Goal: Task Accomplishment & Management: Use online tool/utility

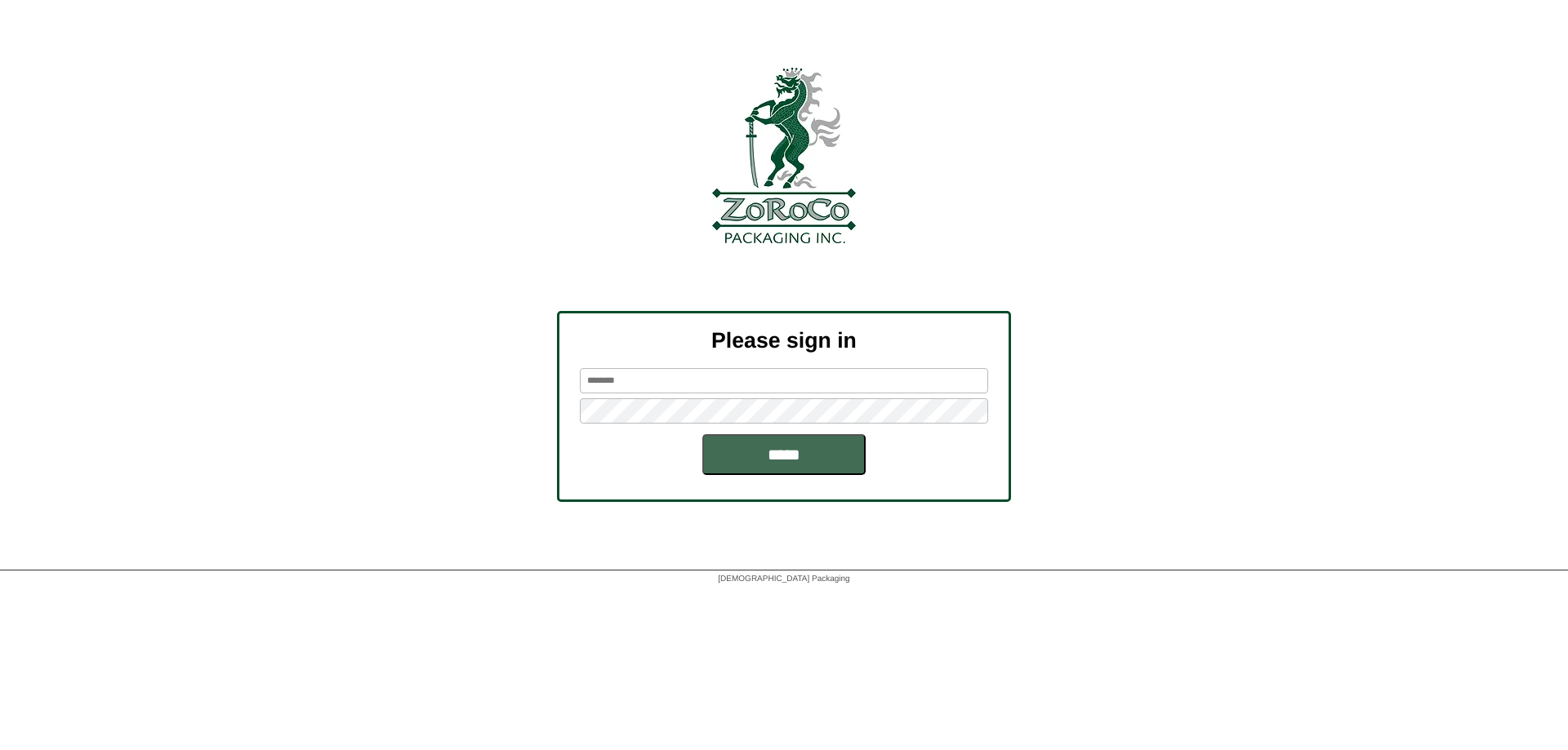
type input "******"
click at [788, 449] on input "*****" at bounding box center [783, 455] width 163 height 41
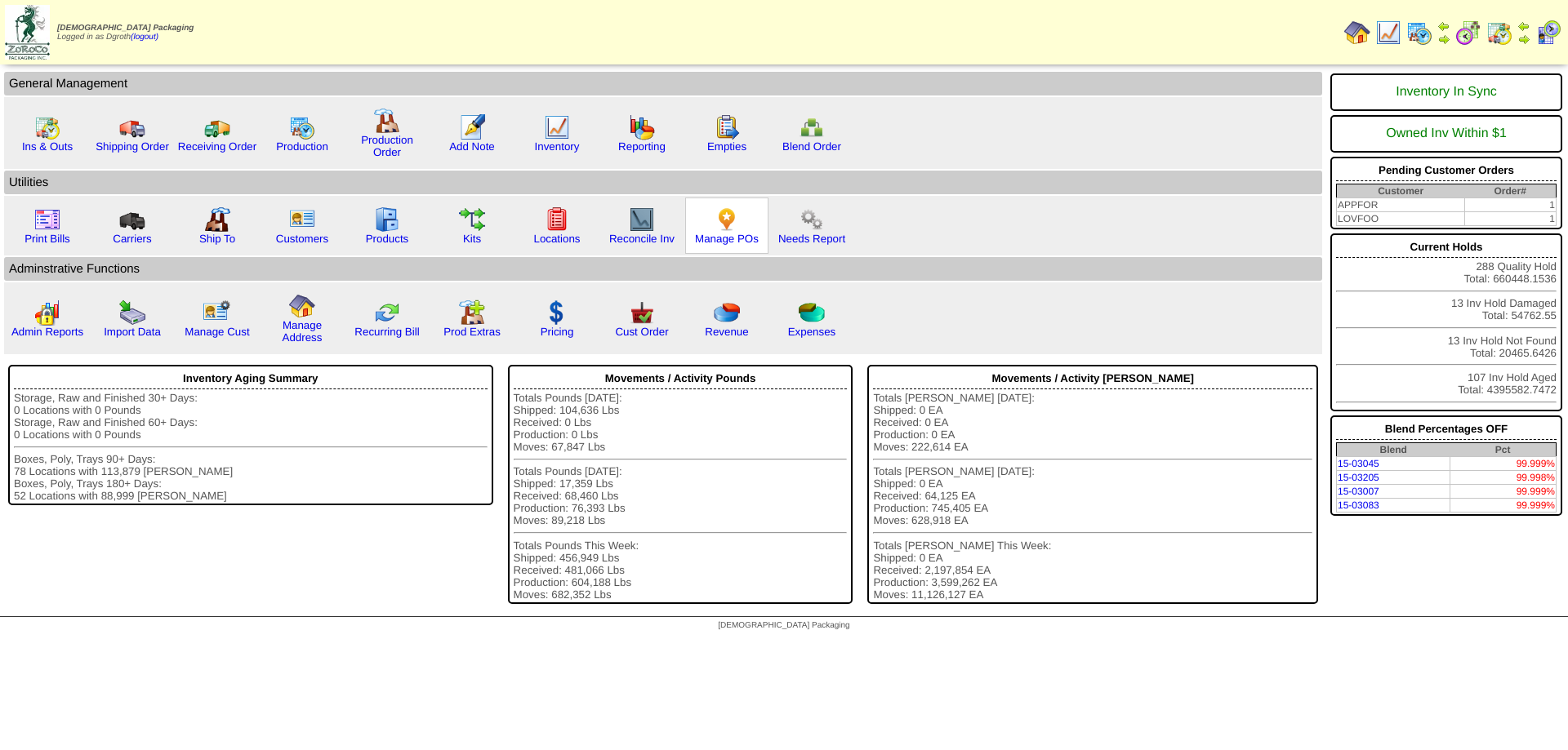
click at [720, 223] on img at bounding box center [726, 220] width 26 height 26
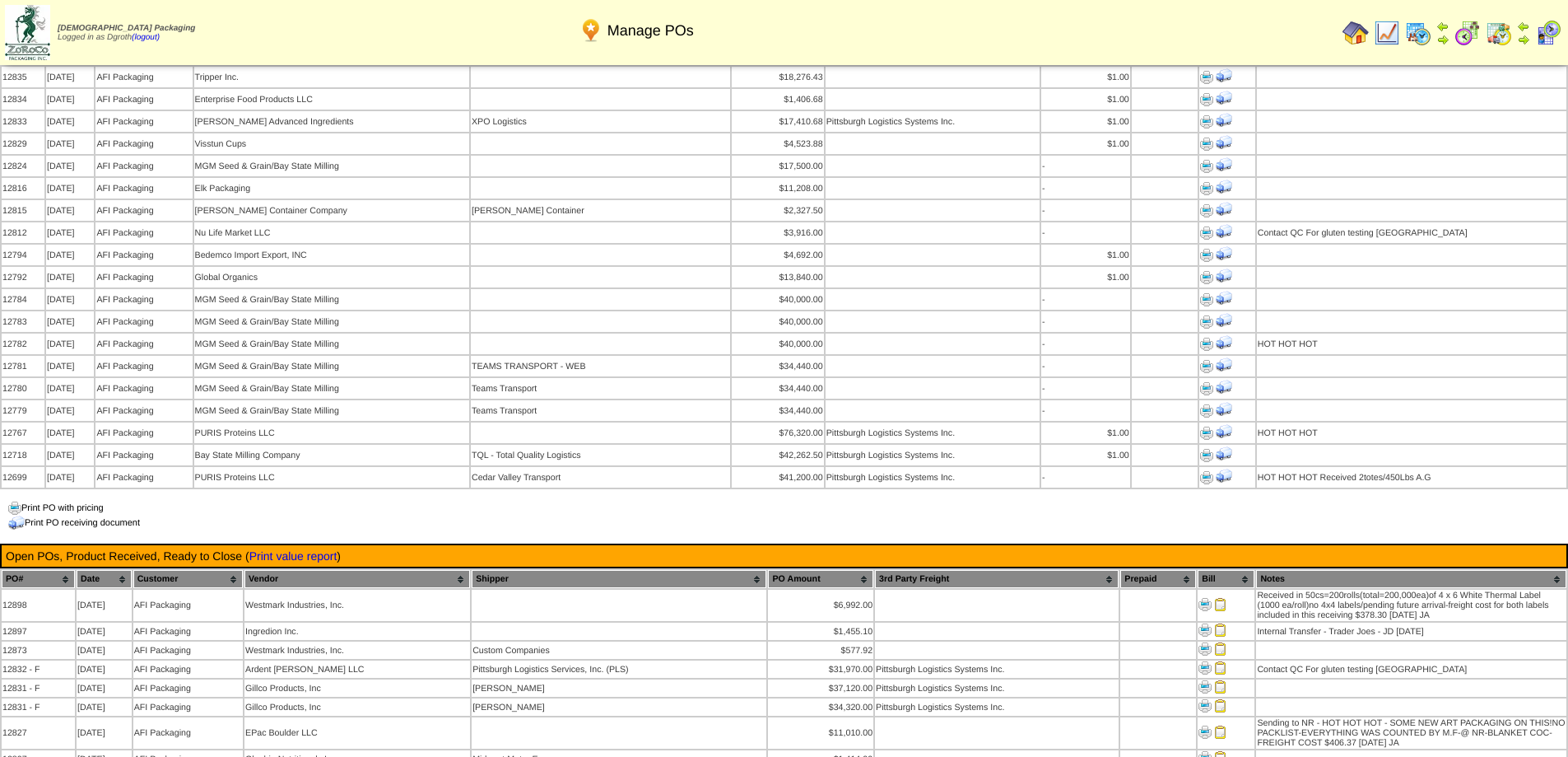
scroll to position [1318, 0]
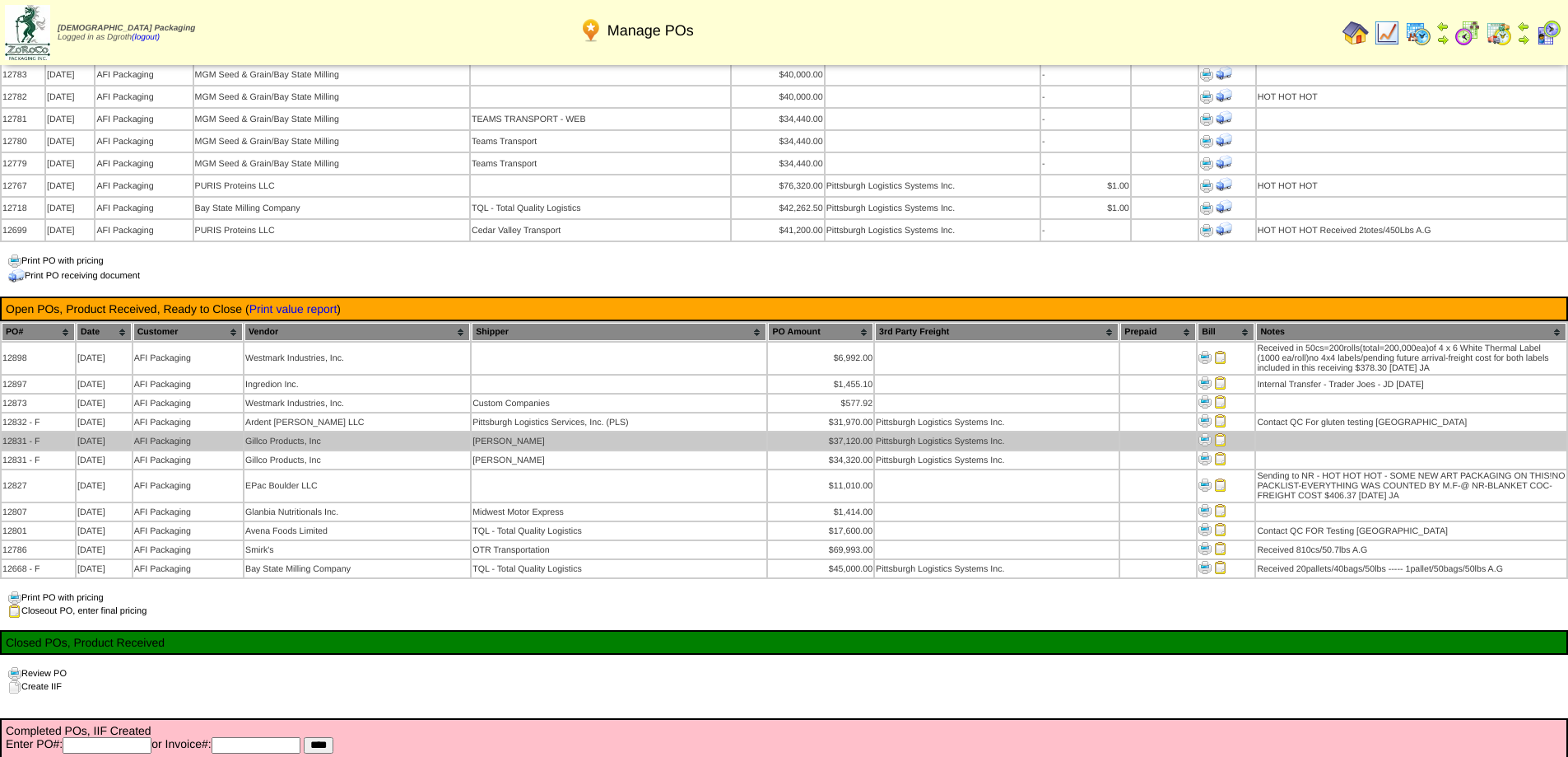
click at [377, 432] on td "Gillco Products, Inc" at bounding box center [357, 440] width 225 height 17
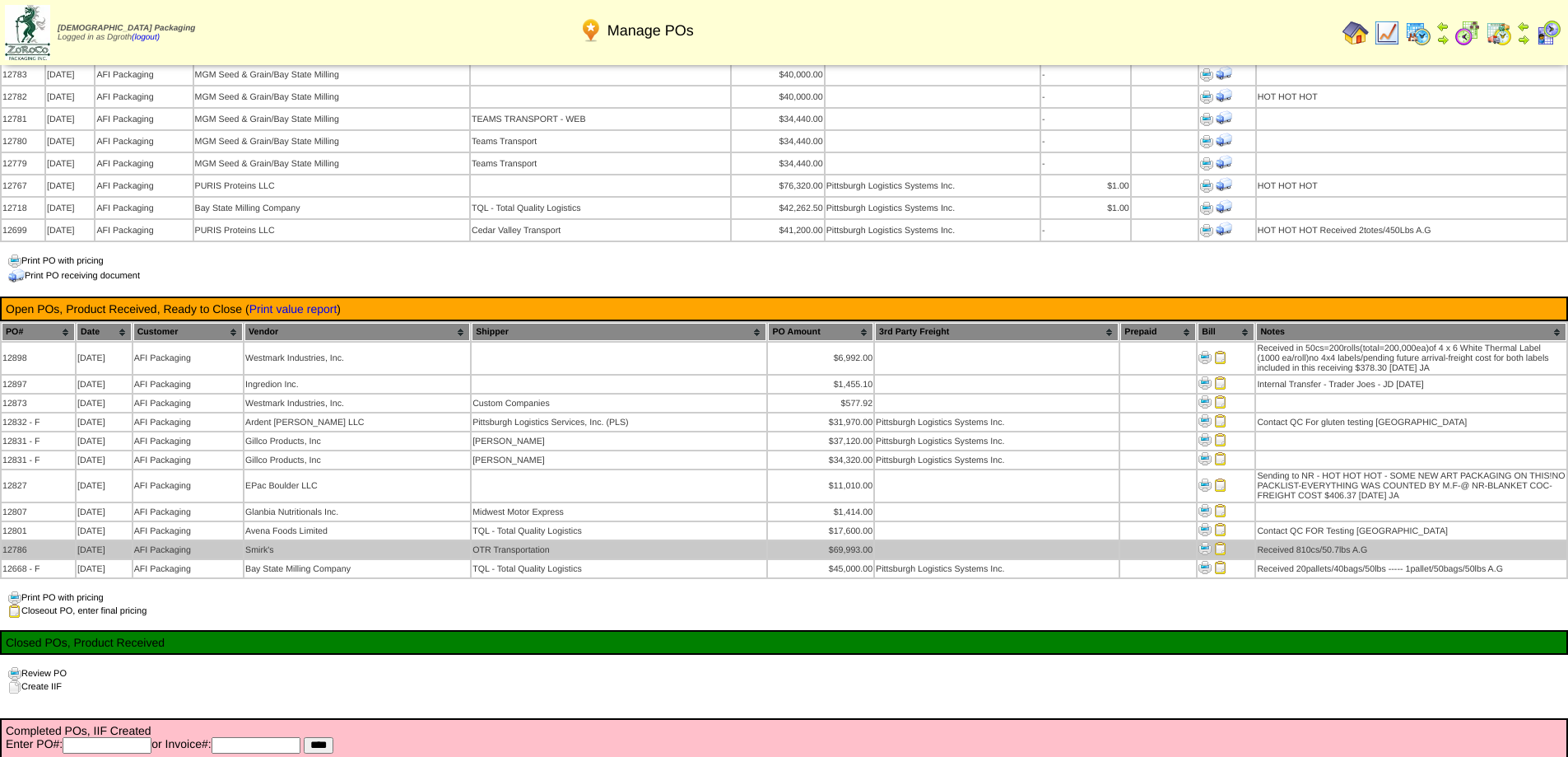
click at [1218, 542] on img at bounding box center [1221, 548] width 13 height 13
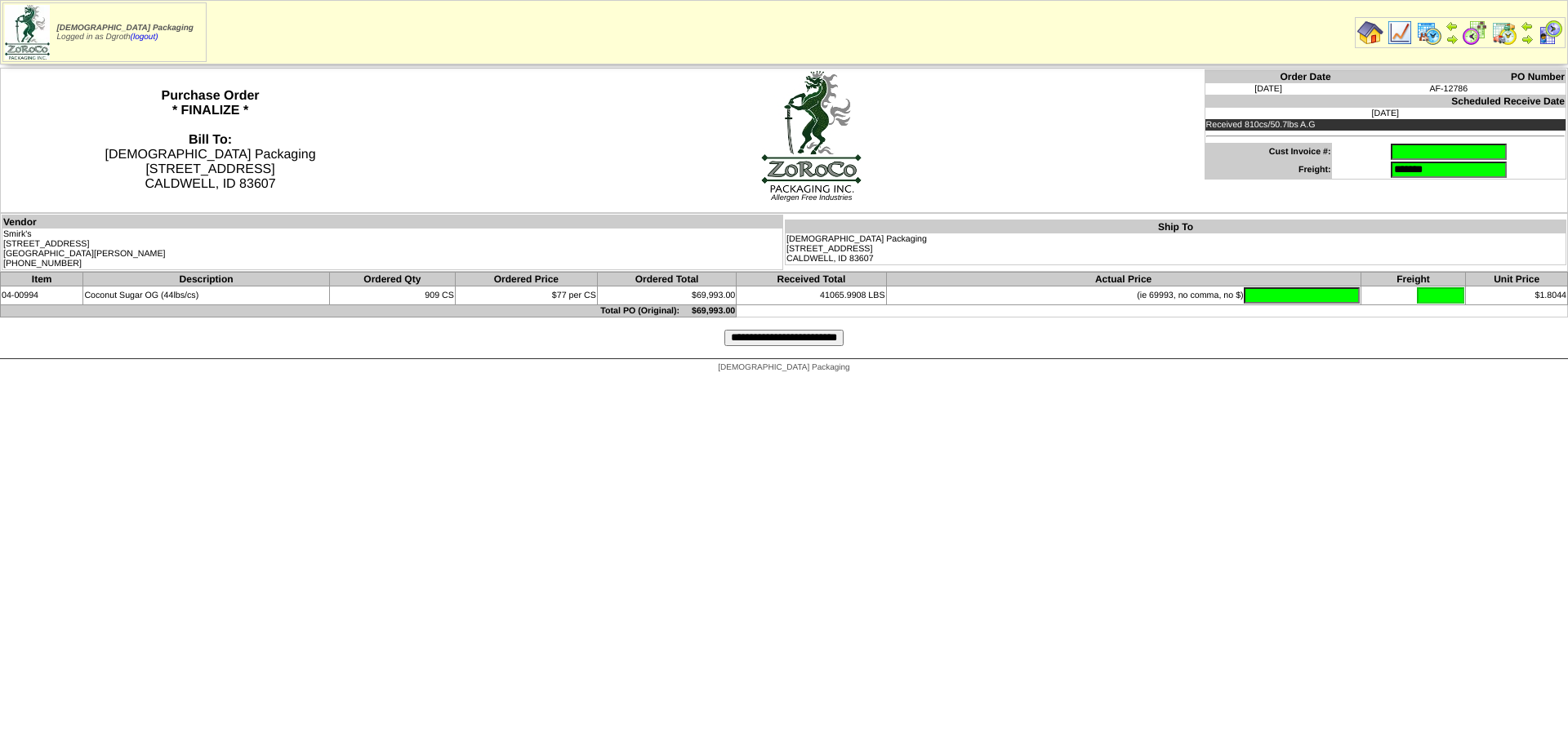
click at [1390, 153] on input "text" at bounding box center [1448, 152] width 116 height 17
type input "*****"
click at [1289, 294] on input "text" at bounding box center [1302, 296] width 116 height 17
type input "********"
click at [1124, 382] on html "Zoroco Packaging Logged in as Dgroth (logout) Print All" at bounding box center [784, 191] width 1568 height 382
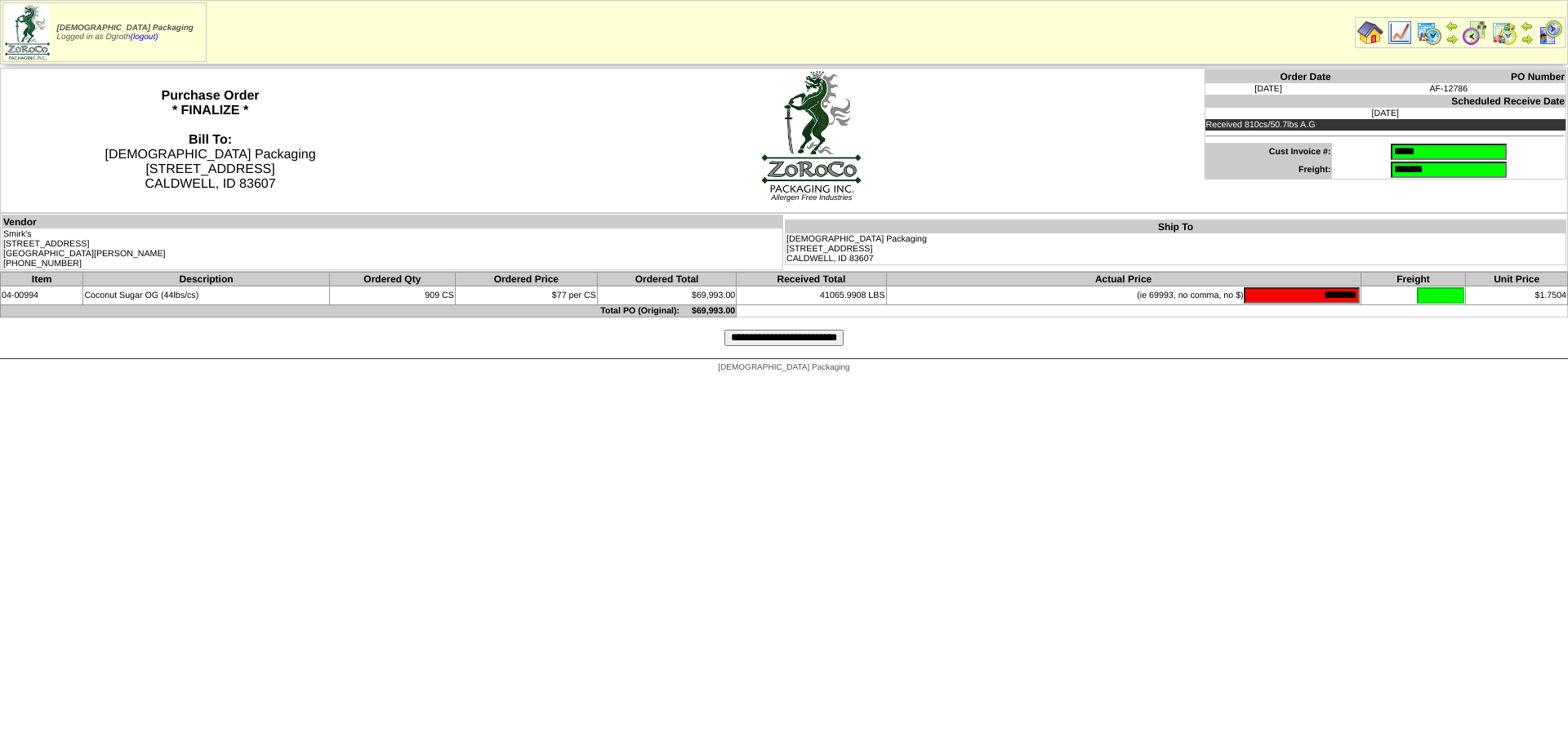
click at [787, 342] on input "**********" at bounding box center [784, 338] width 119 height 17
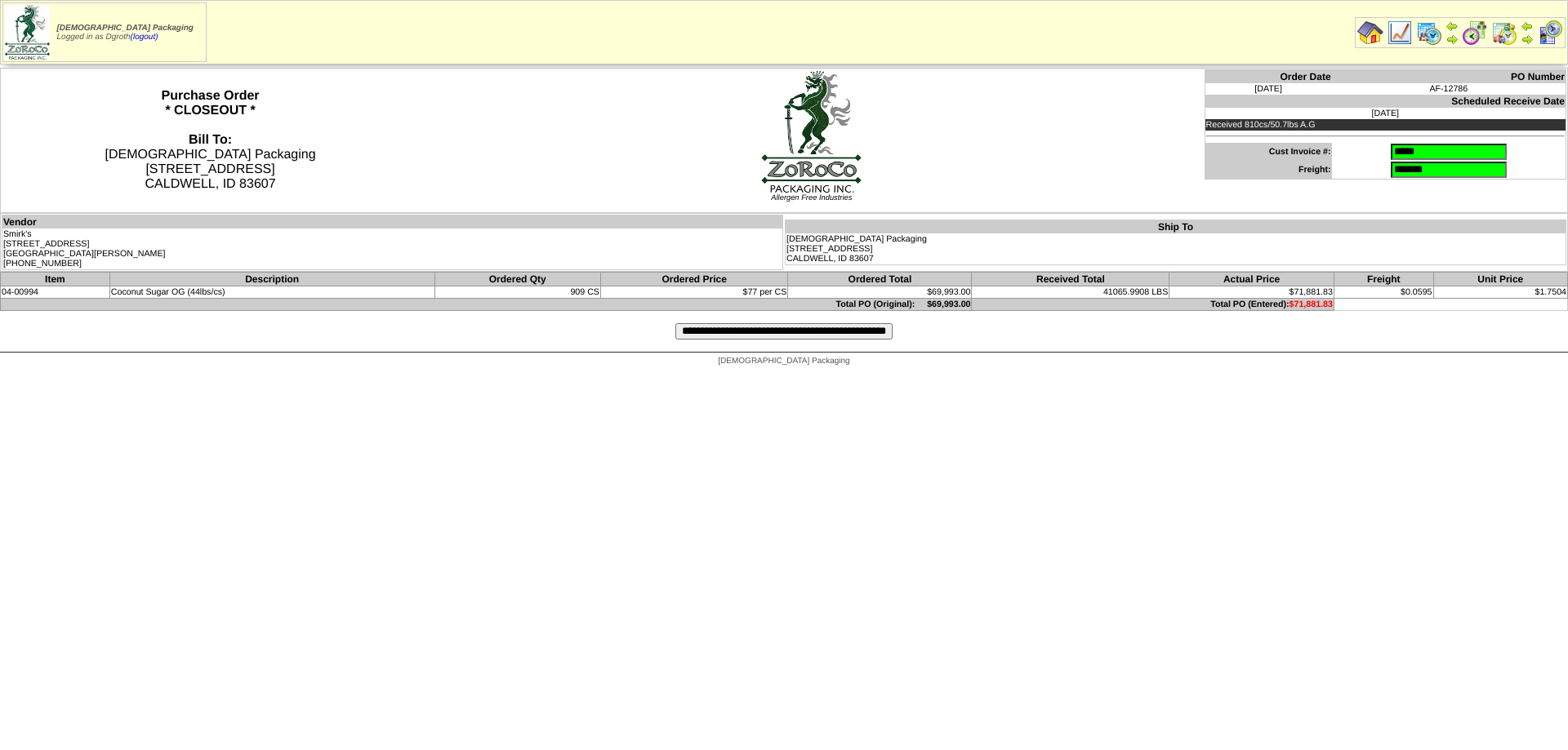
click at [741, 331] on input "**********" at bounding box center [783, 331] width 217 height 17
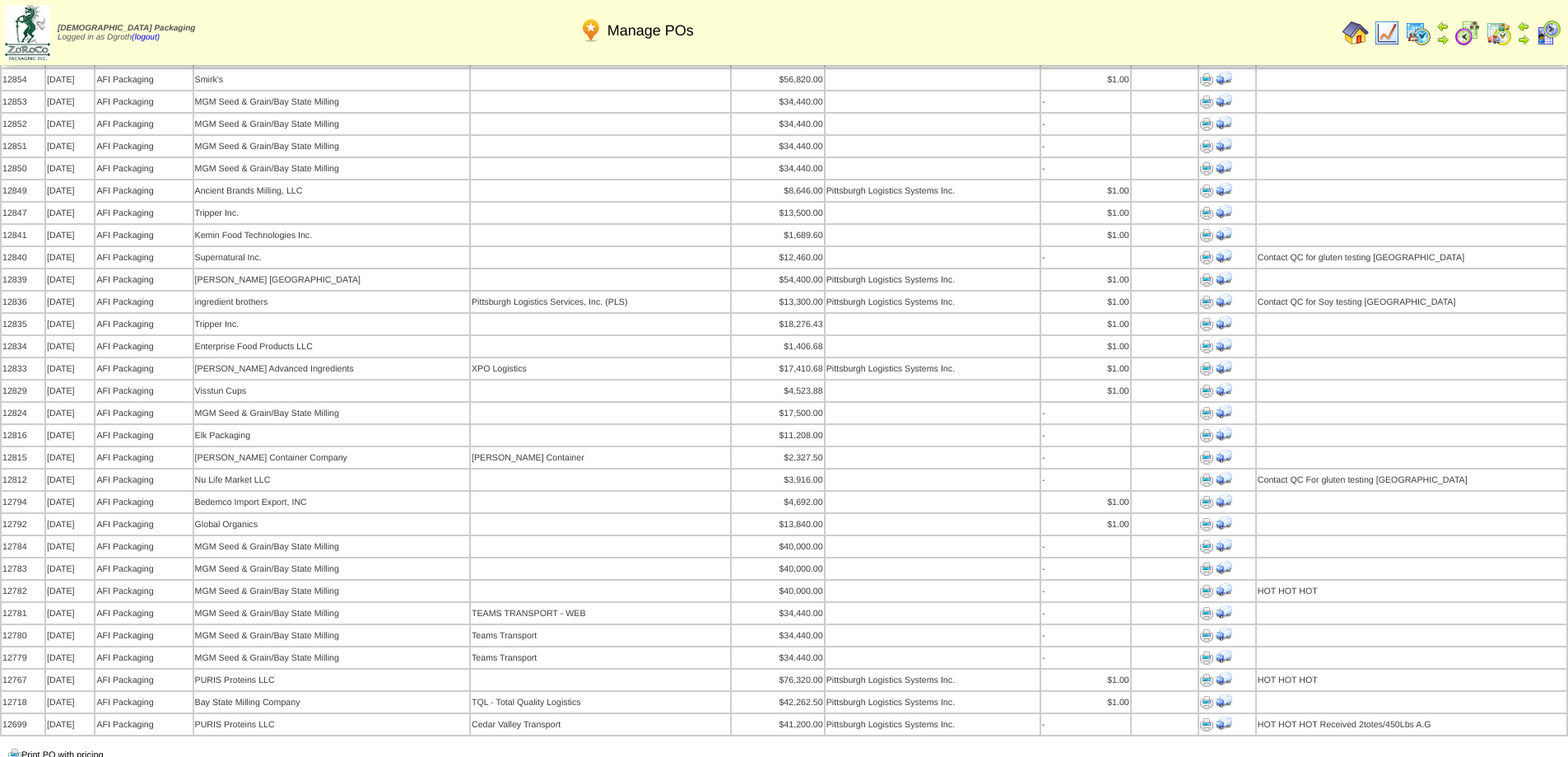
scroll to position [1235, 0]
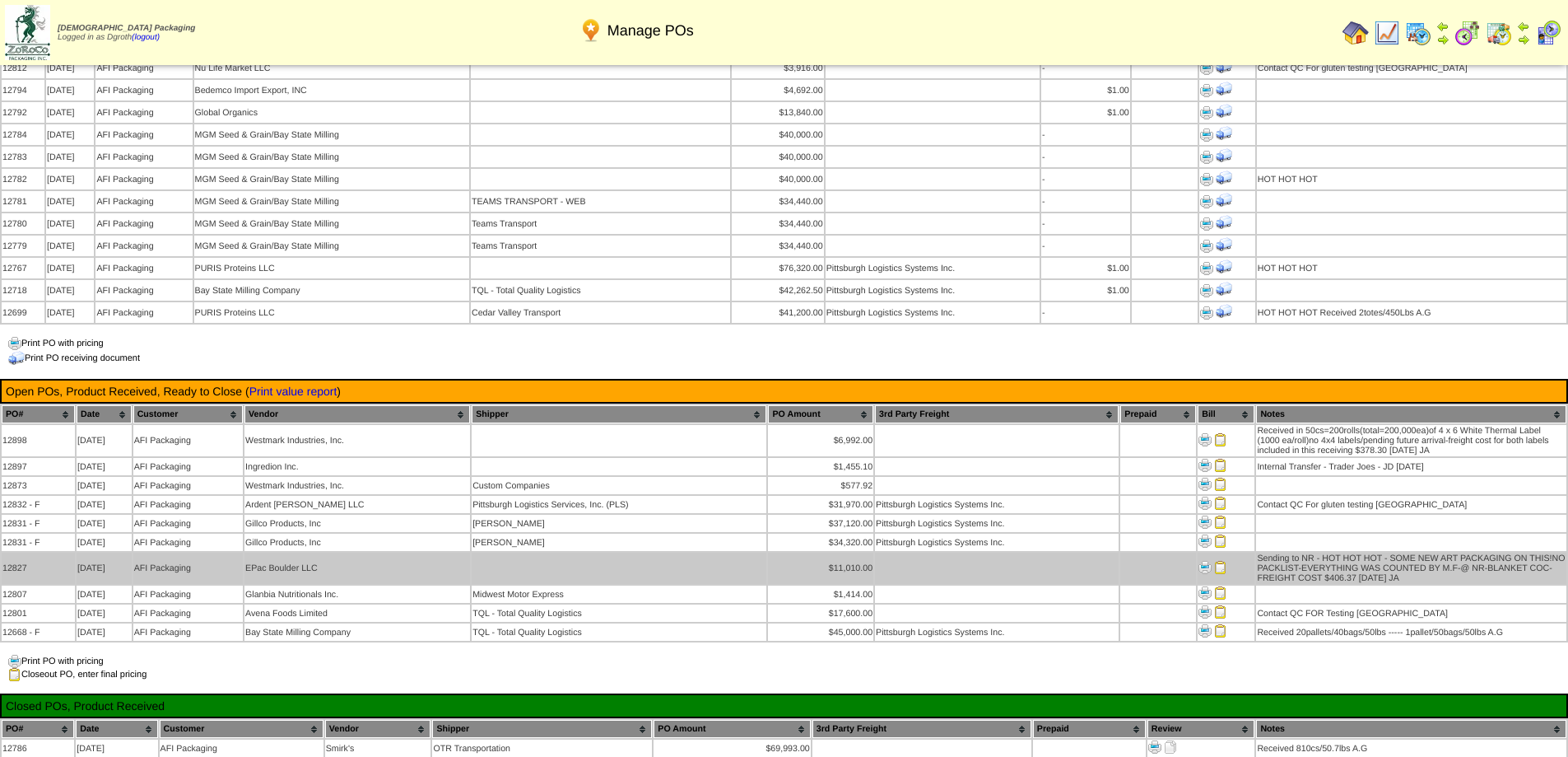
click at [1220, 561] on img at bounding box center [1221, 567] width 13 height 13
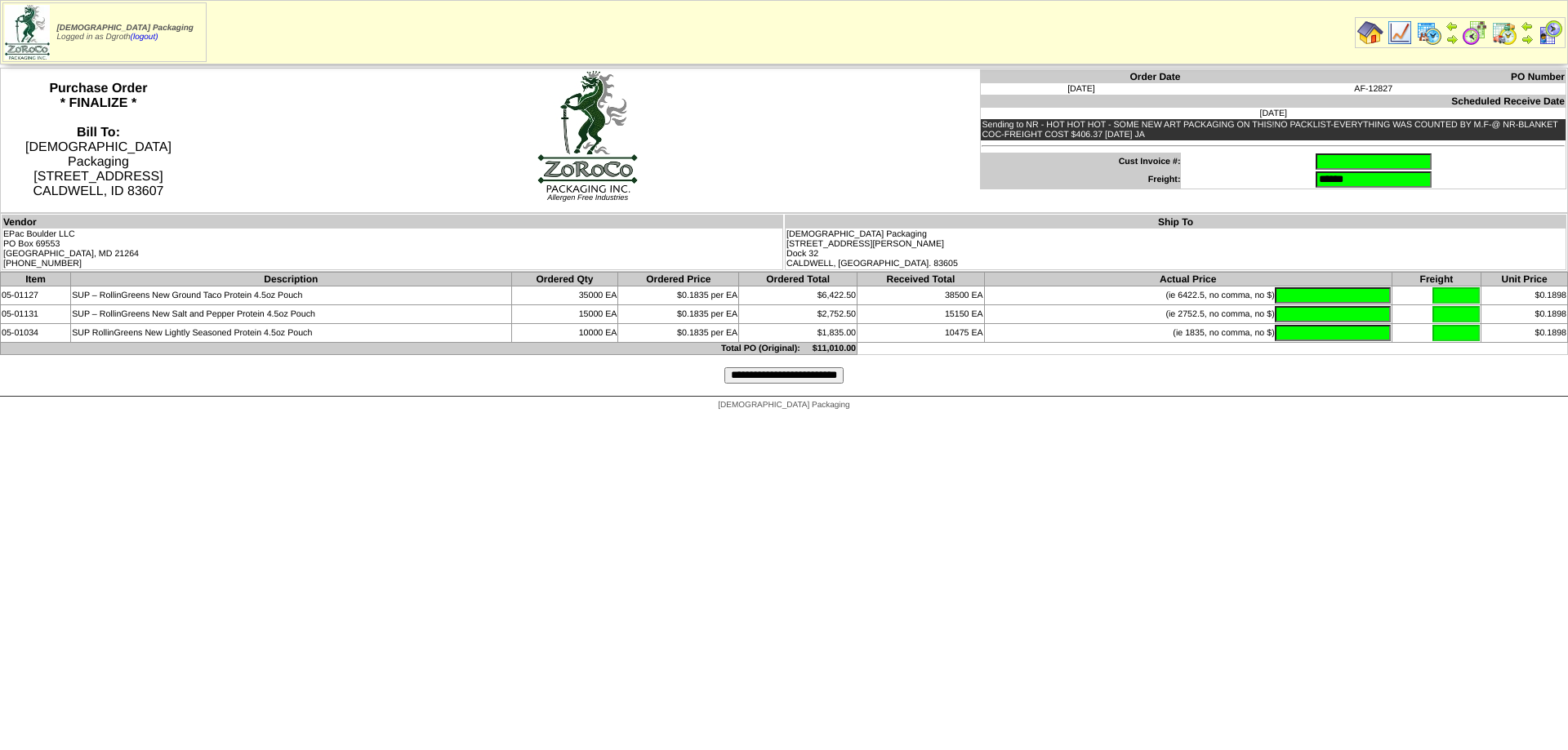
click at [1316, 156] on input "text" at bounding box center [1373, 162] width 116 height 17
type input "**********"
click at [1357, 301] on input "text" at bounding box center [1332, 296] width 116 height 17
type input "*******"
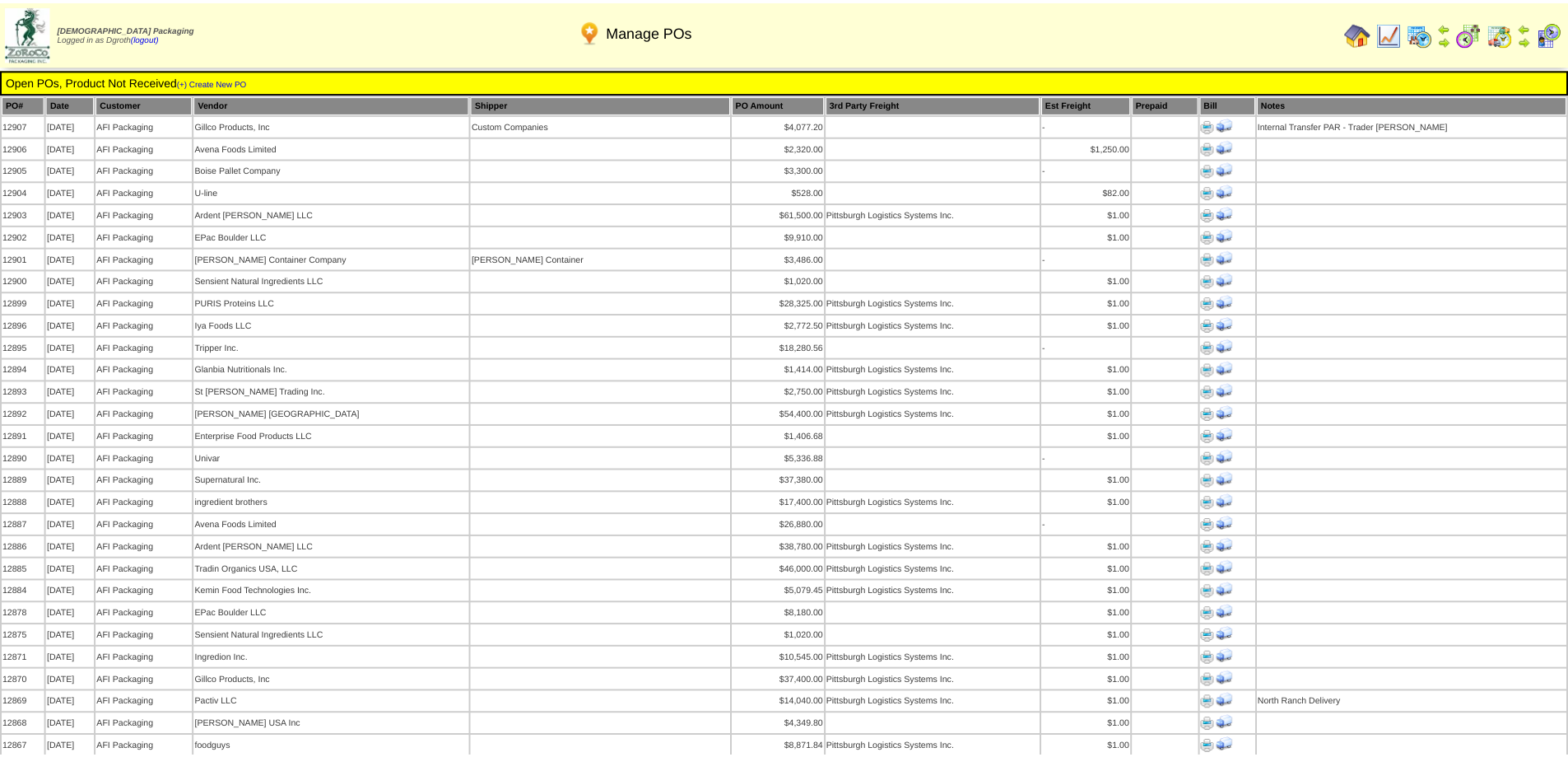
scroll to position [1235, 0]
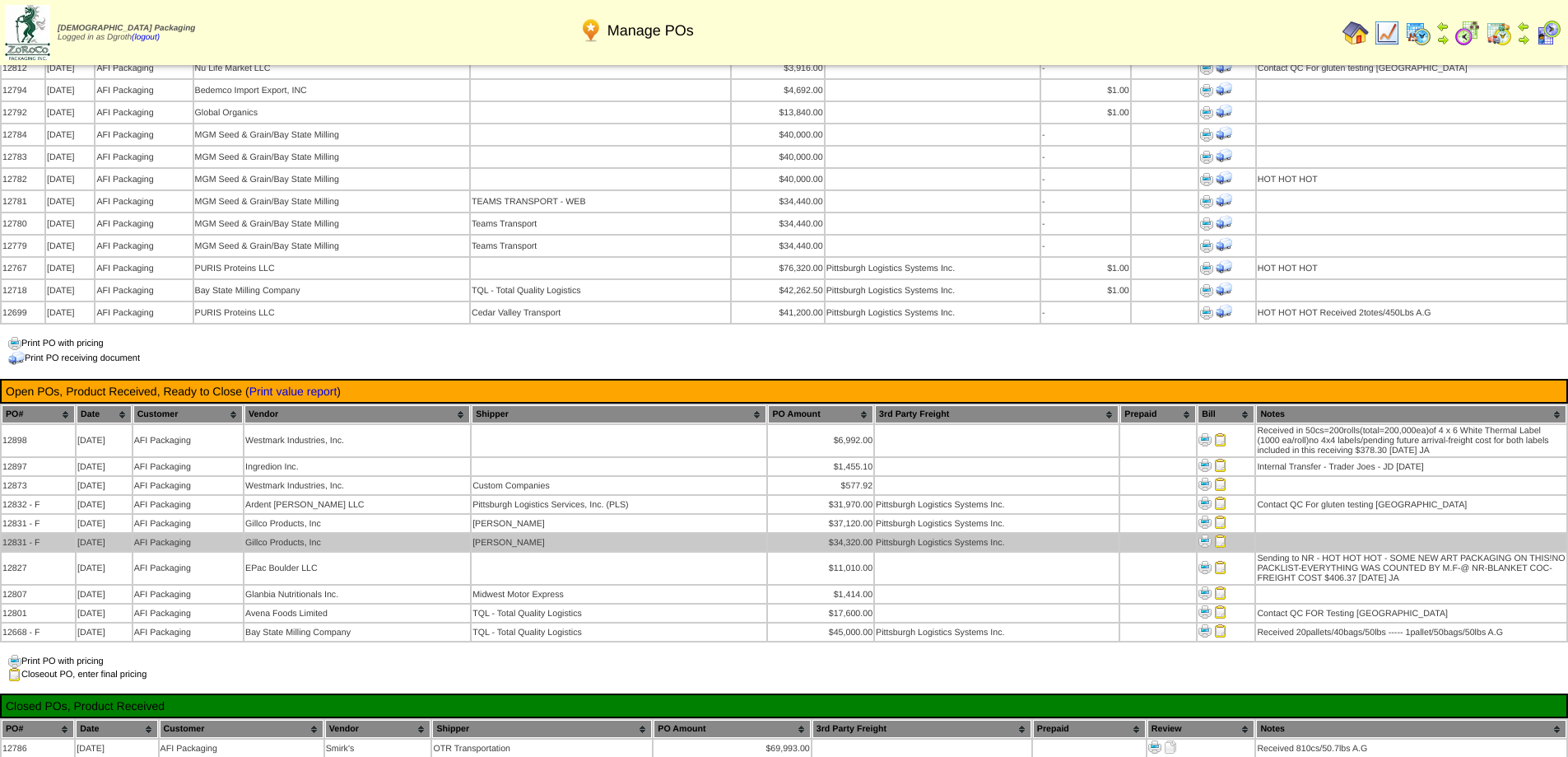
click at [1217, 534] on img at bounding box center [1221, 541] width 13 height 13
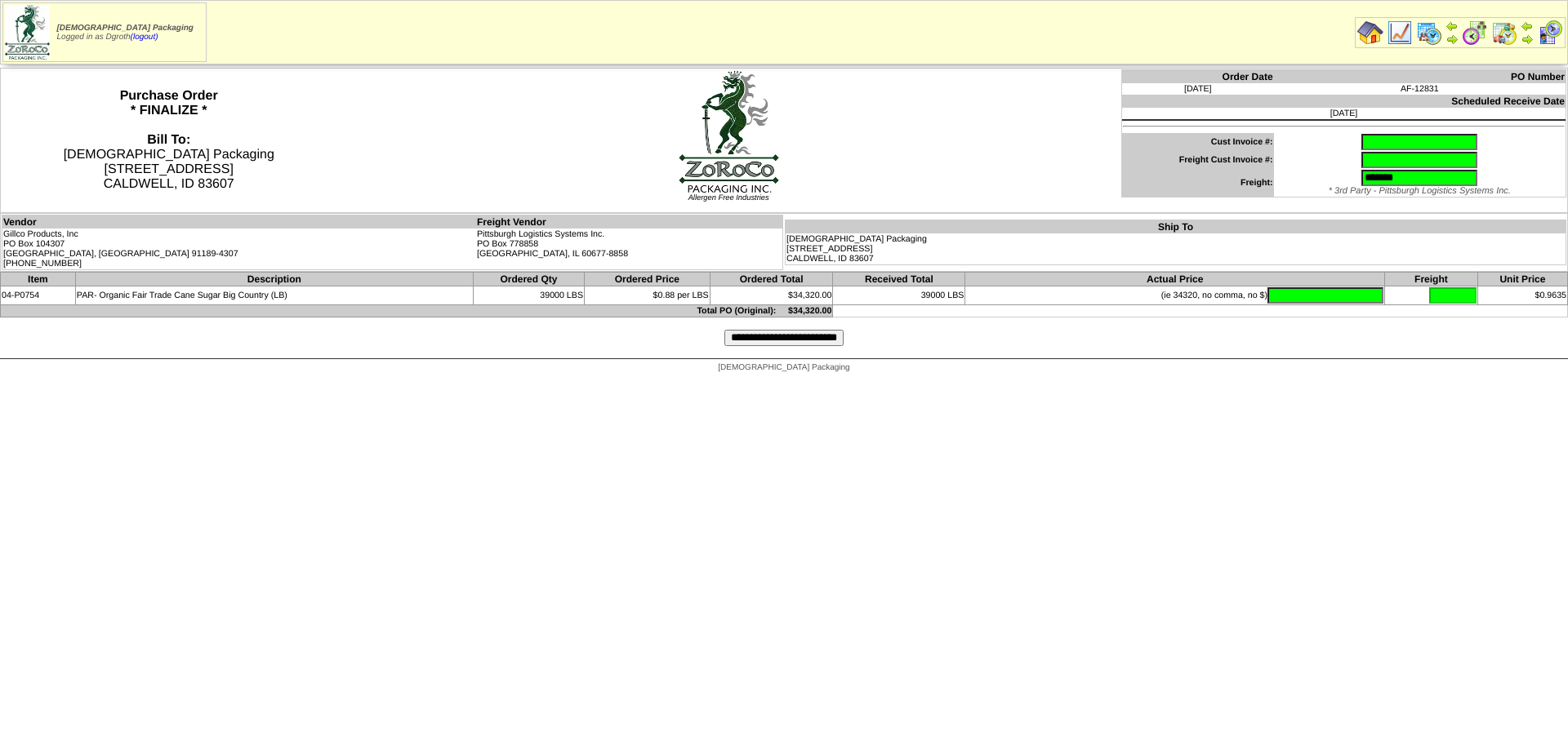
click at [1361, 141] on input "text" at bounding box center [1419, 142] width 116 height 17
type input "********"
type input "*"
type input "**********"
drag, startPoint x: 1416, startPoint y: 163, endPoint x: 1268, endPoint y: 164, distance: 148.0
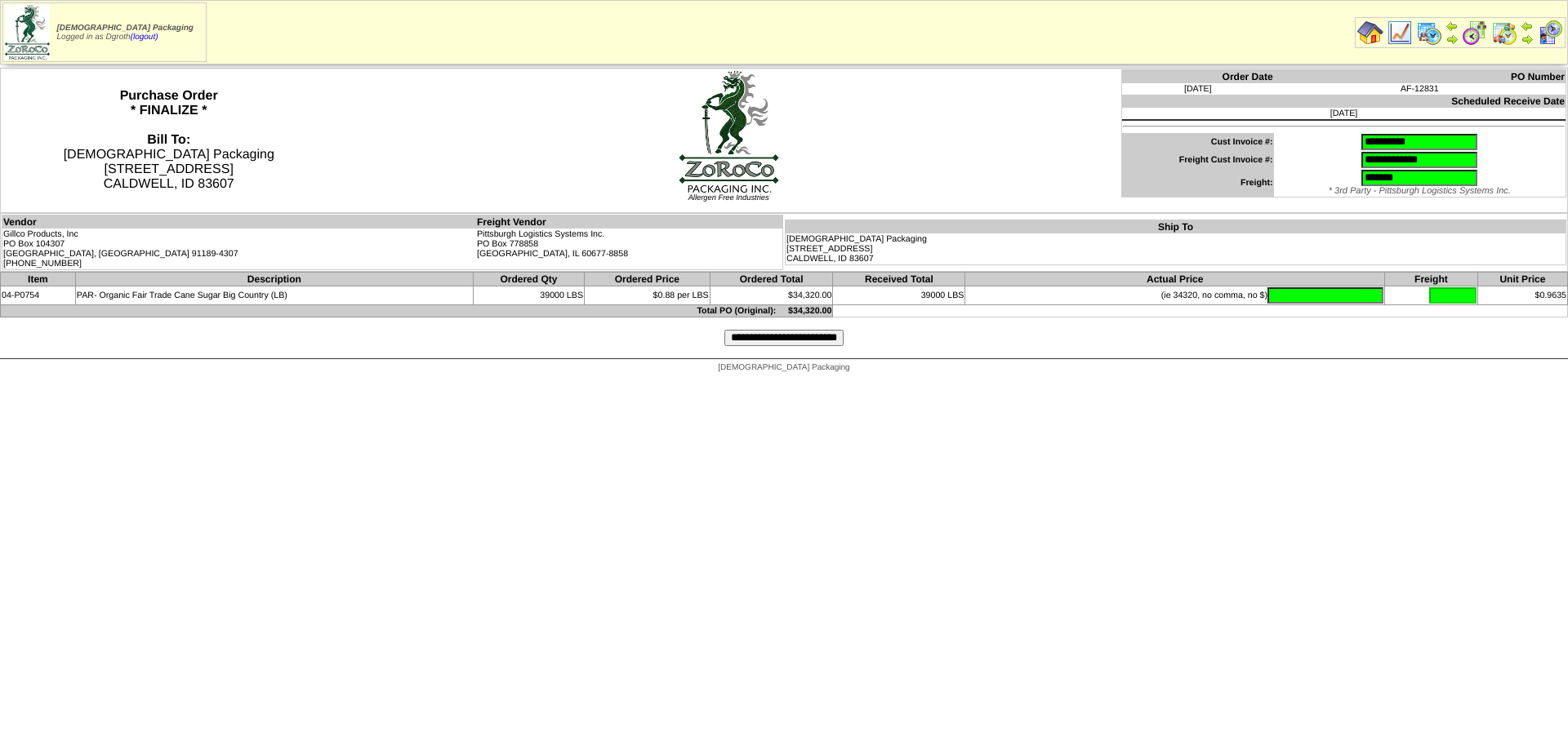
click at [1274, 164] on td "**********" at bounding box center [1420, 159] width 292 height 18
type input "**********"
click at [1277, 298] on input "text" at bounding box center [1325, 296] width 116 height 17
type input "********"
click at [790, 337] on input "**********" at bounding box center [784, 338] width 119 height 17
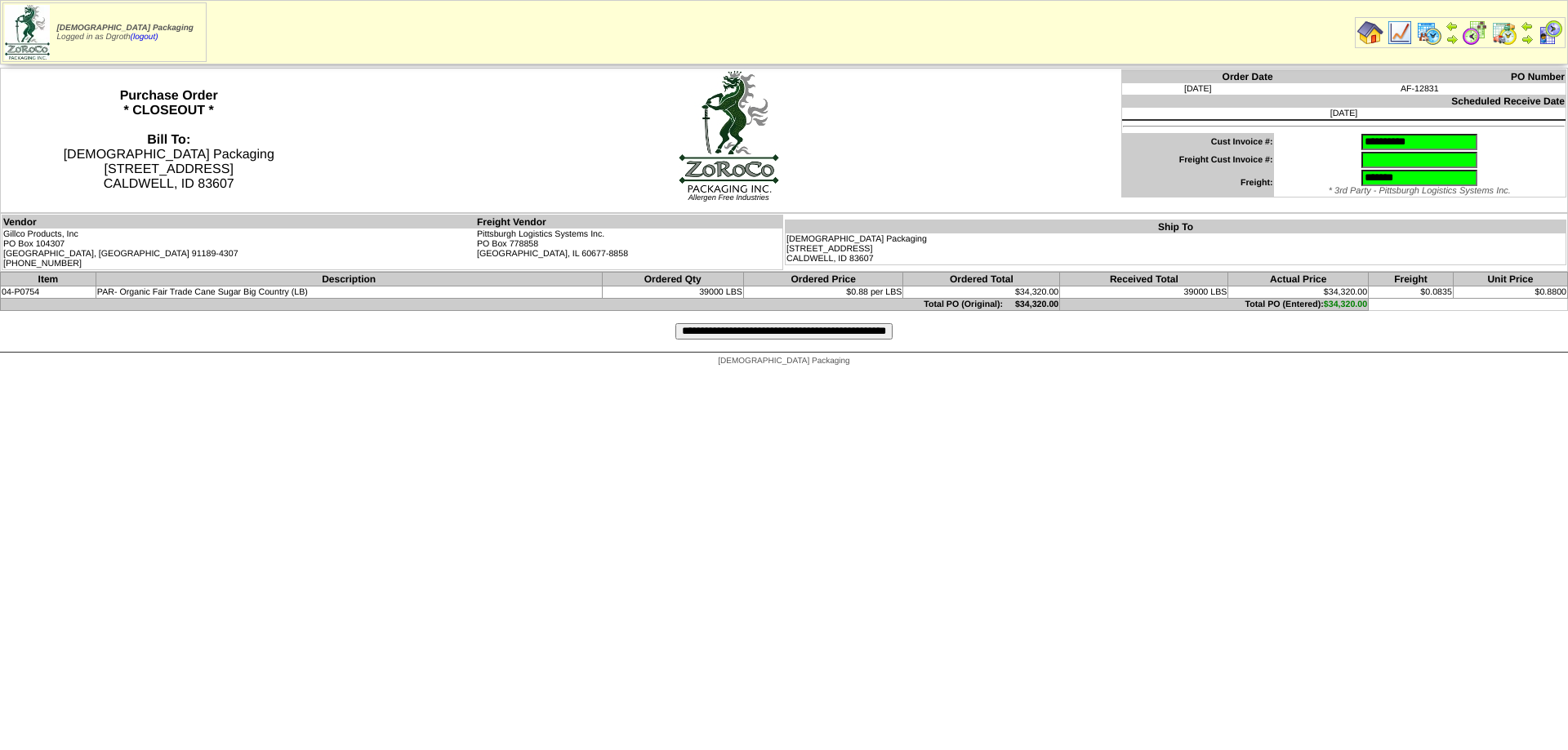
click at [751, 333] on input "**********" at bounding box center [783, 331] width 217 height 17
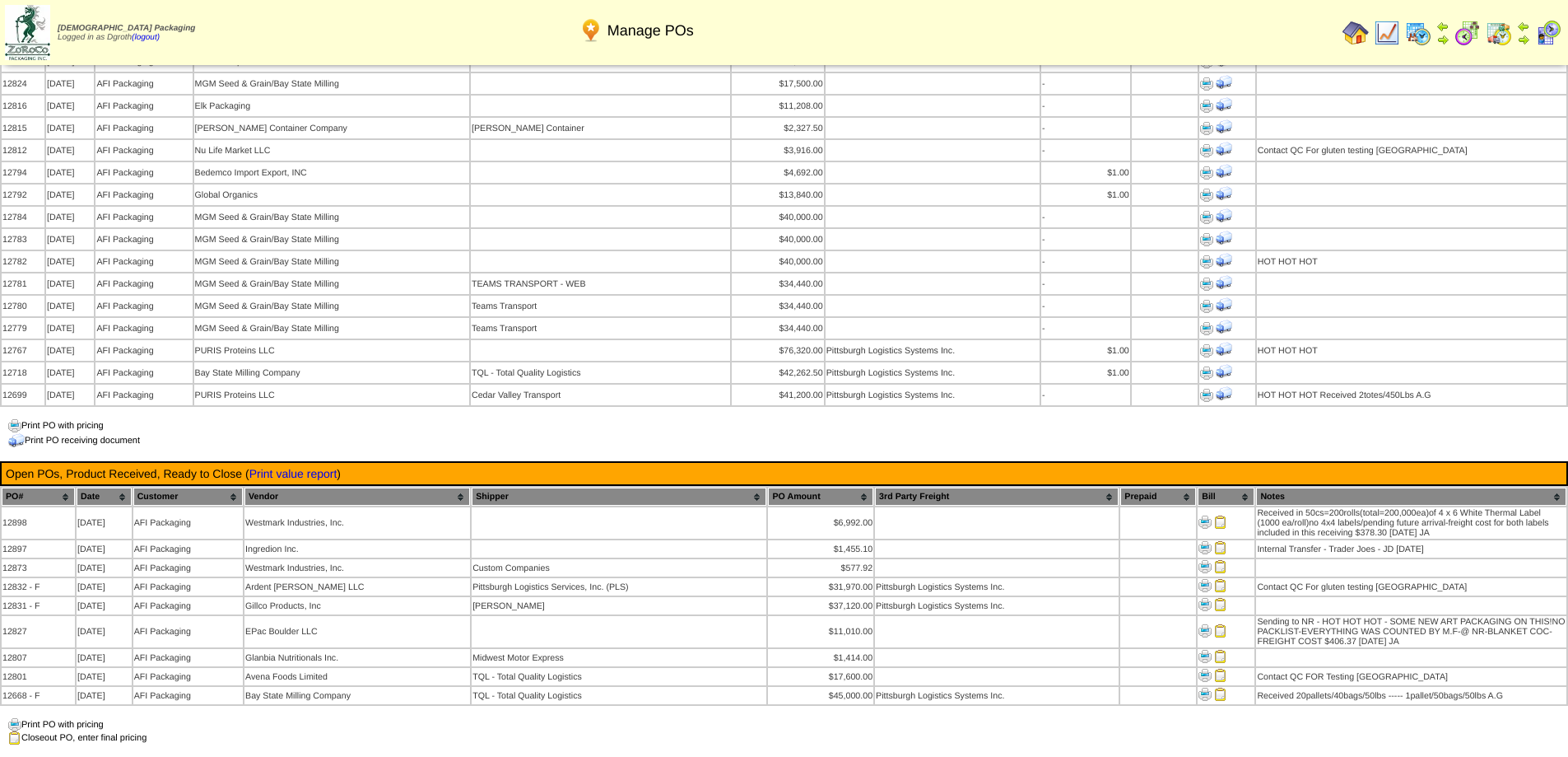
scroll to position [1400, 0]
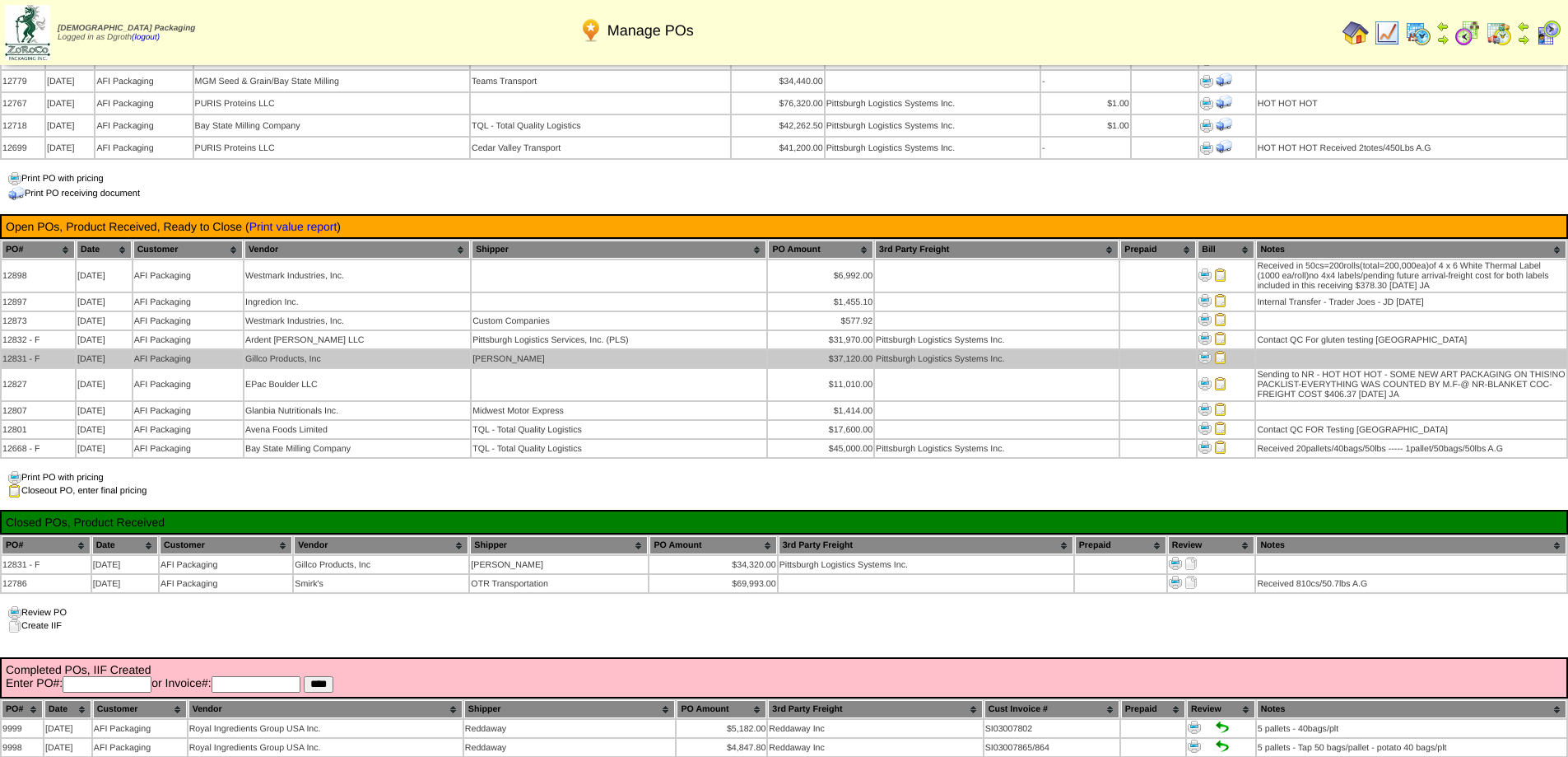
click at [1222, 351] on img at bounding box center [1221, 358] width 13 height 13
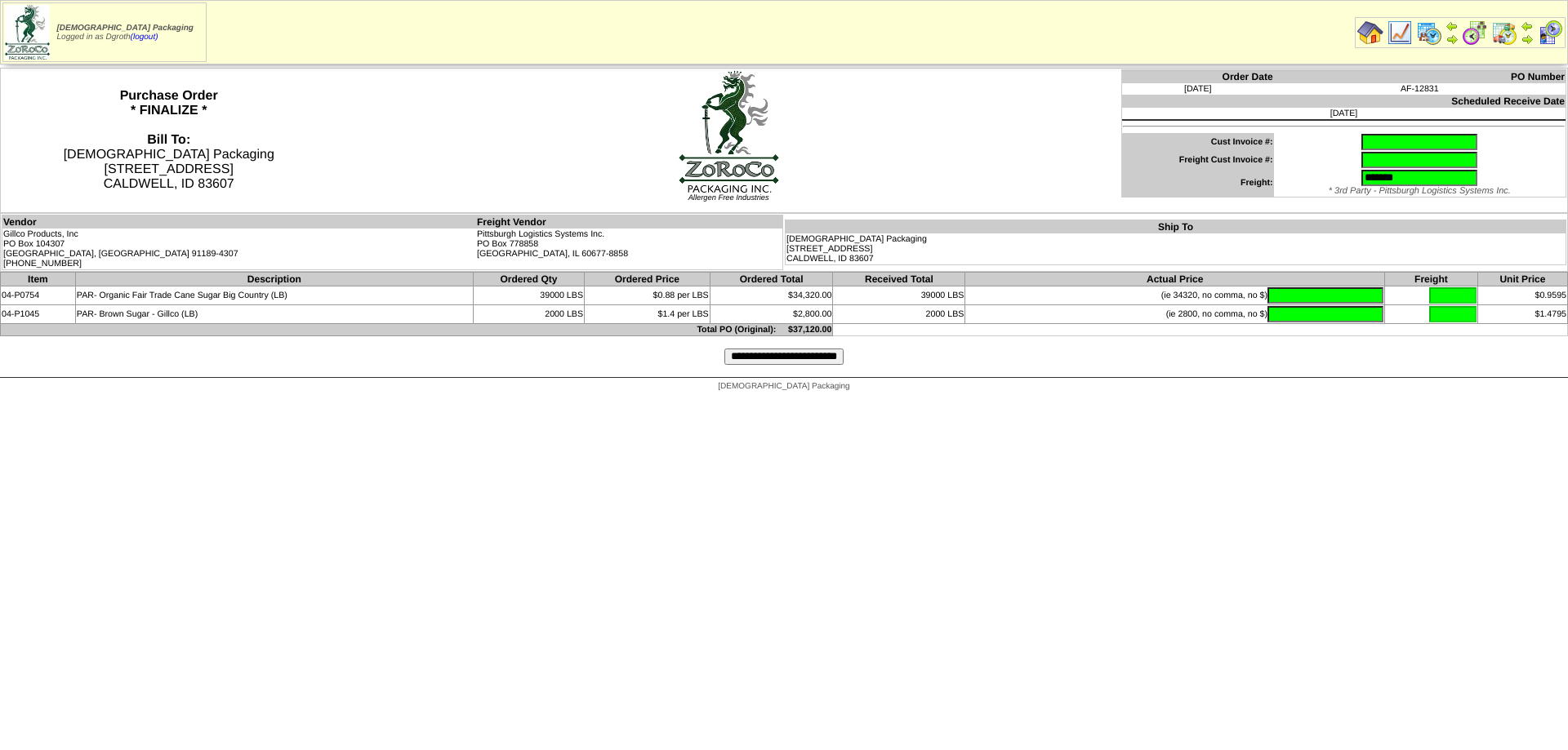
click at [1361, 139] on input "text" at bounding box center [1419, 142] width 116 height 17
click at [1011, 400] on html "[DEMOGRAPHIC_DATA] Packaging Logged in as Dgroth (logout) Print All" at bounding box center [784, 200] width 1568 height 400
click at [292, 400] on html "[DEMOGRAPHIC_DATA] Packaging Logged in as Dgroth (logout) Print All" at bounding box center [784, 200] width 1568 height 400
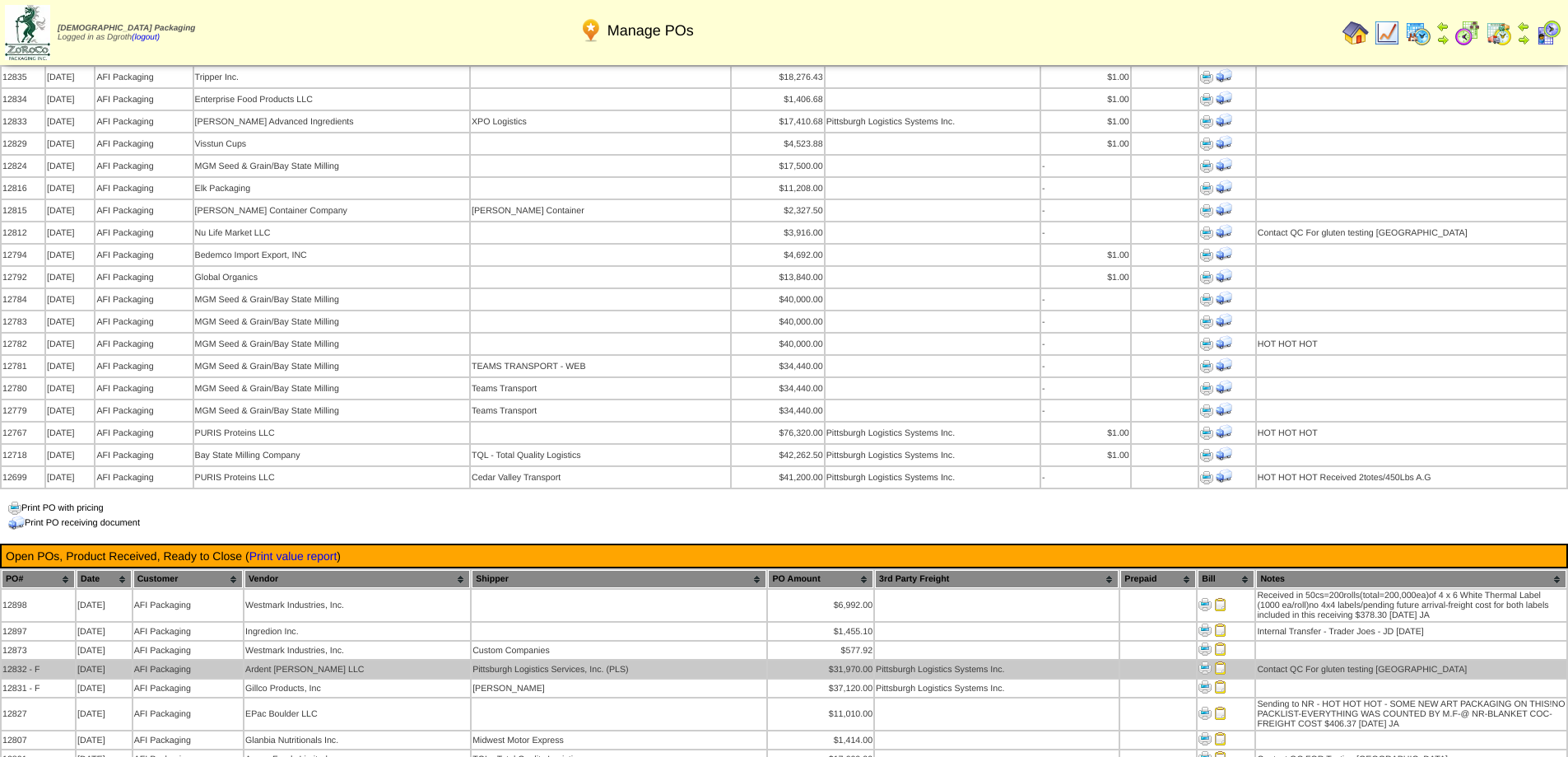
scroll to position [1153, 0]
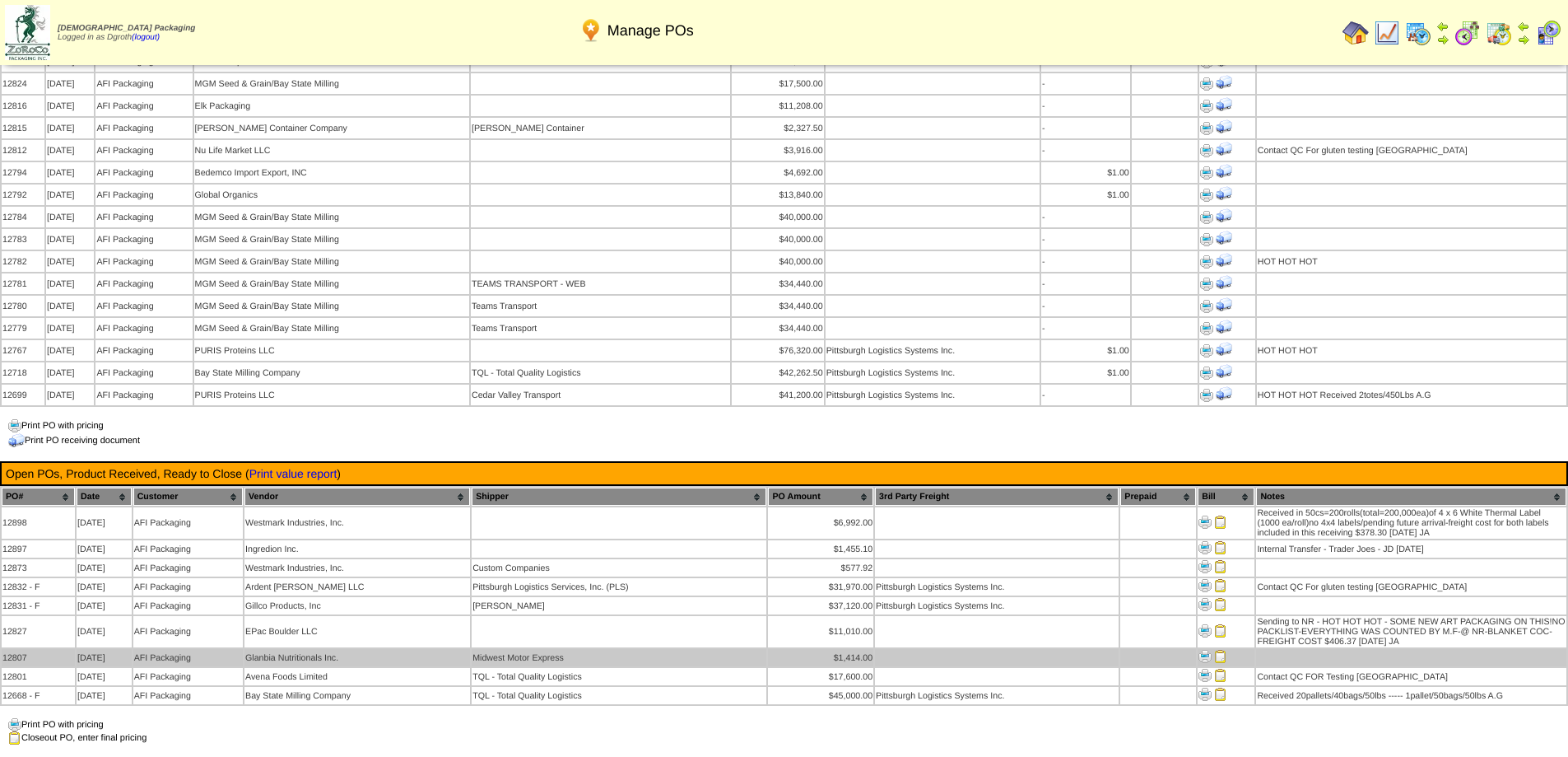
click at [921, 649] on td at bounding box center [997, 657] width 244 height 17
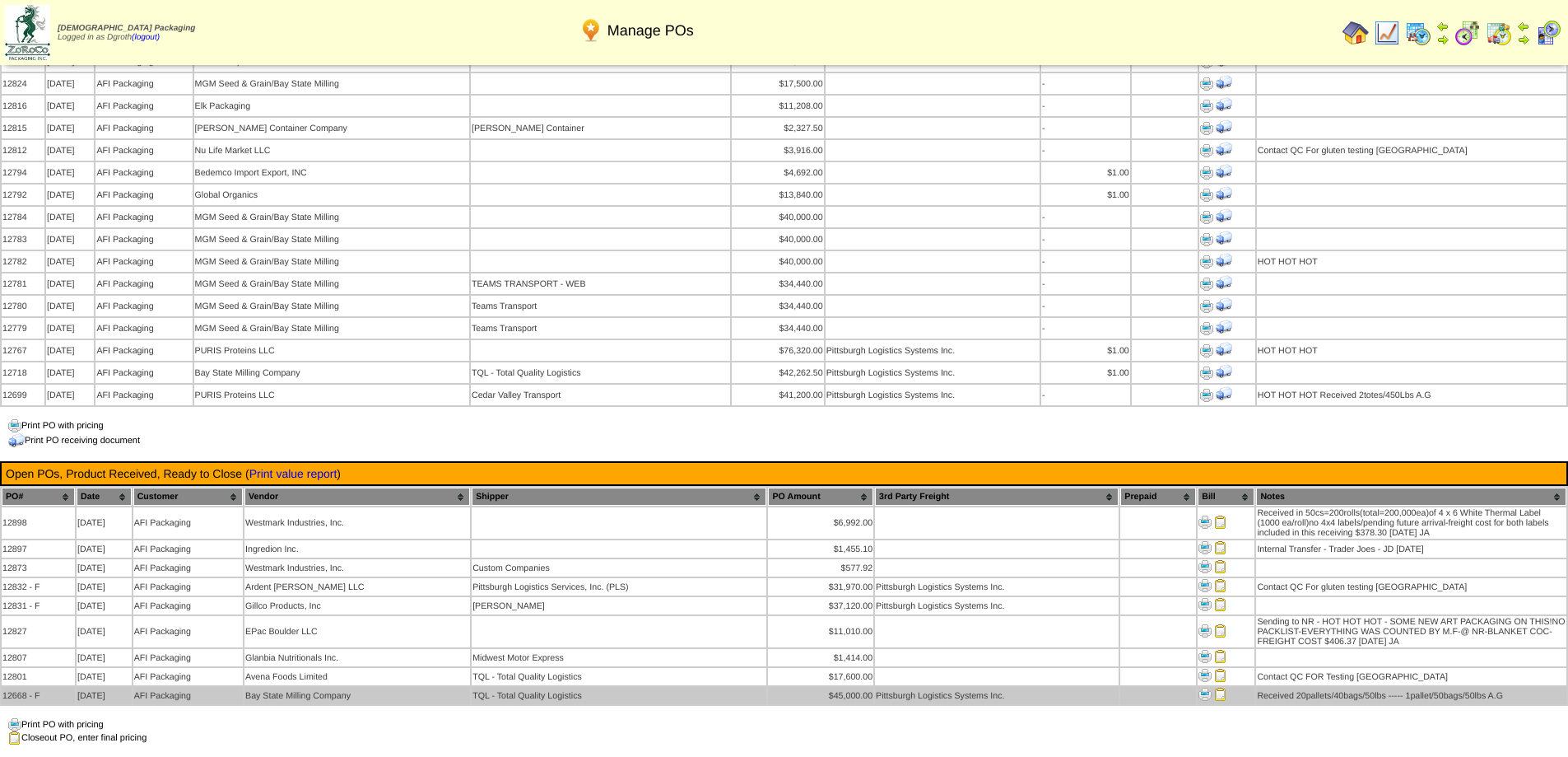
click at [1087, 687] on td "Pittsburgh Logistics Systems Inc." at bounding box center [997, 695] width 244 height 17
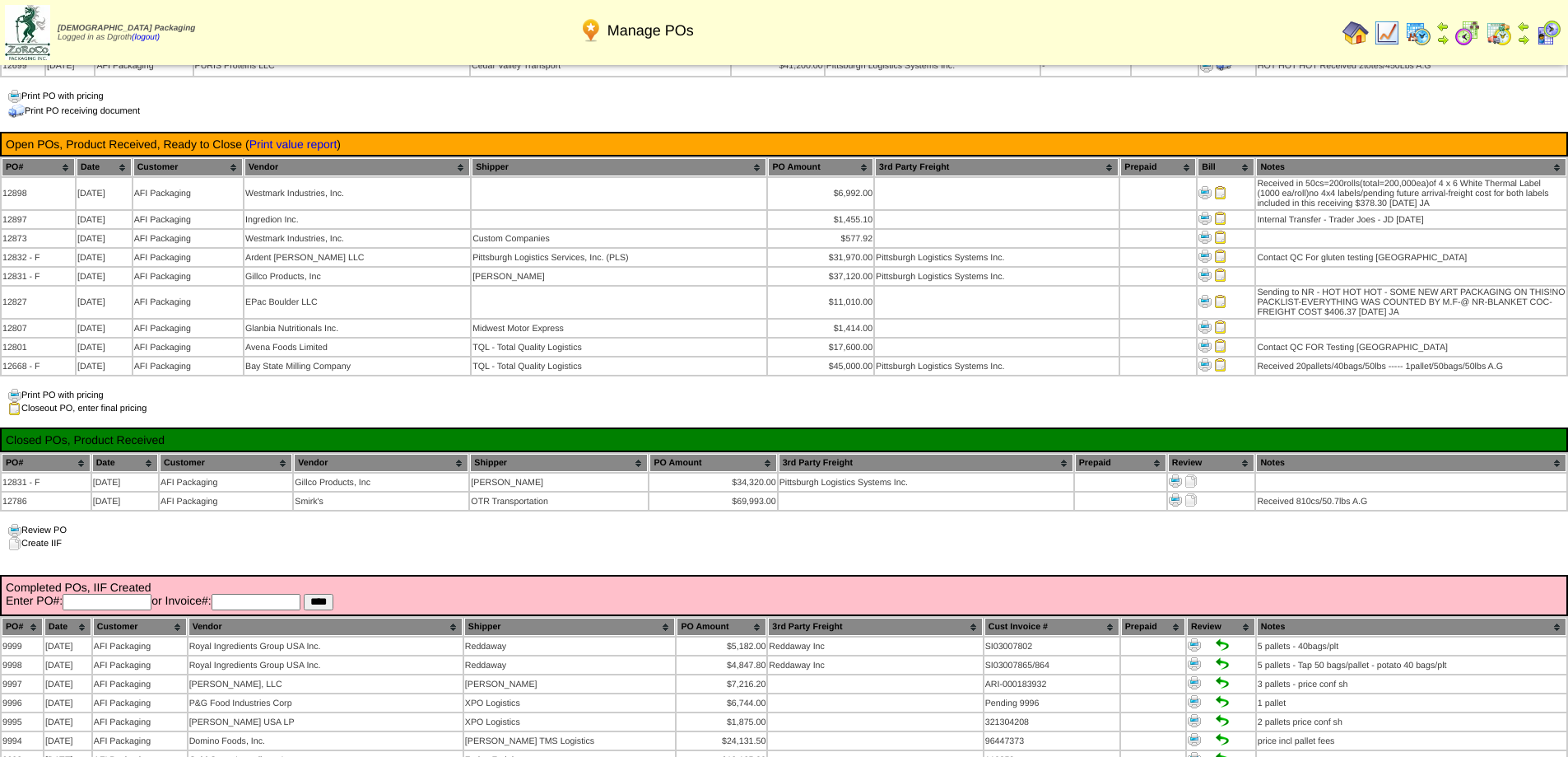
scroll to position [1565, 0]
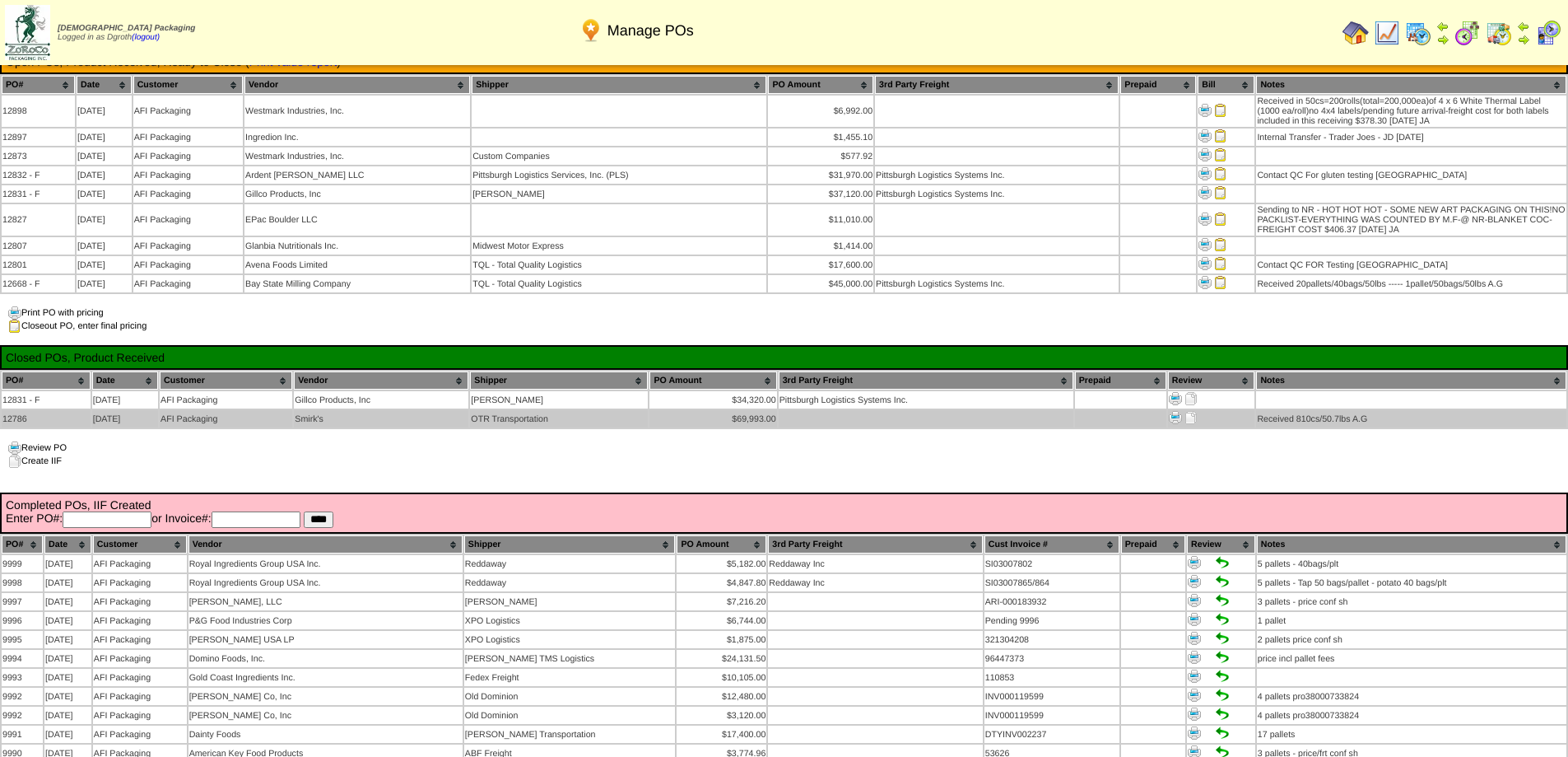
click at [1191, 411] on img at bounding box center [1191, 418] width 13 height 13
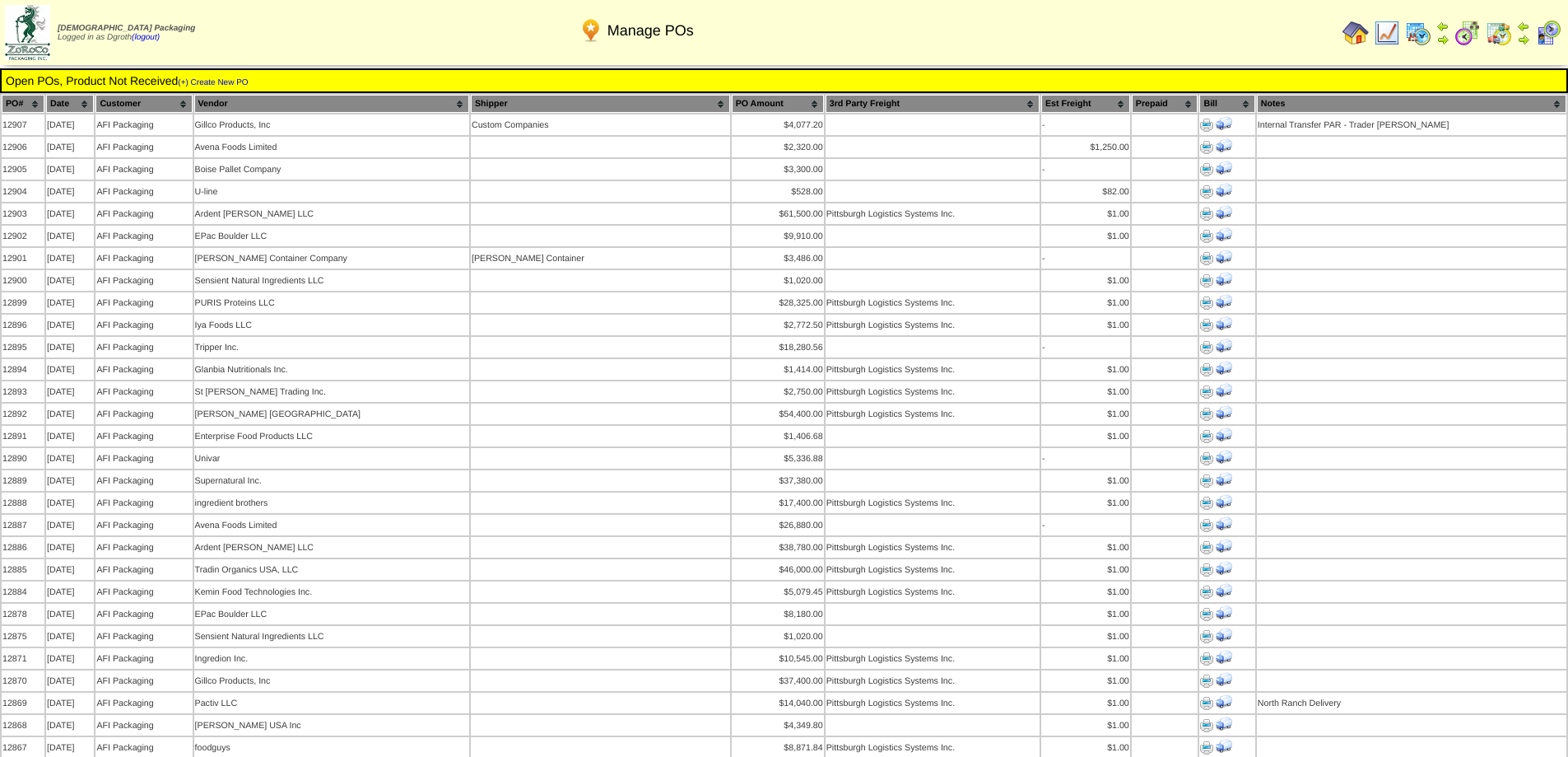
click at [1355, 27] on img at bounding box center [1356, 33] width 26 height 26
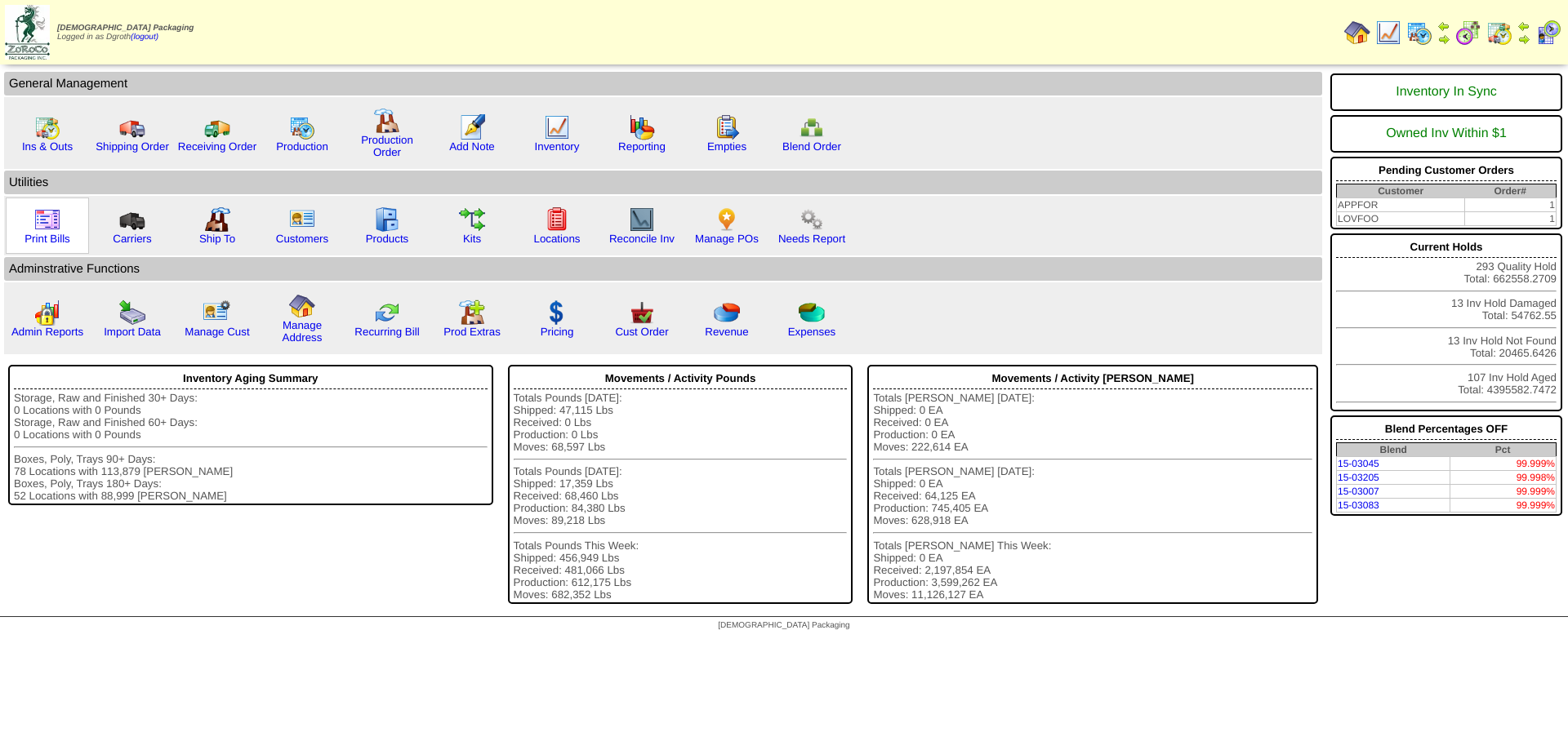
click at [46, 216] on img at bounding box center [47, 220] width 26 height 26
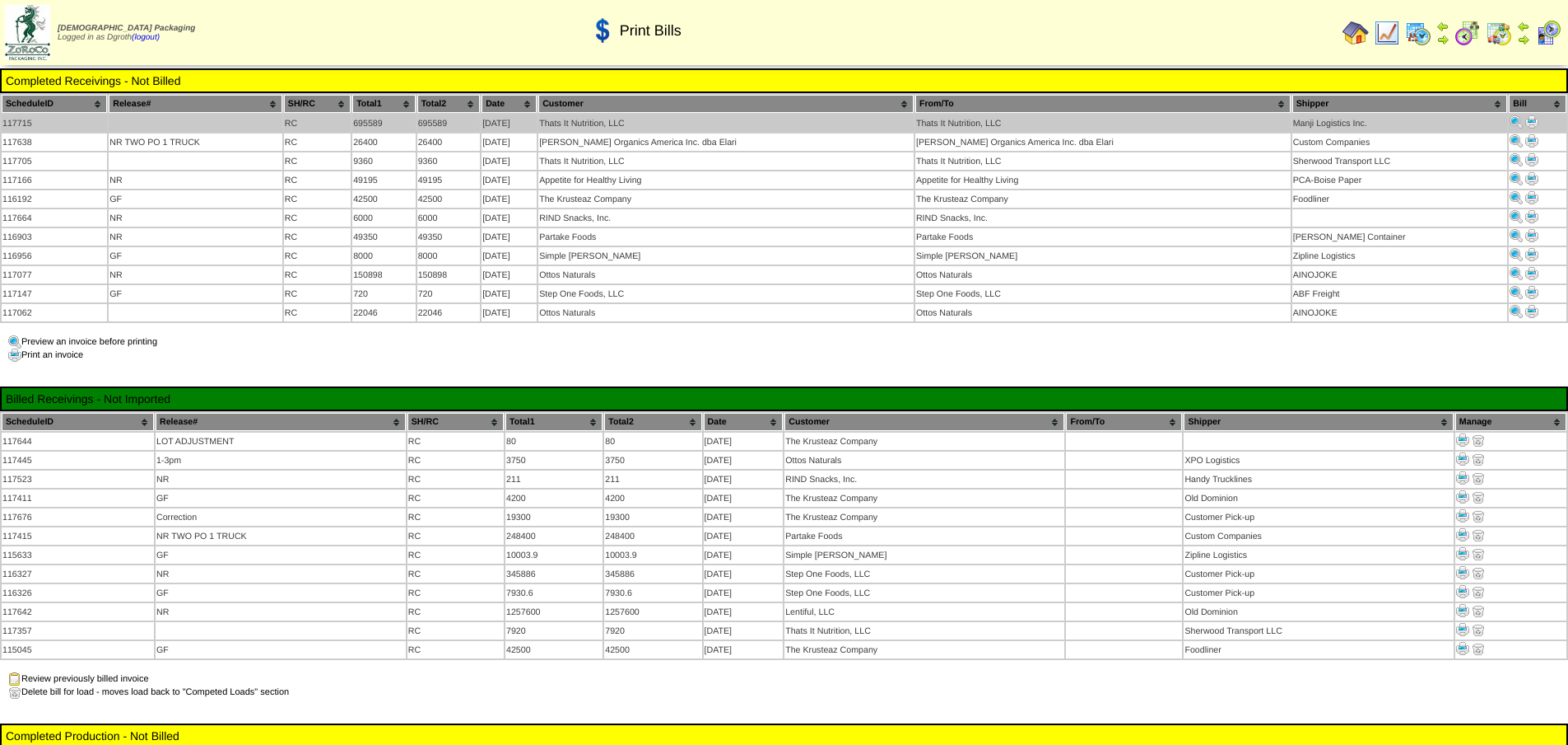
click at [1526, 121] on img at bounding box center [1532, 122] width 13 height 13
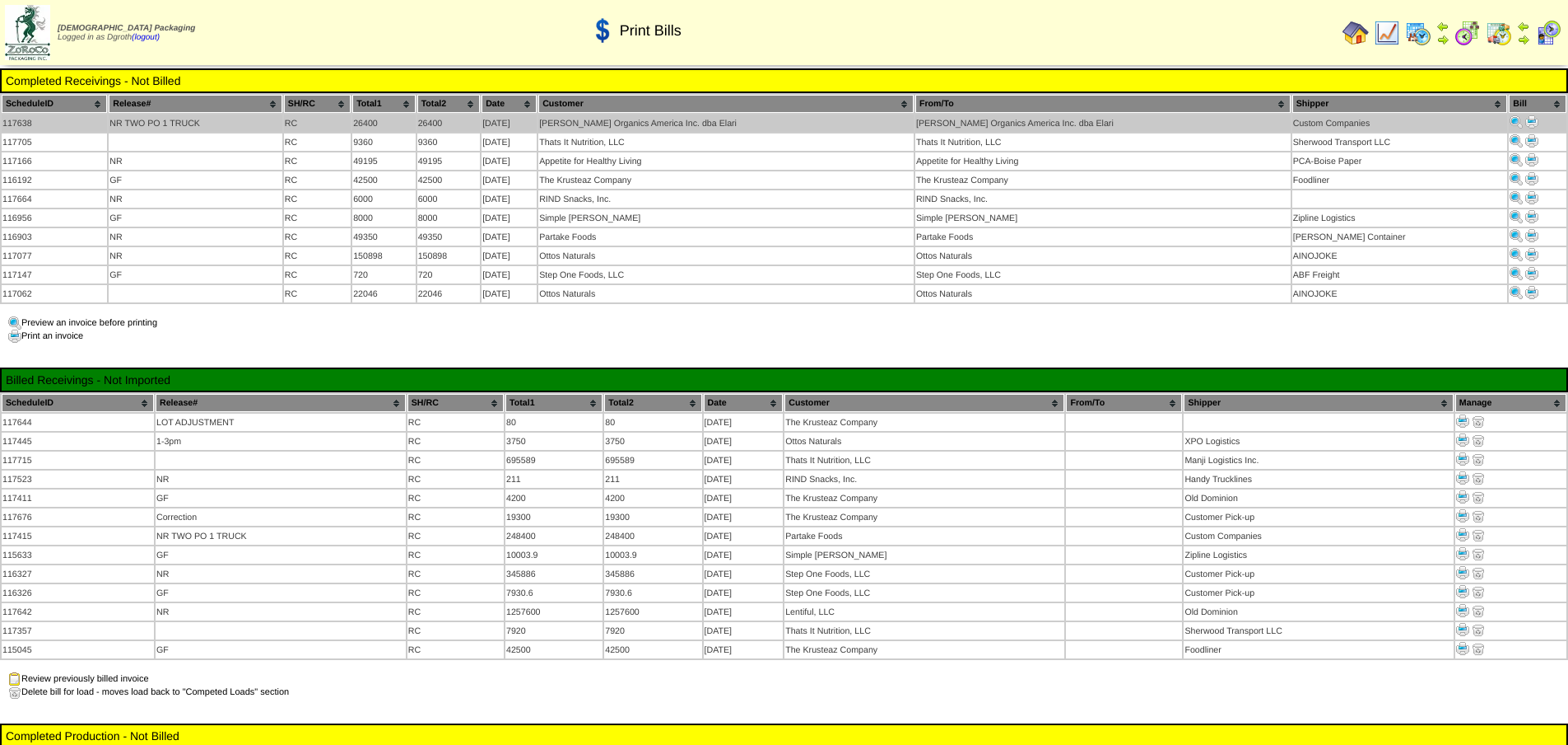
click at [1526, 119] on img at bounding box center [1532, 122] width 13 height 13
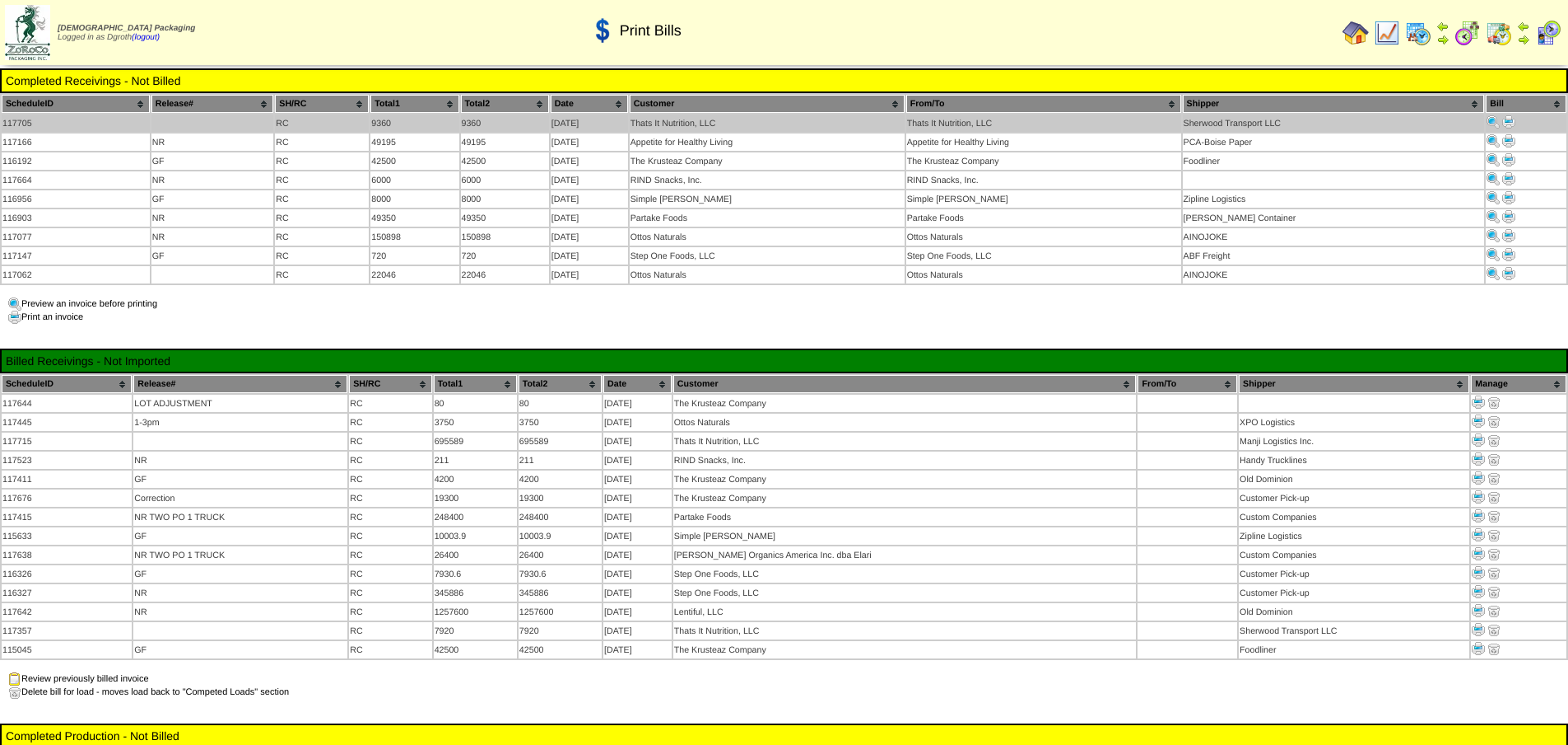
click at [1508, 118] on img at bounding box center [1509, 122] width 13 height 13
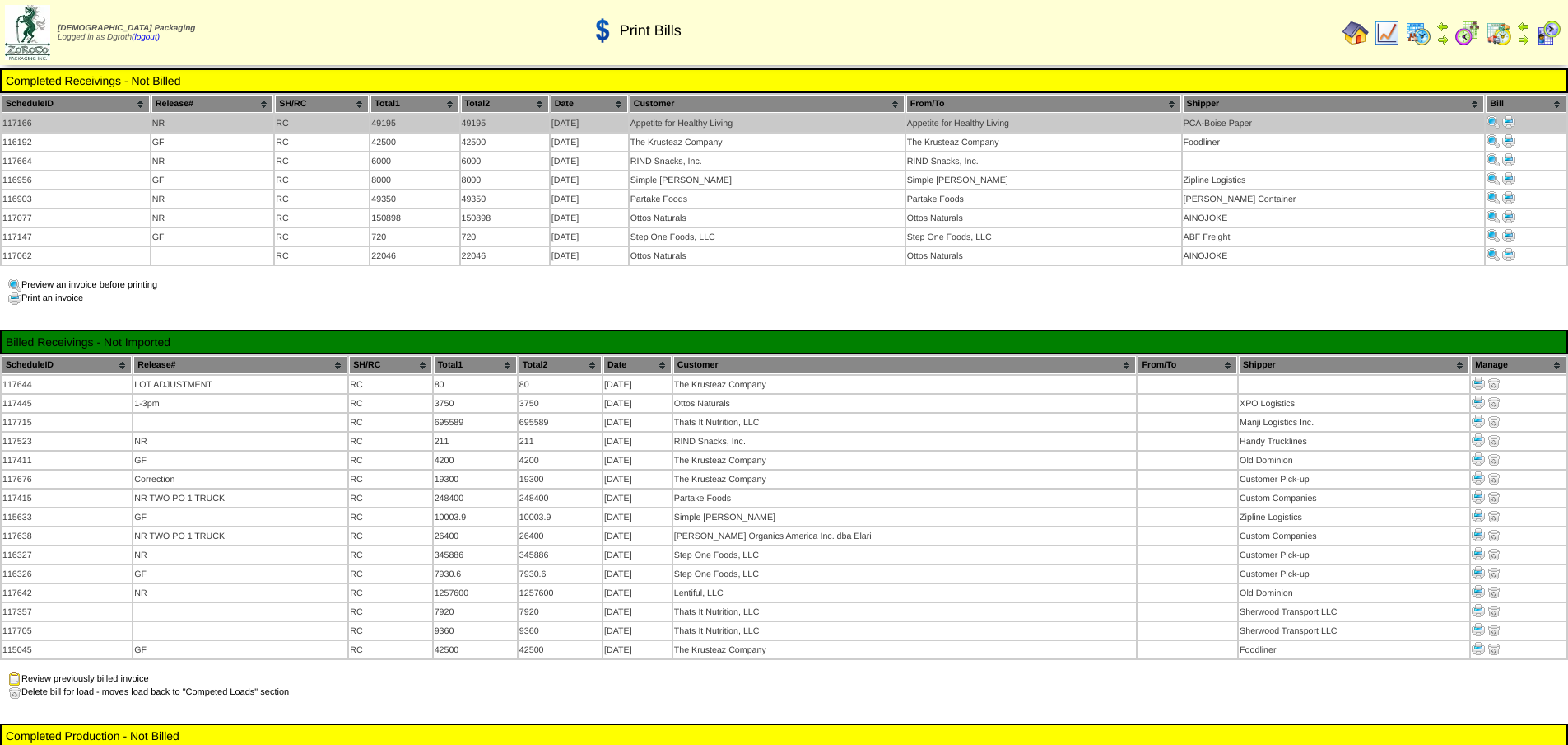
click at [1504, 123] on img at bounding box center [1509, 122] width 13 height 13
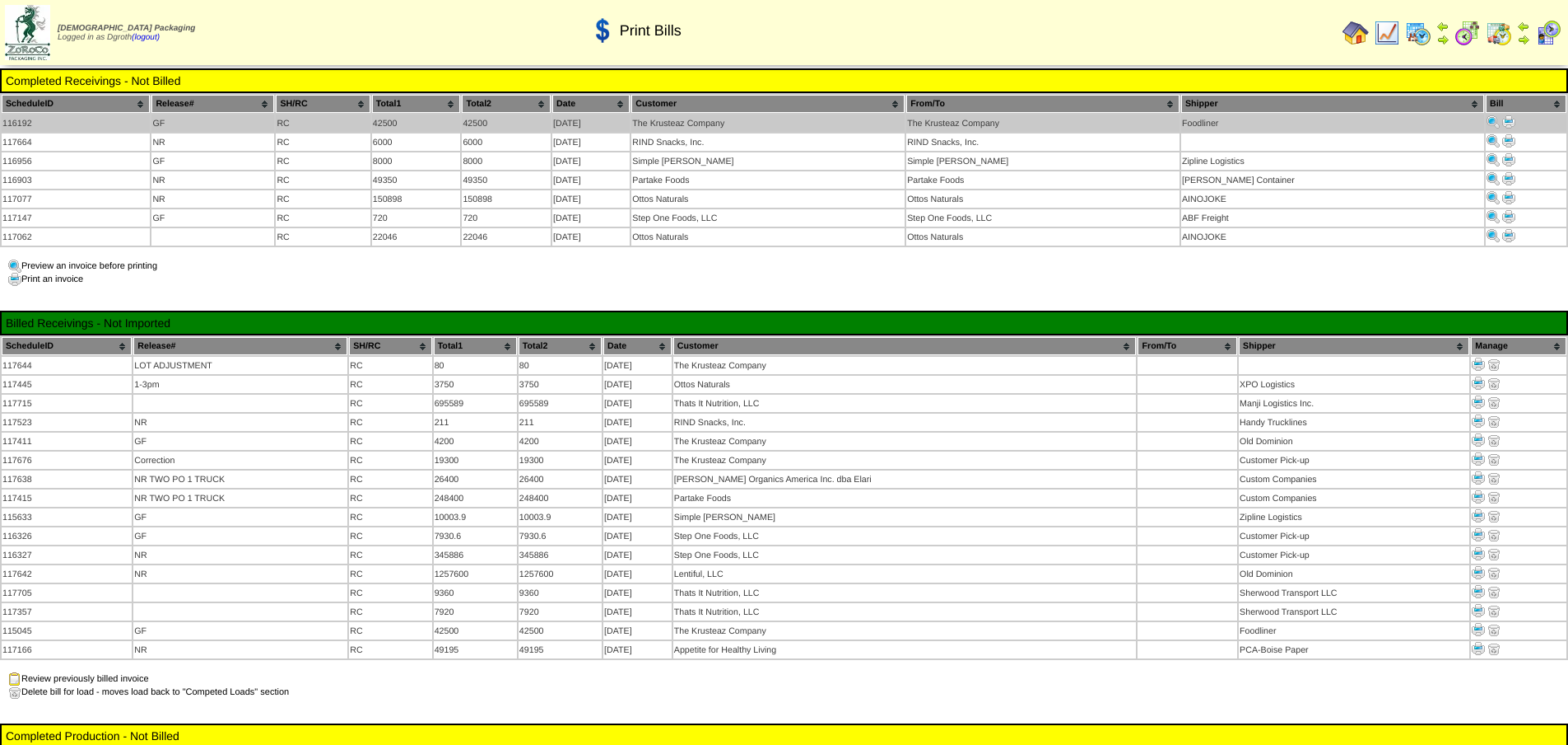
click at [1502, 122] on img at bounding box center [1509, 122] width 13 height 13
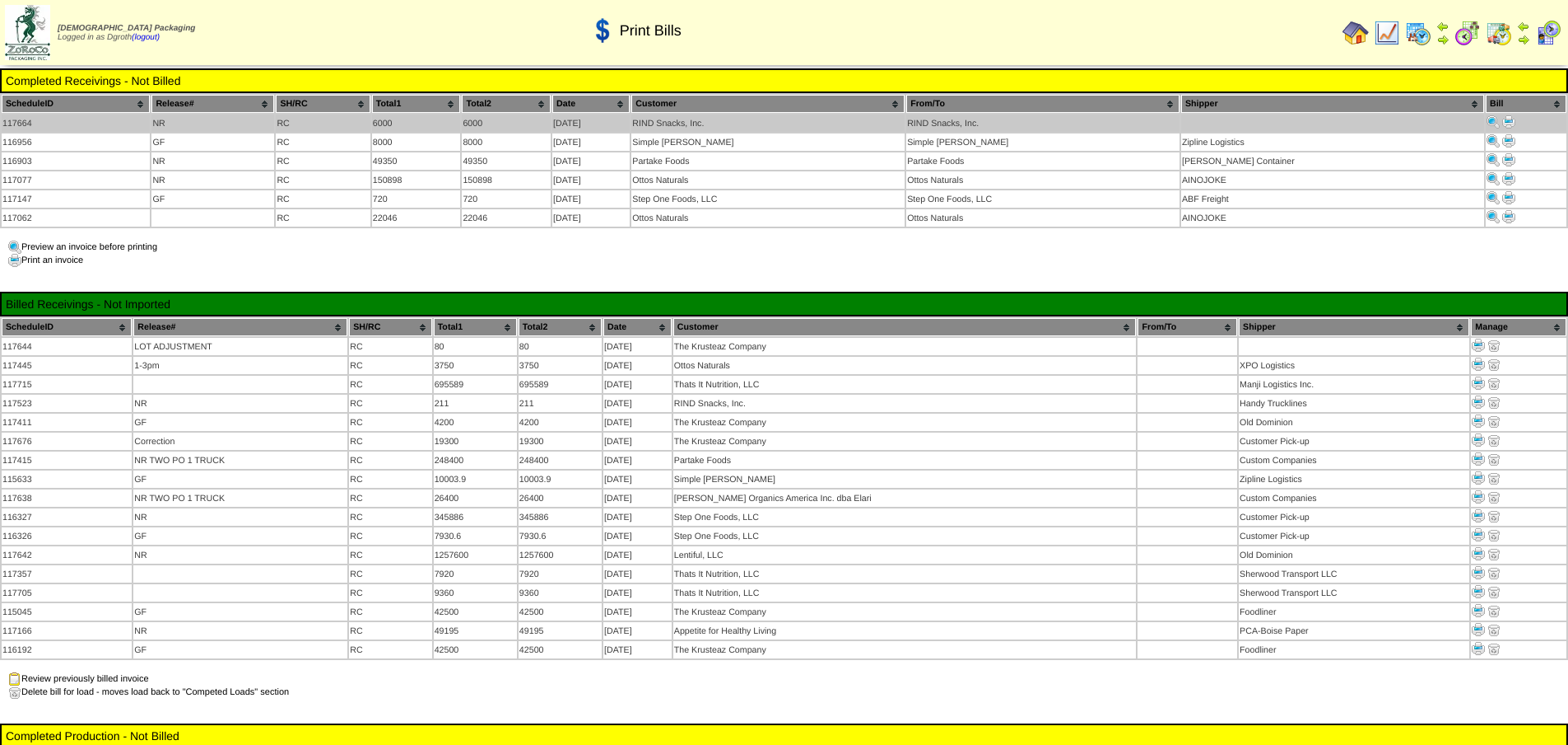
click at [1502, 118] on img at bounding box center [1509, 122] width 13 height 13
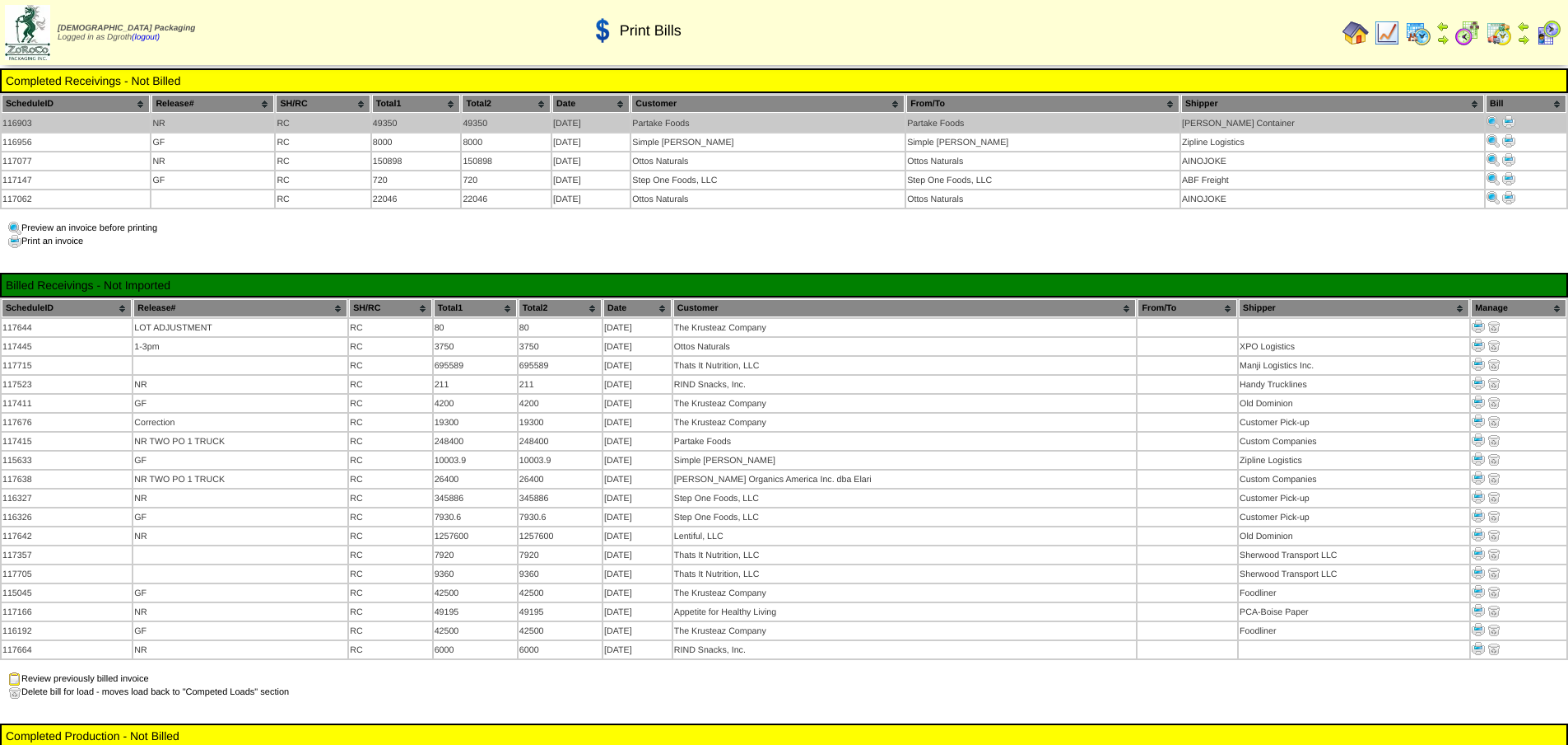
click at [1502, 121] on img at bounding box center [1509, 122] width 13 height 13
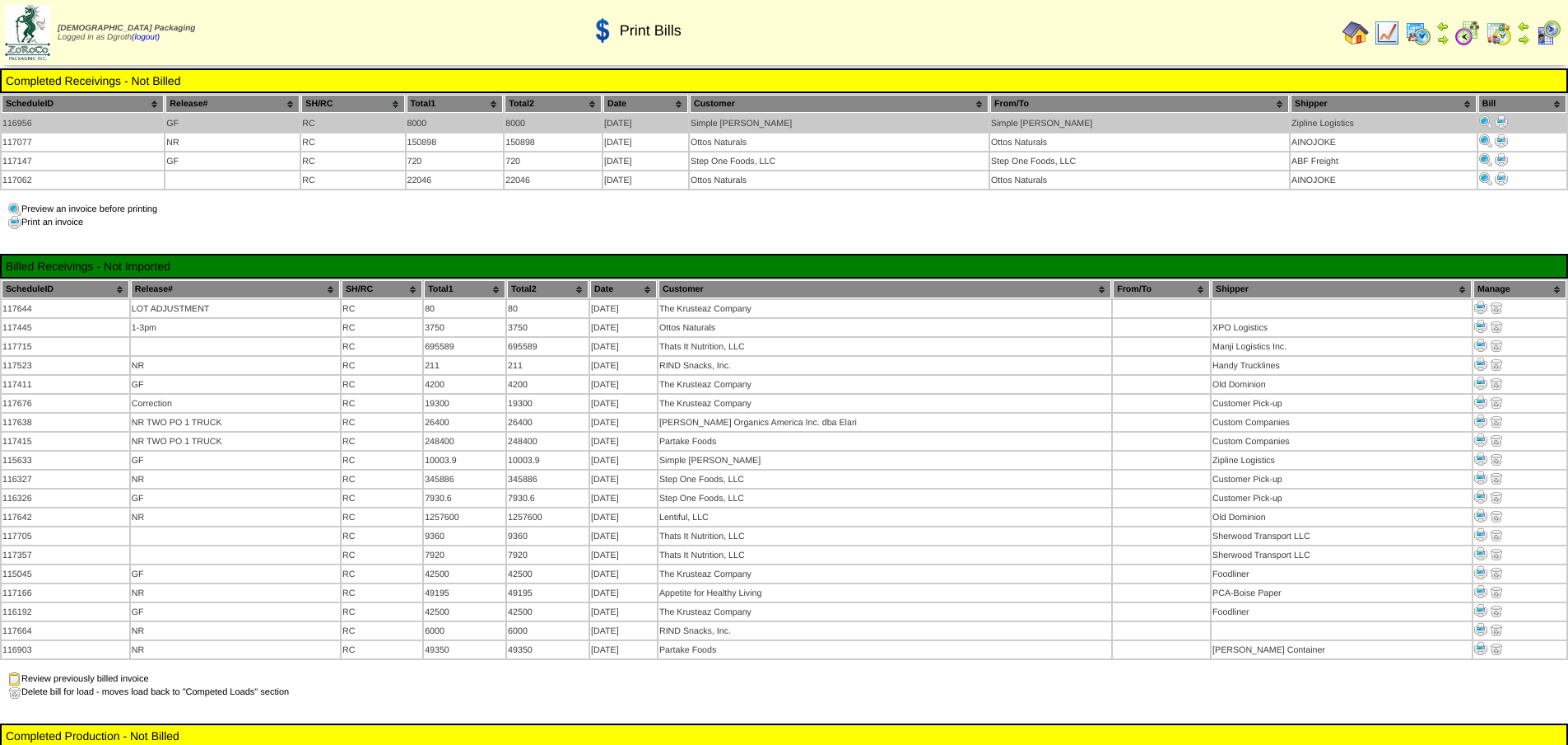
click at [1498, 126] on img at bounding box center [1501, 122] width 13 height 13
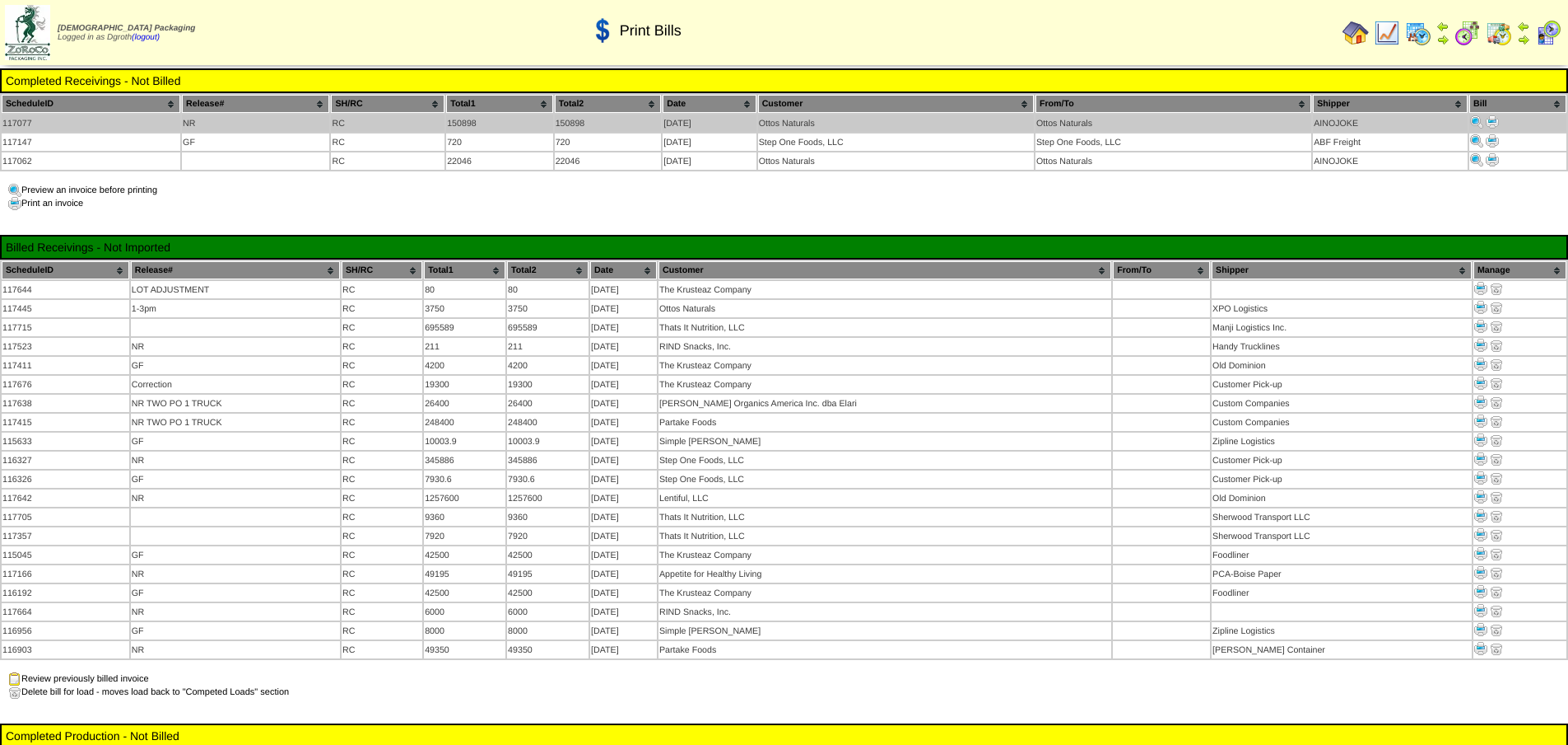
click at [1493, 121] on img at bounding box center [1493, 122] width 13 height 13
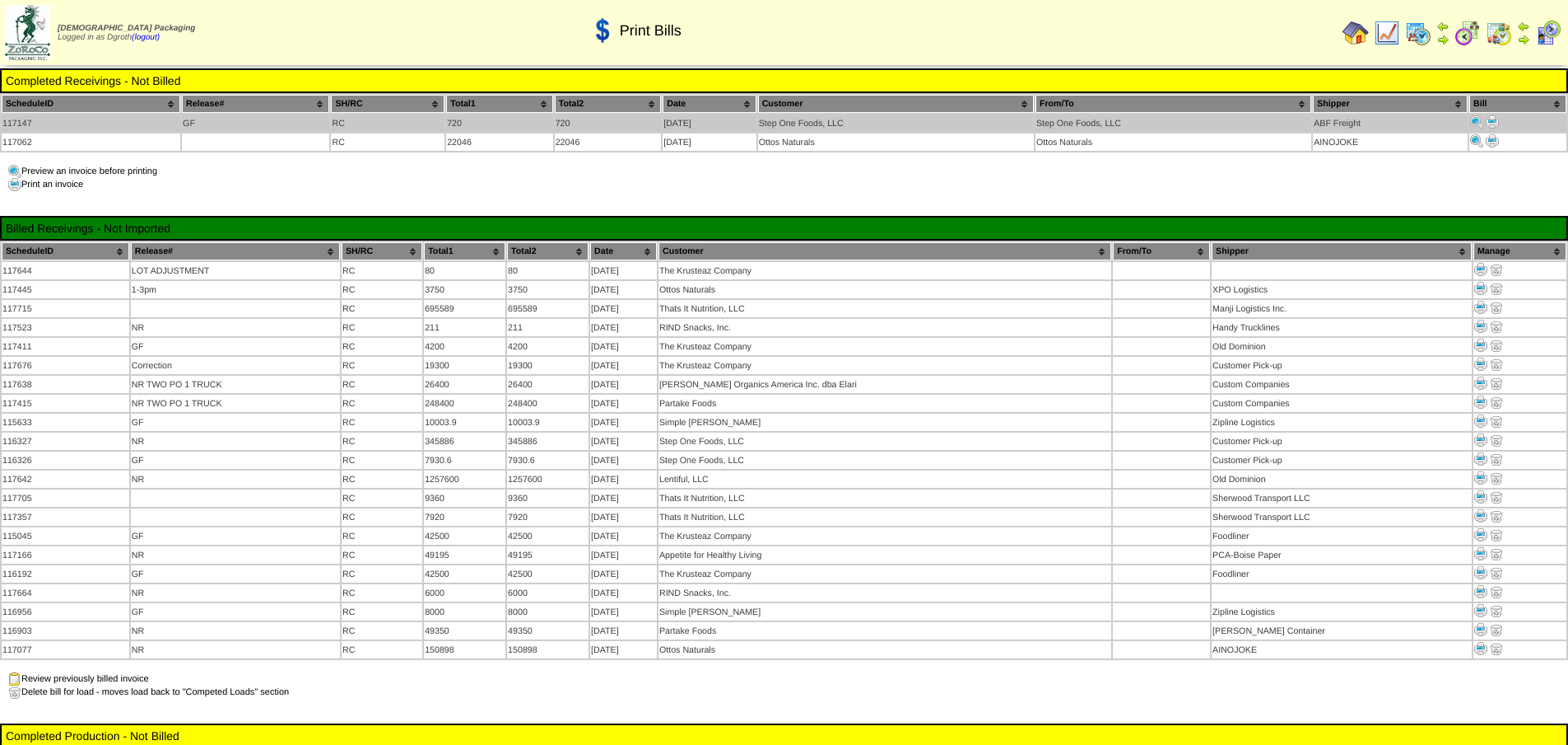
click at [1495, 124] on img at bounding box center [1493, 122] width 13 height 13
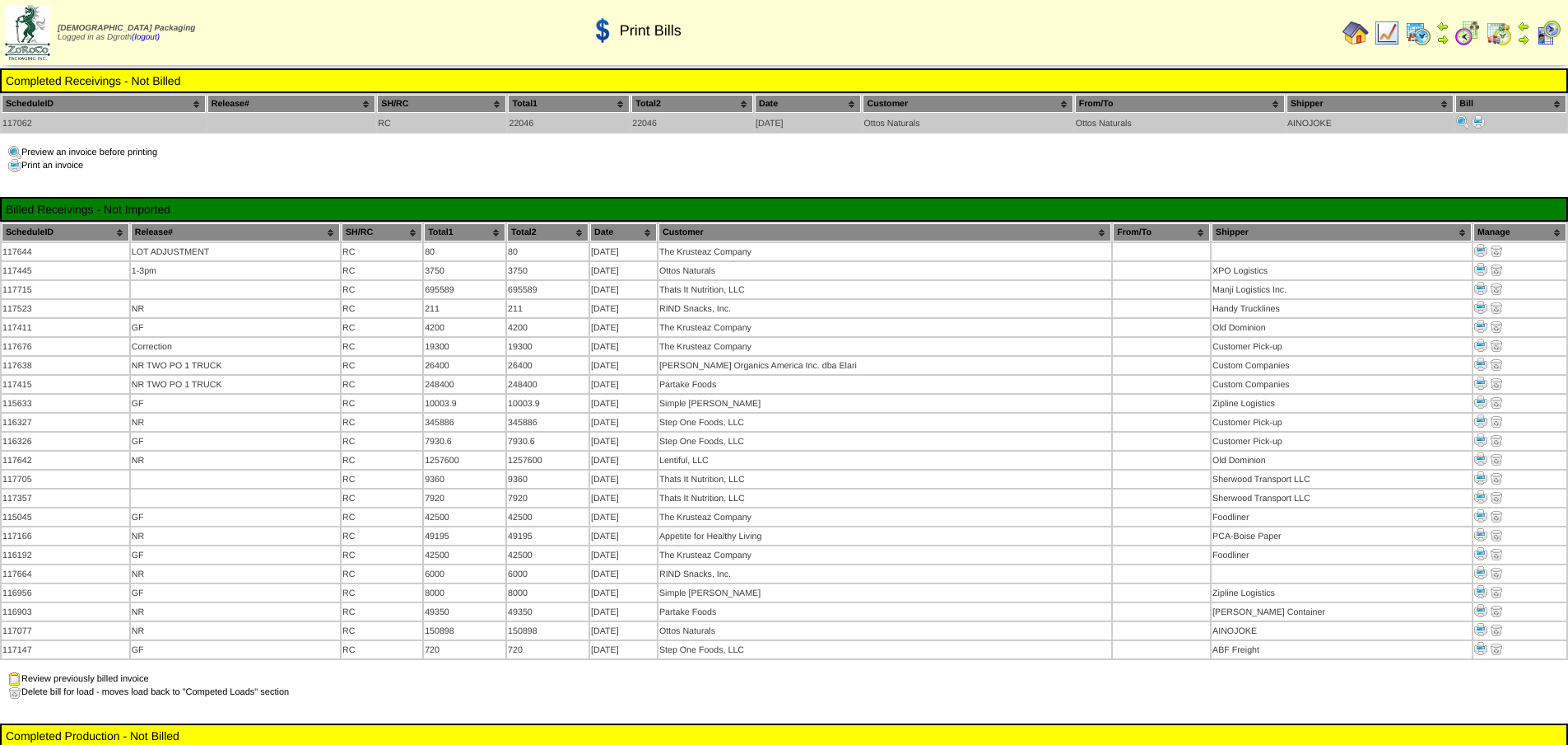
click at [1482, 119] on img at bounding box center [1479, 122] width 13 height 13
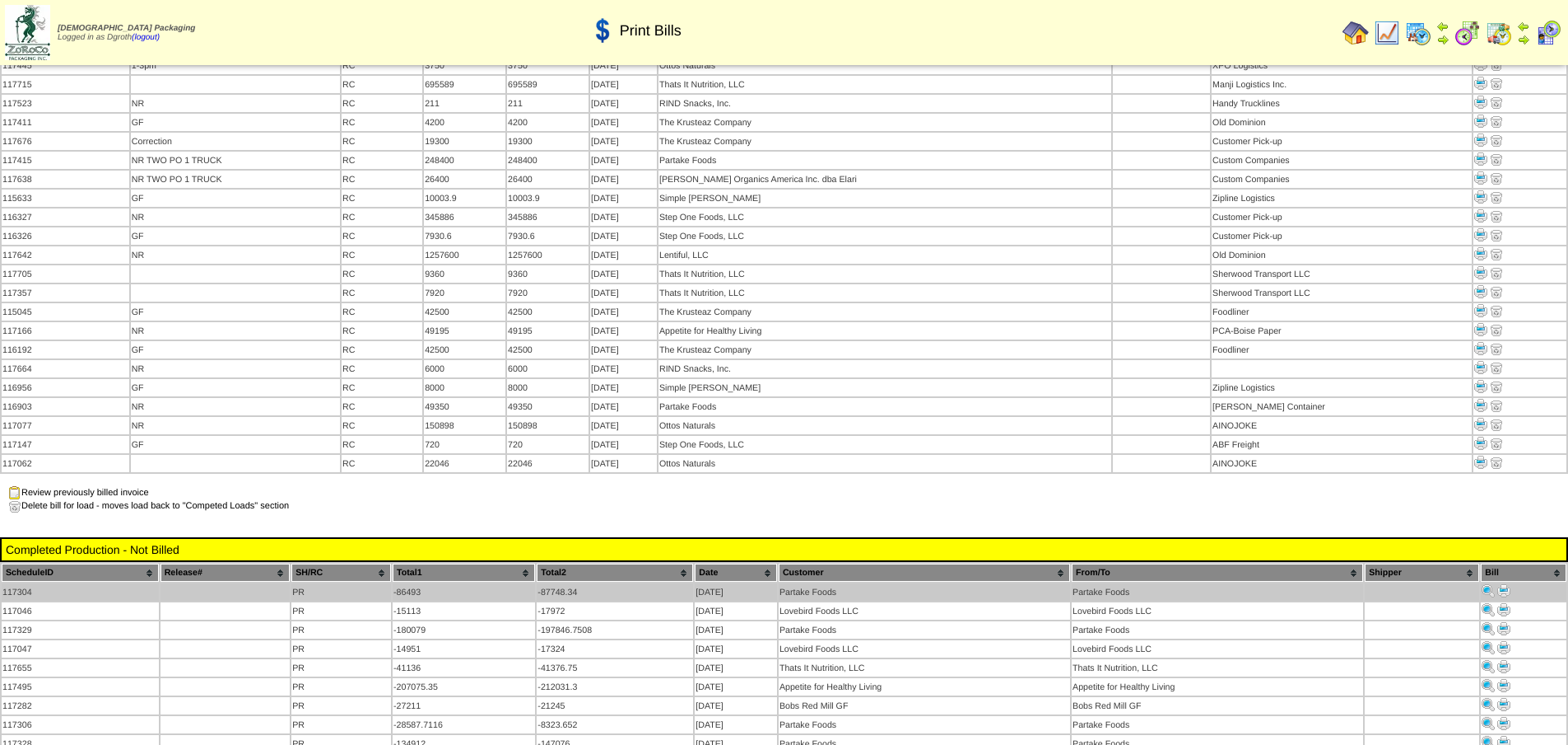
scroll to position [411, 0]
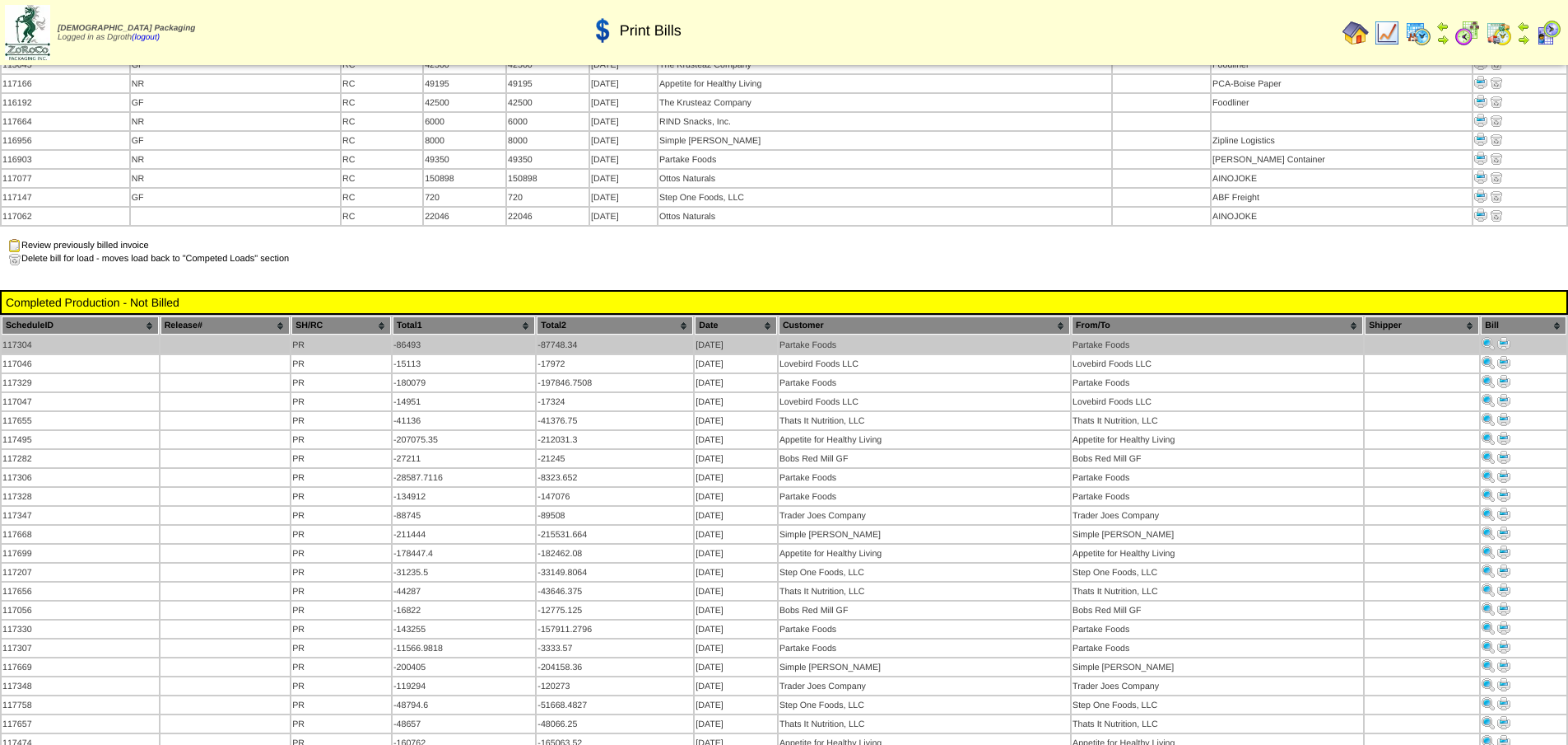
click at [1506, 337] on img at bounding box center [1504, 344] width 13 height 13
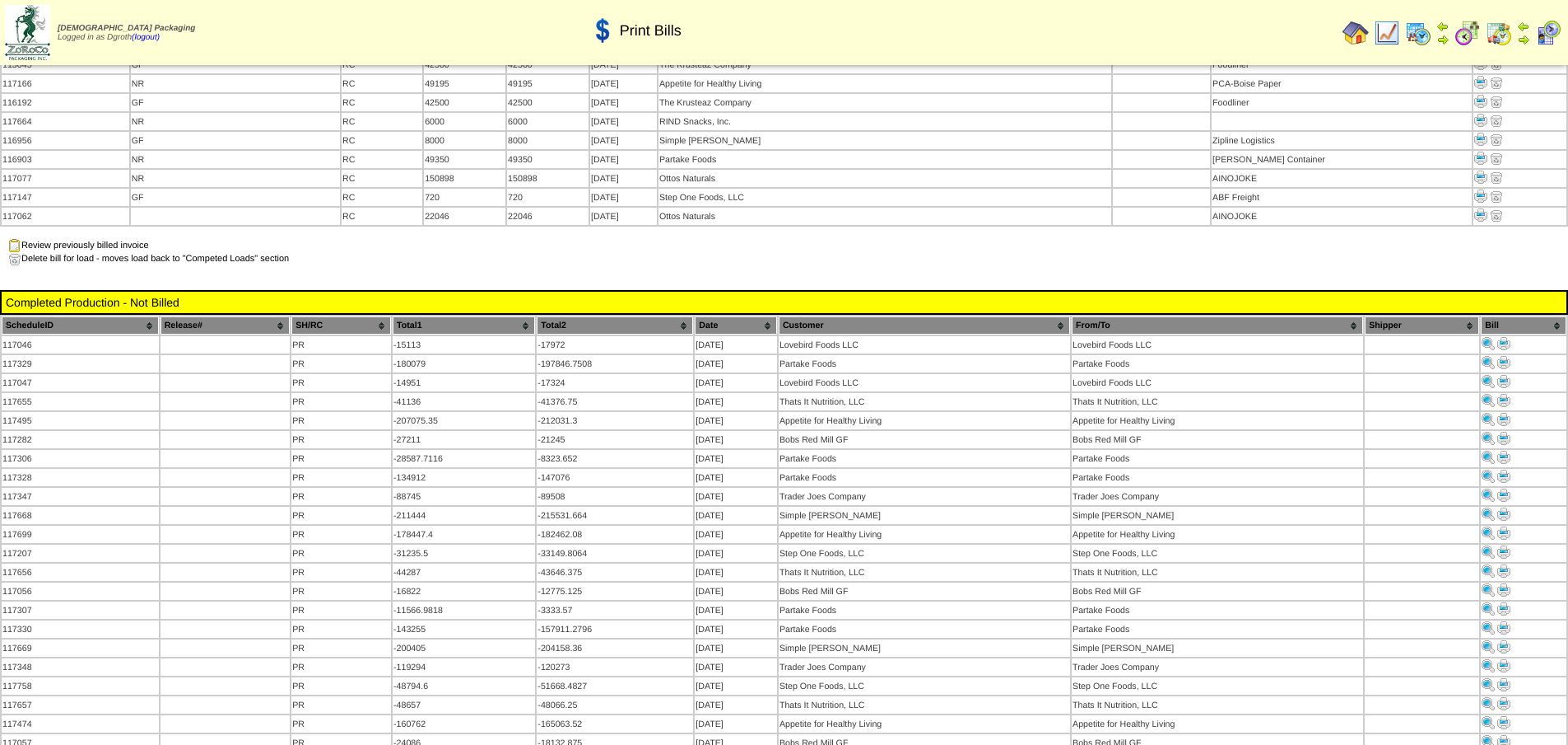
scroll to position [411, 0]
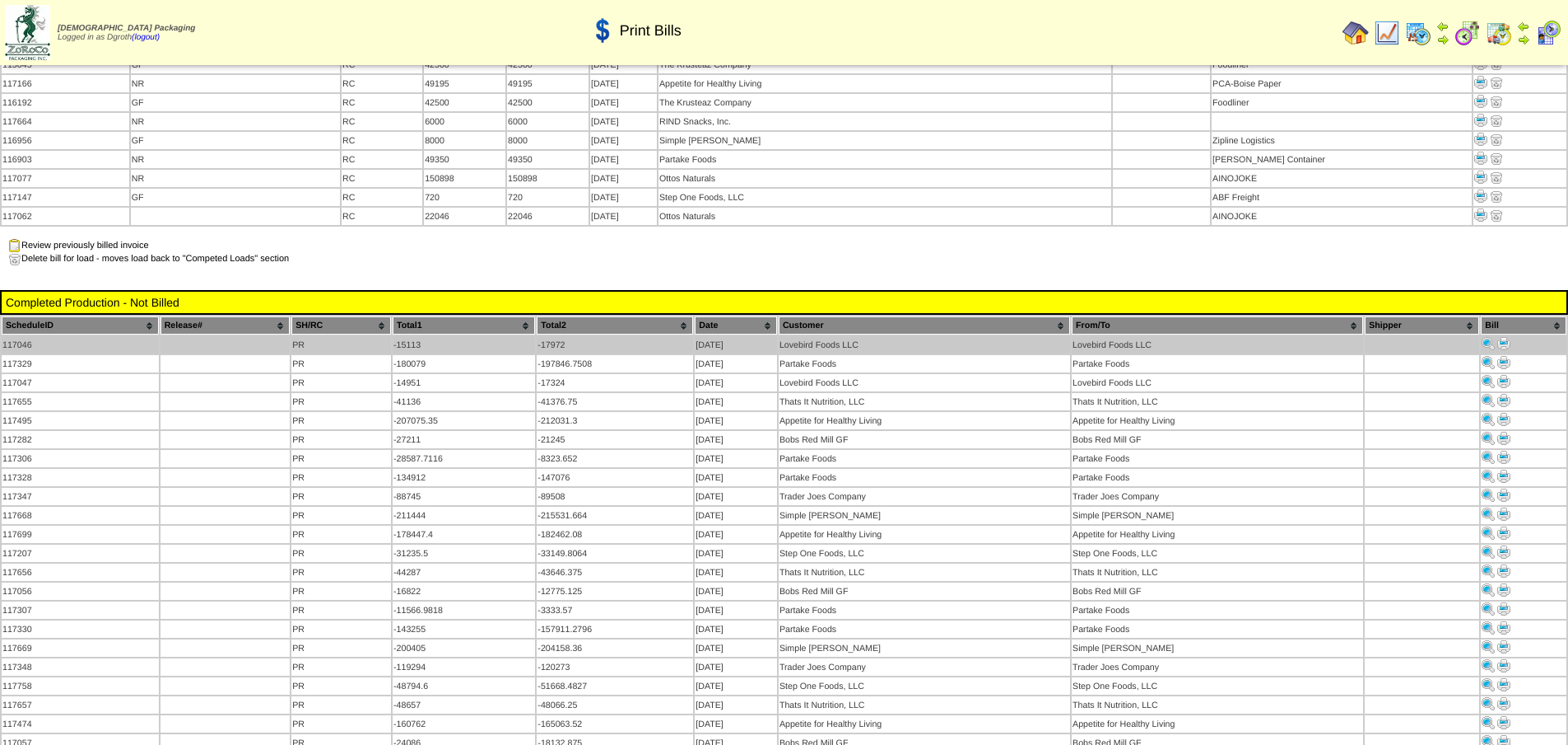
click at [1503, 337] on img at bounding box center [1504, 344] width 13 height 13
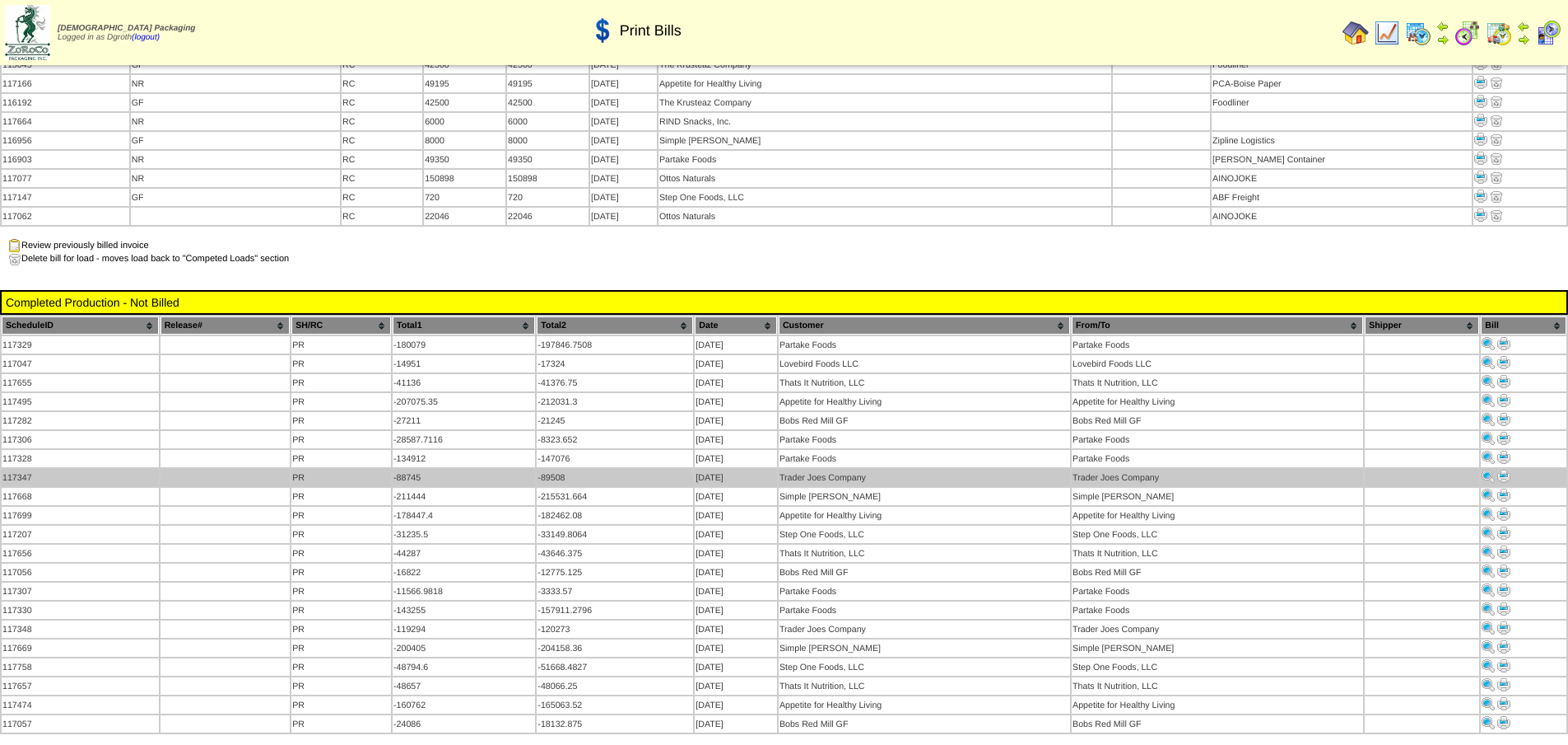
scroll to position [411, 0]
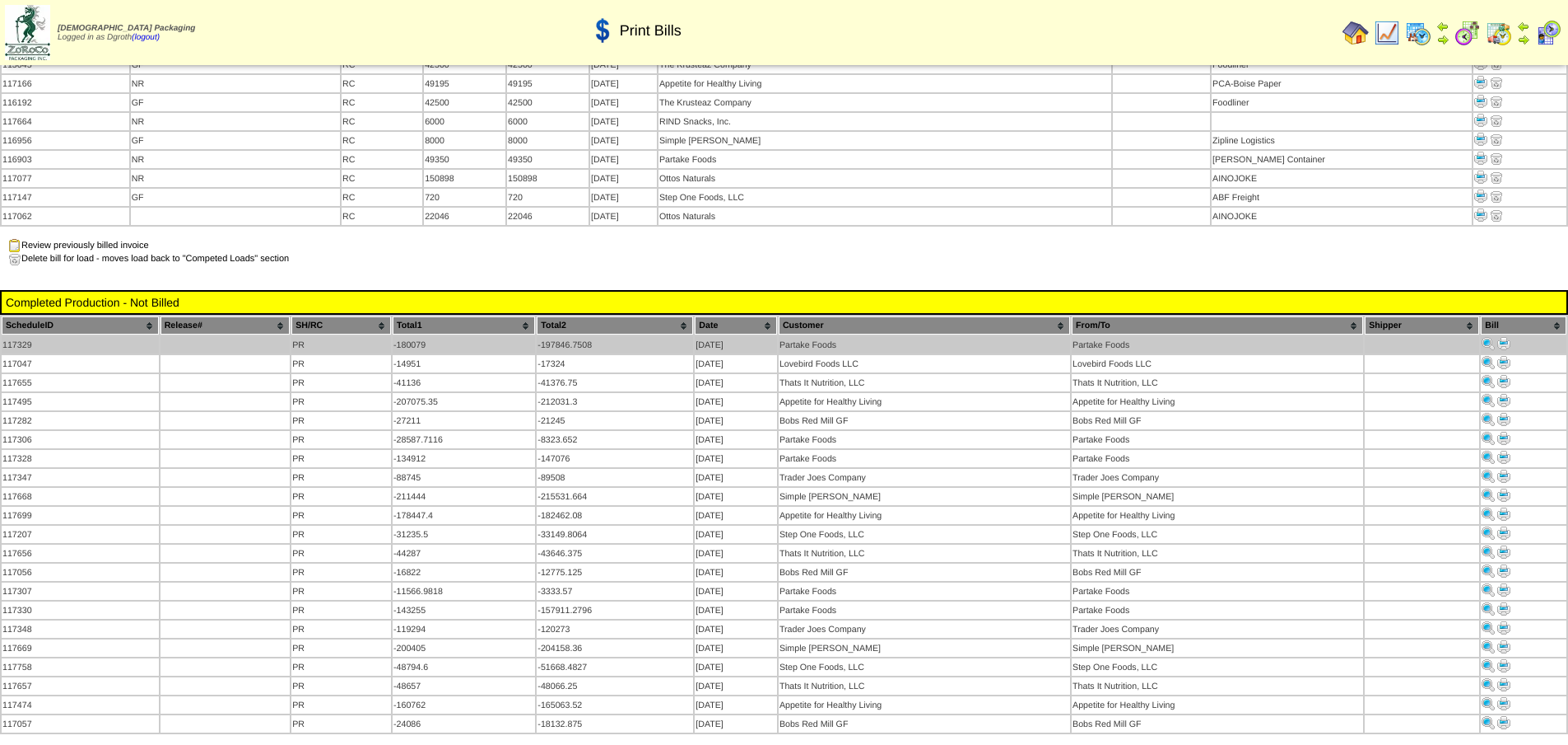
click at [1506, 337] on img at bounding box center [1504, 344] width 13 height 13
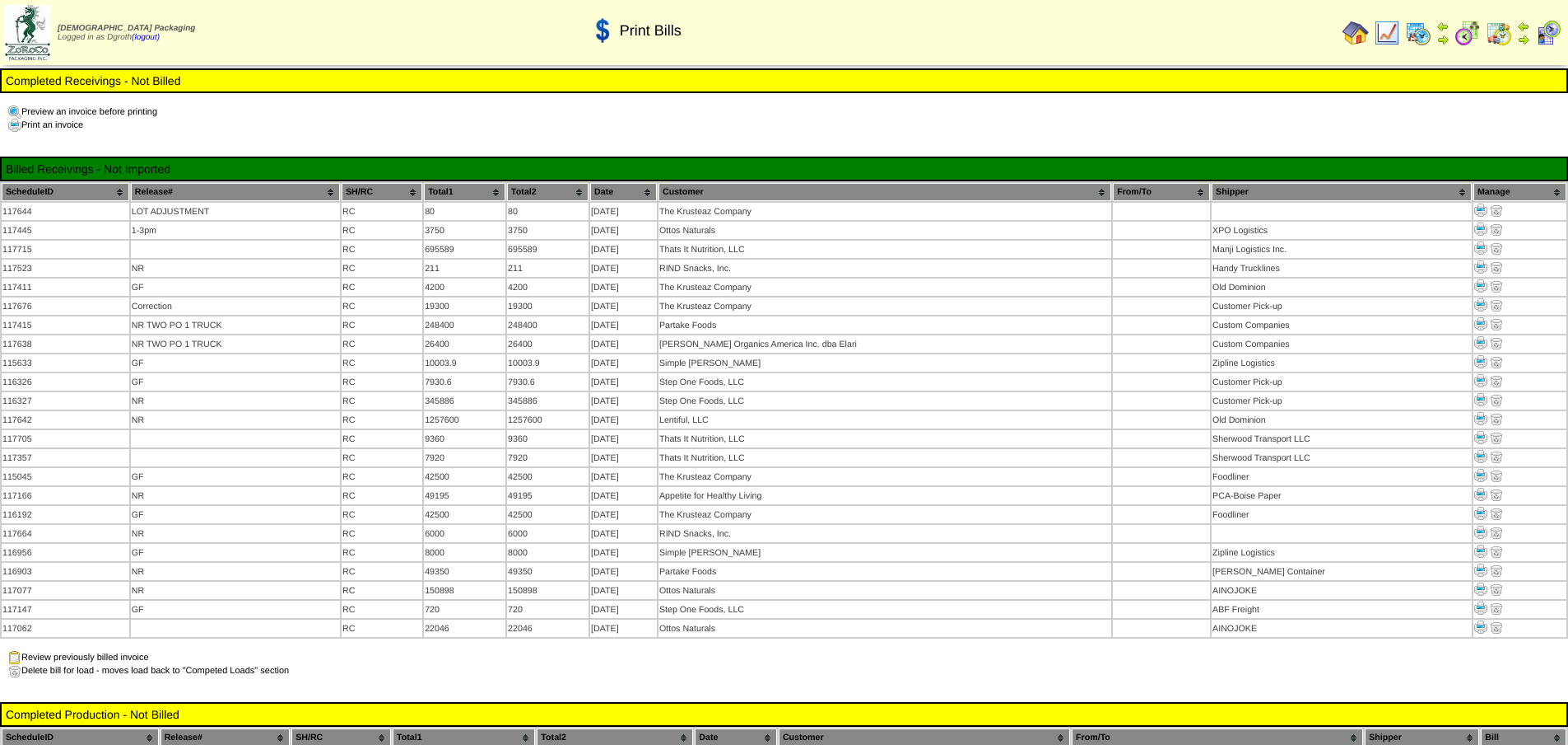
scroll to position [411, 0]
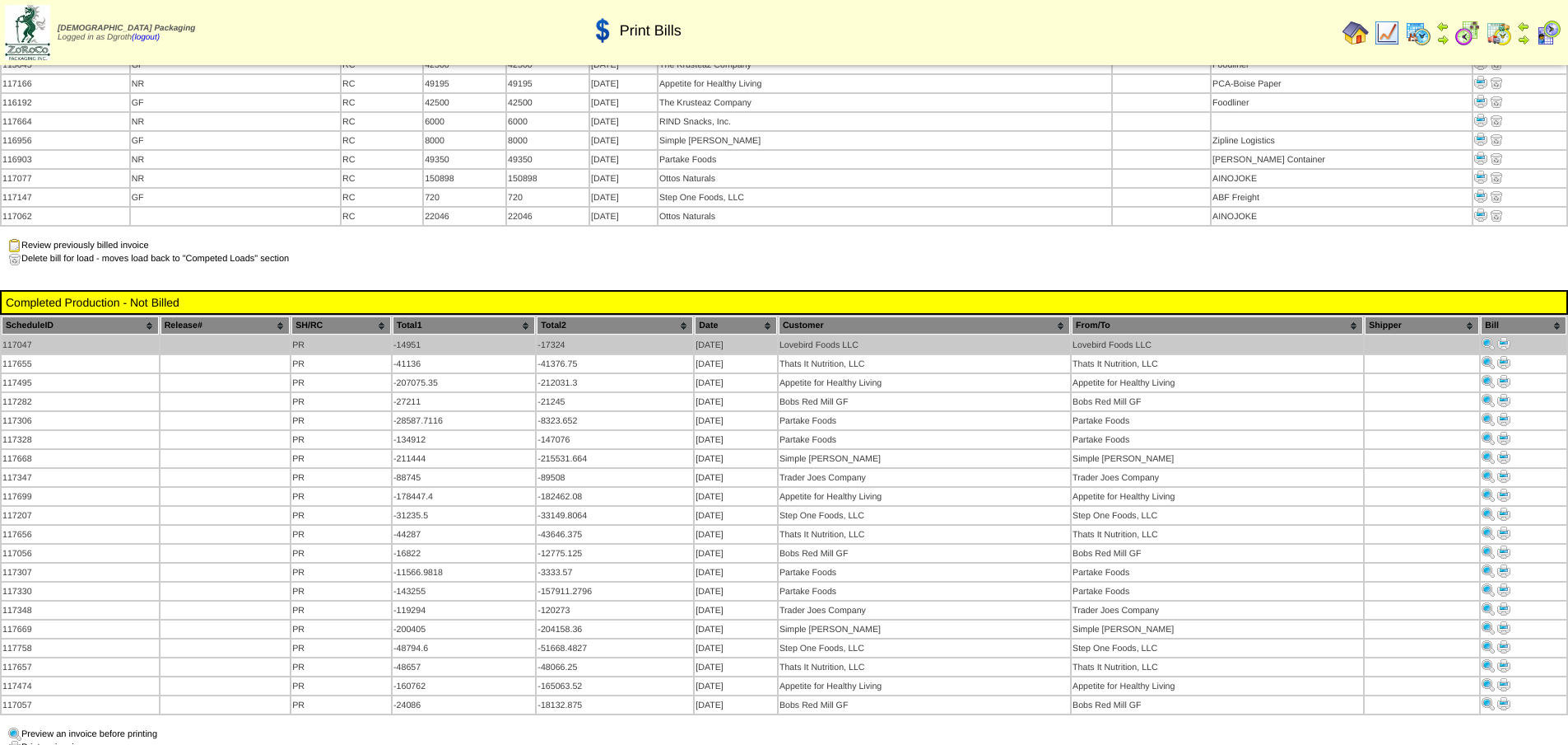
click at [1499, 337] on img at bounding box center [1504, 344] width 13 height 13
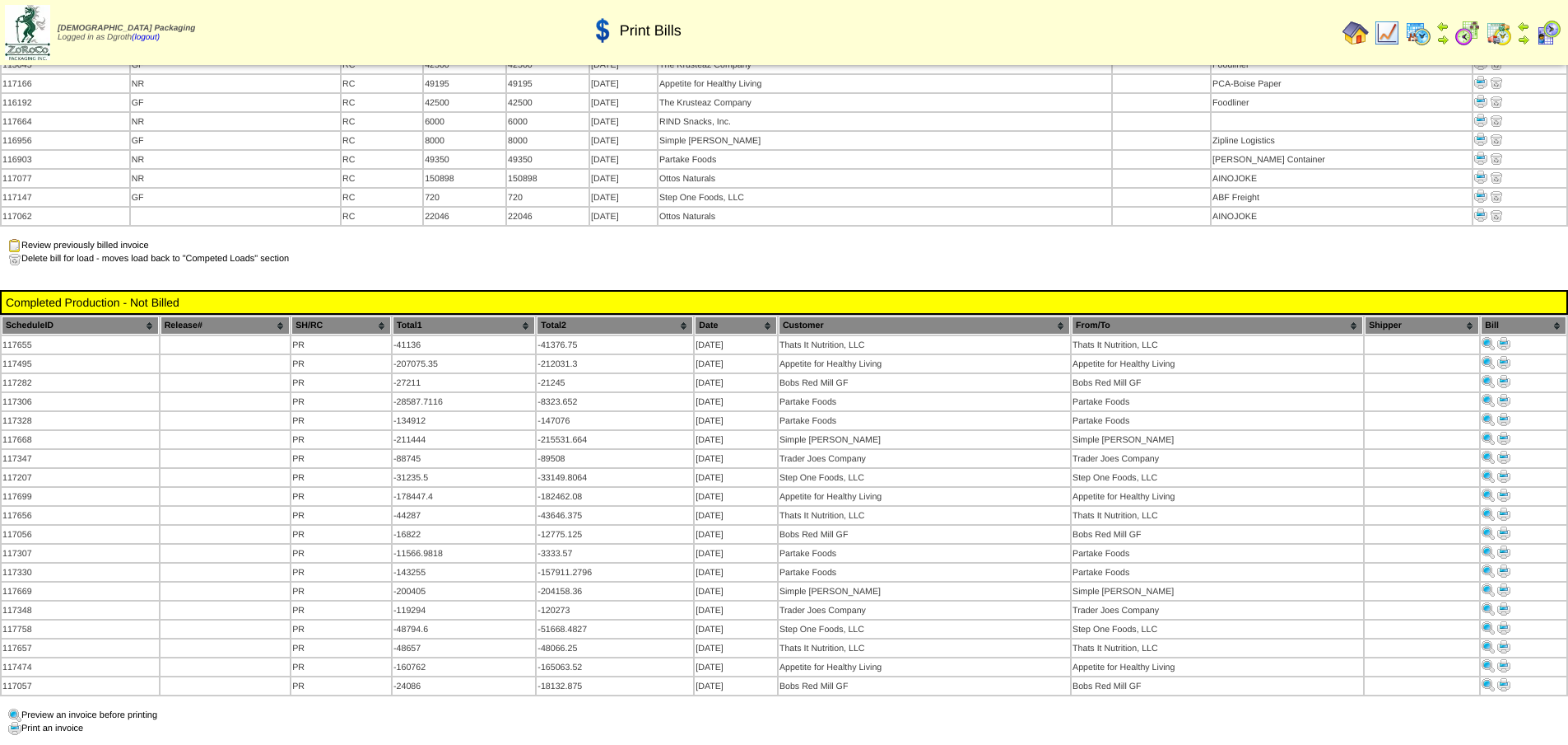
scroll to position [411, 0]
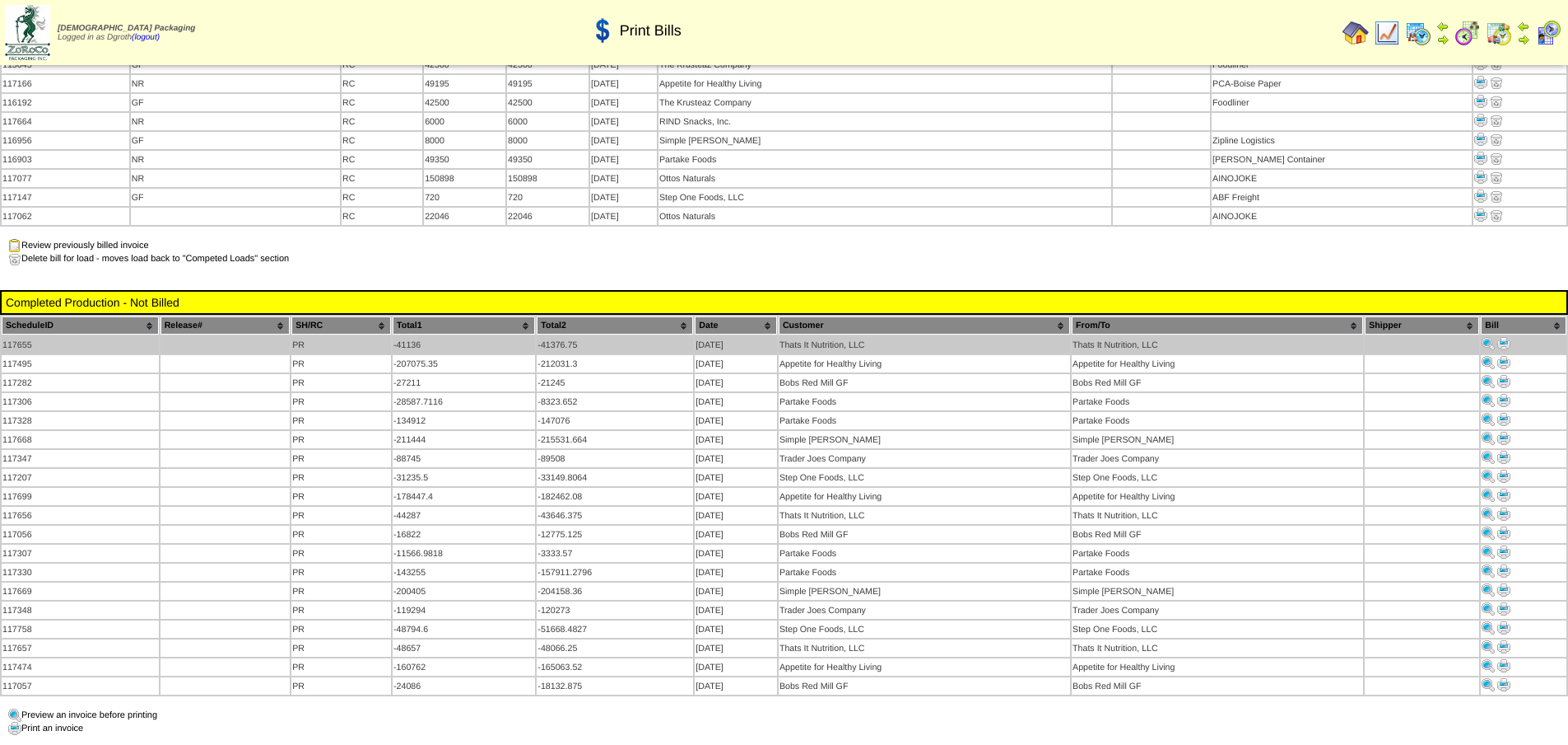
click at [1505, 337] on img at bounding box center [1504, 344] width 13 height 13
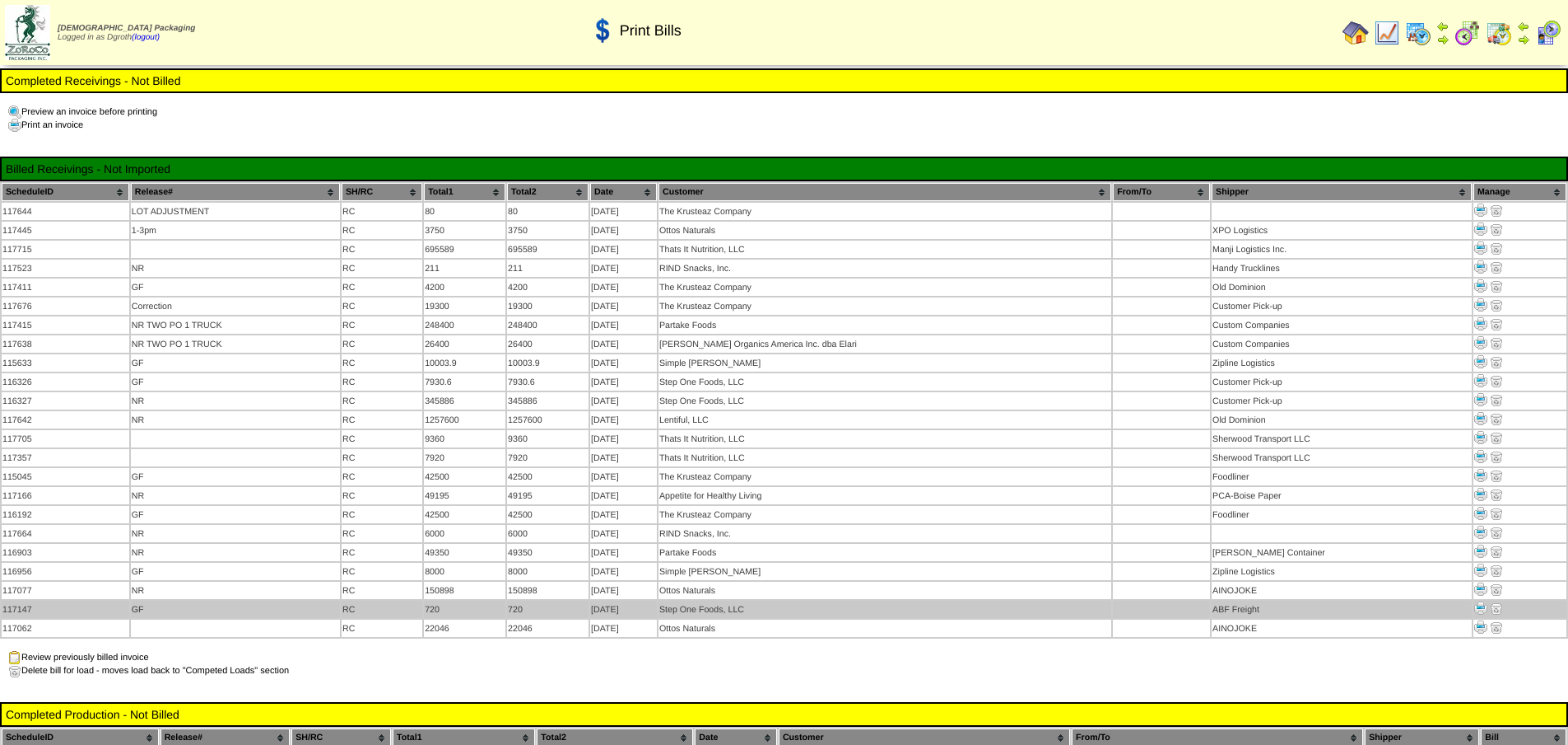
scroll to position [411, 0]
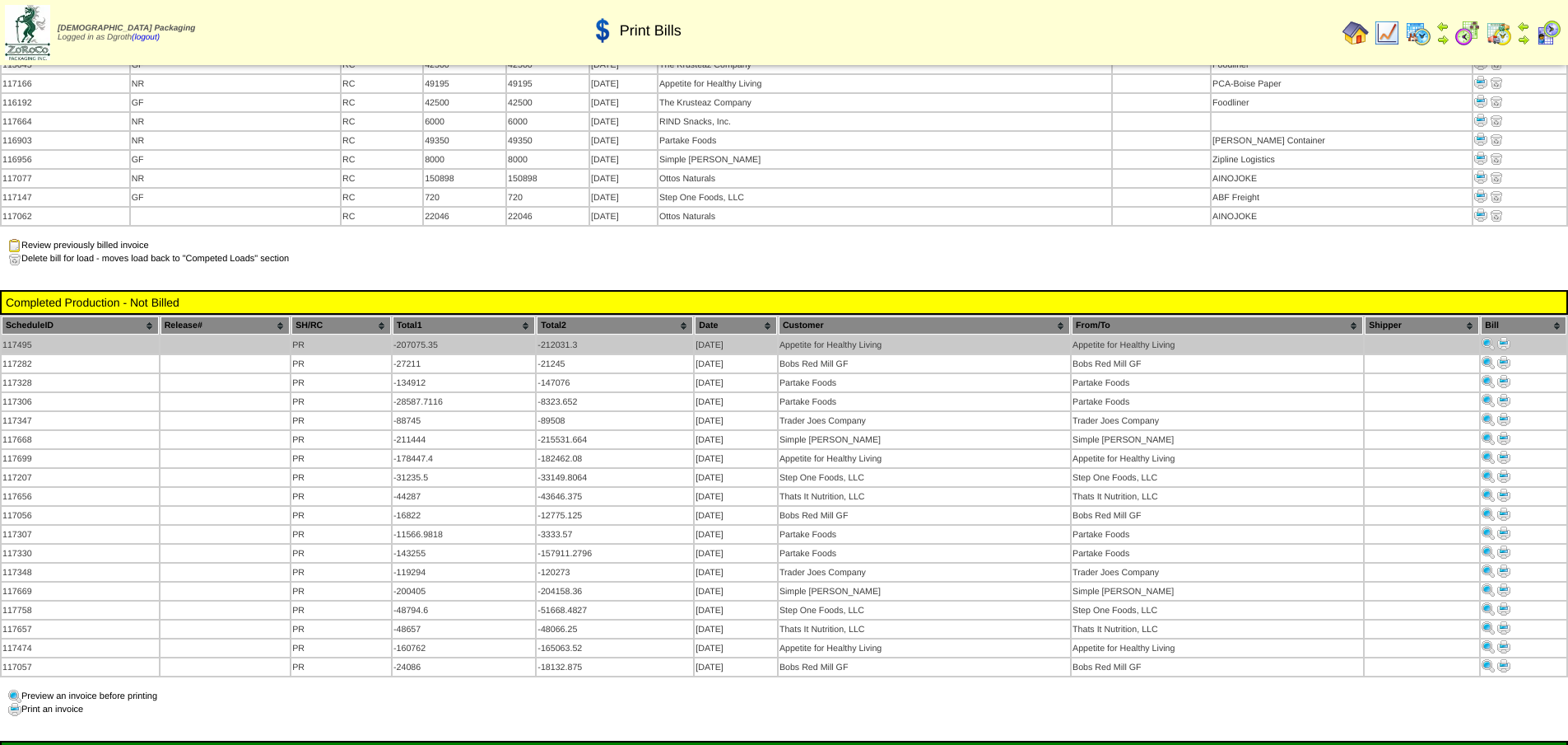
click at [1510, 337] on img at bounding box center [1504, 344] width 13 height 13
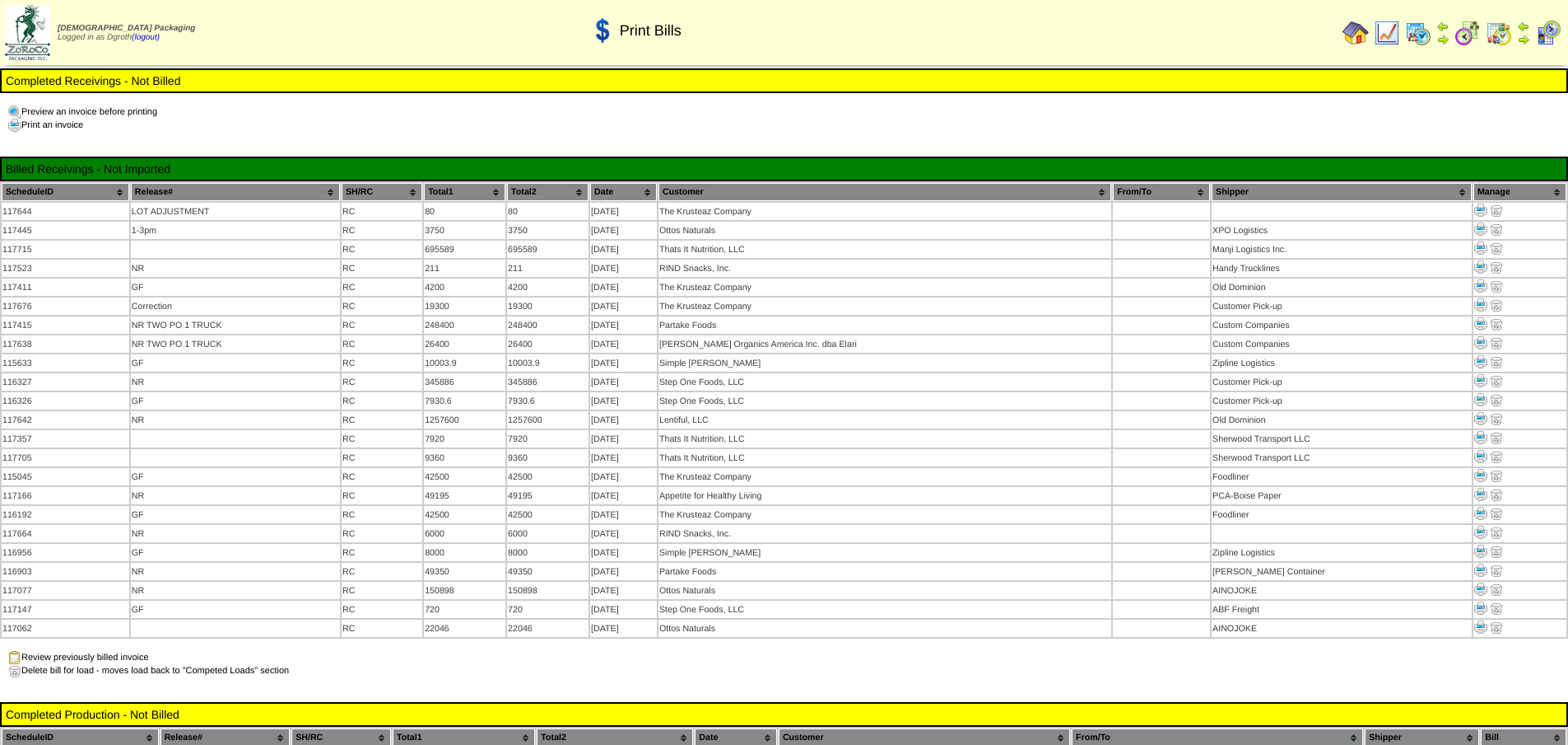
scroll to position [411, 0]
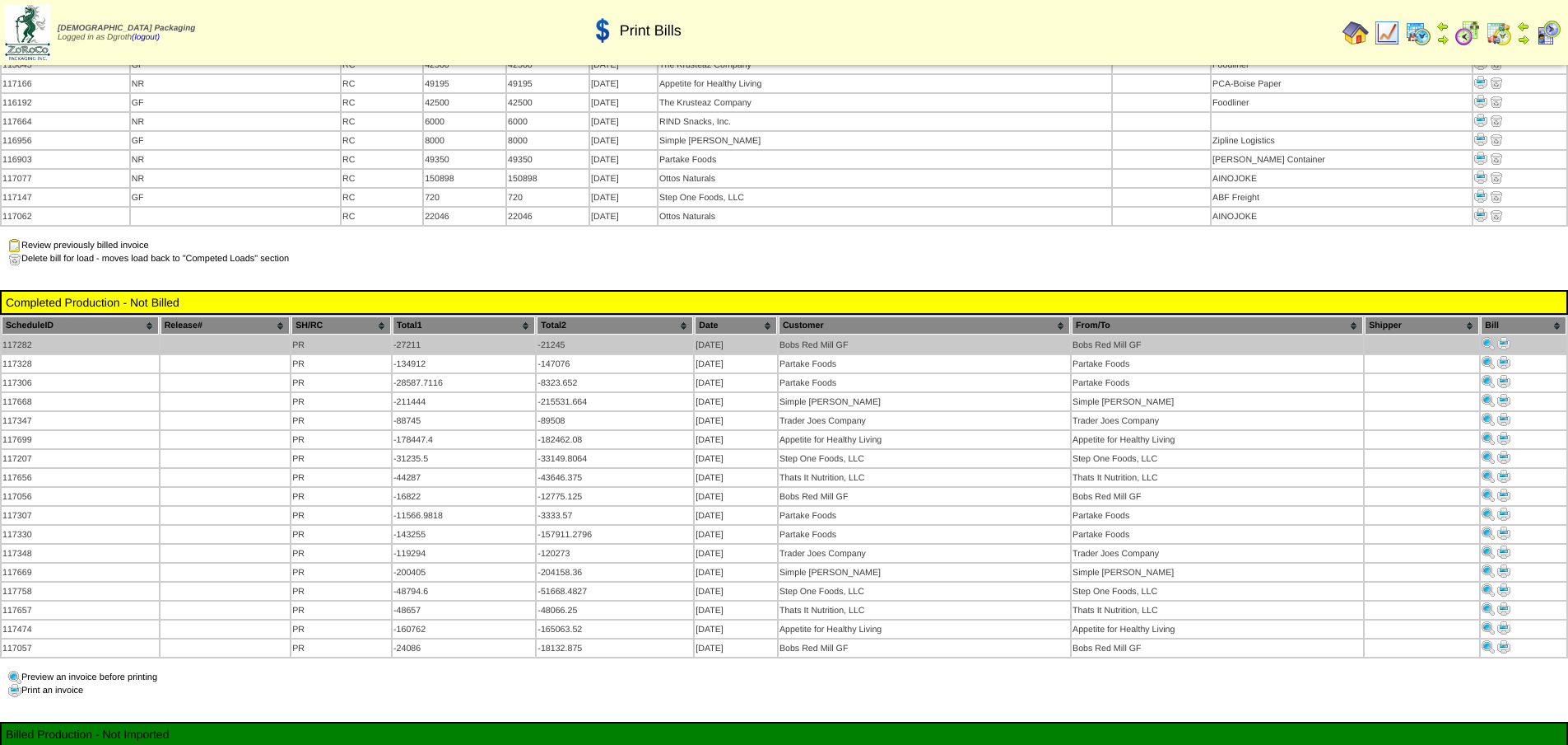
click at [1509, 337] on img at bounding box center [1504, 344] width 13 height 13
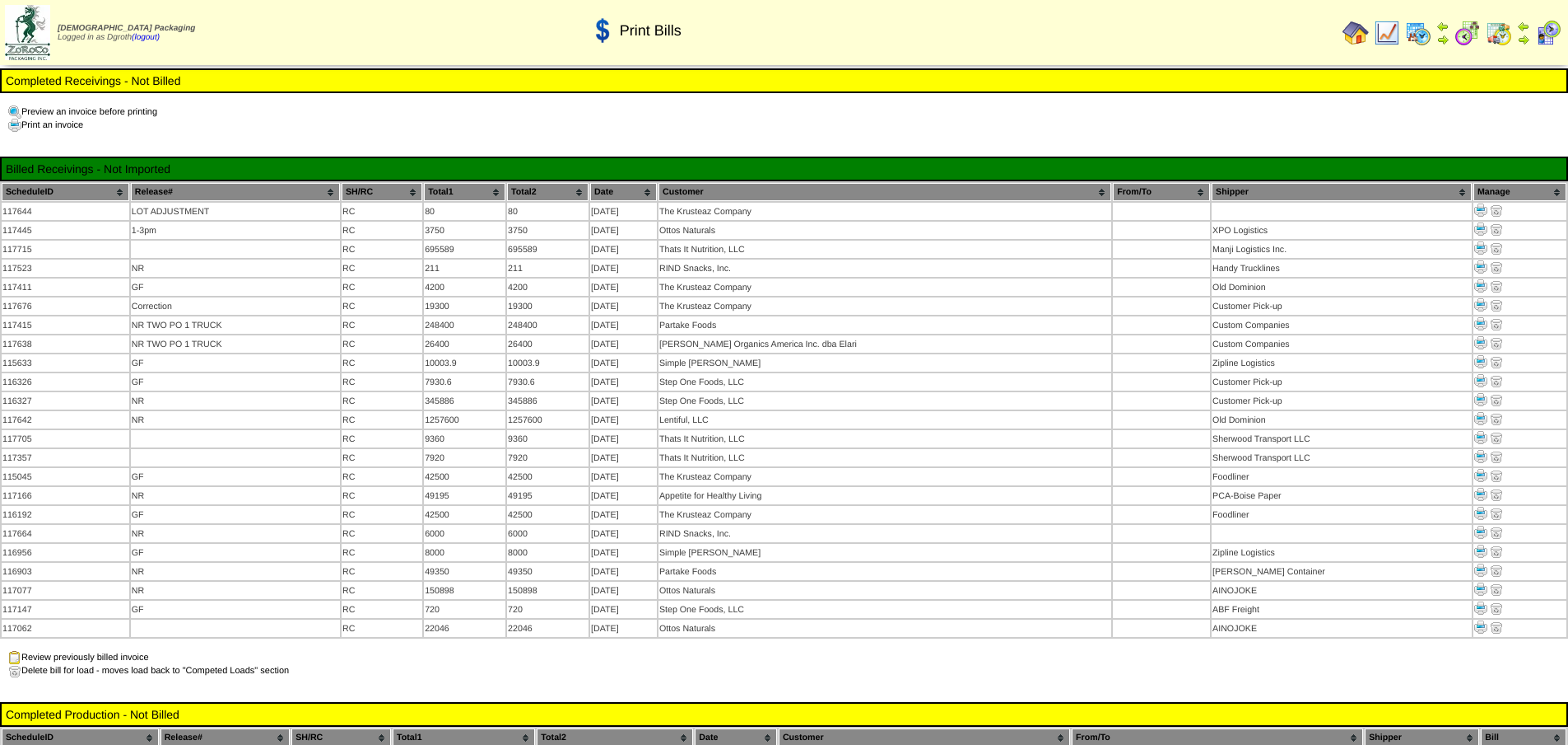
scroll to position [411, 0]
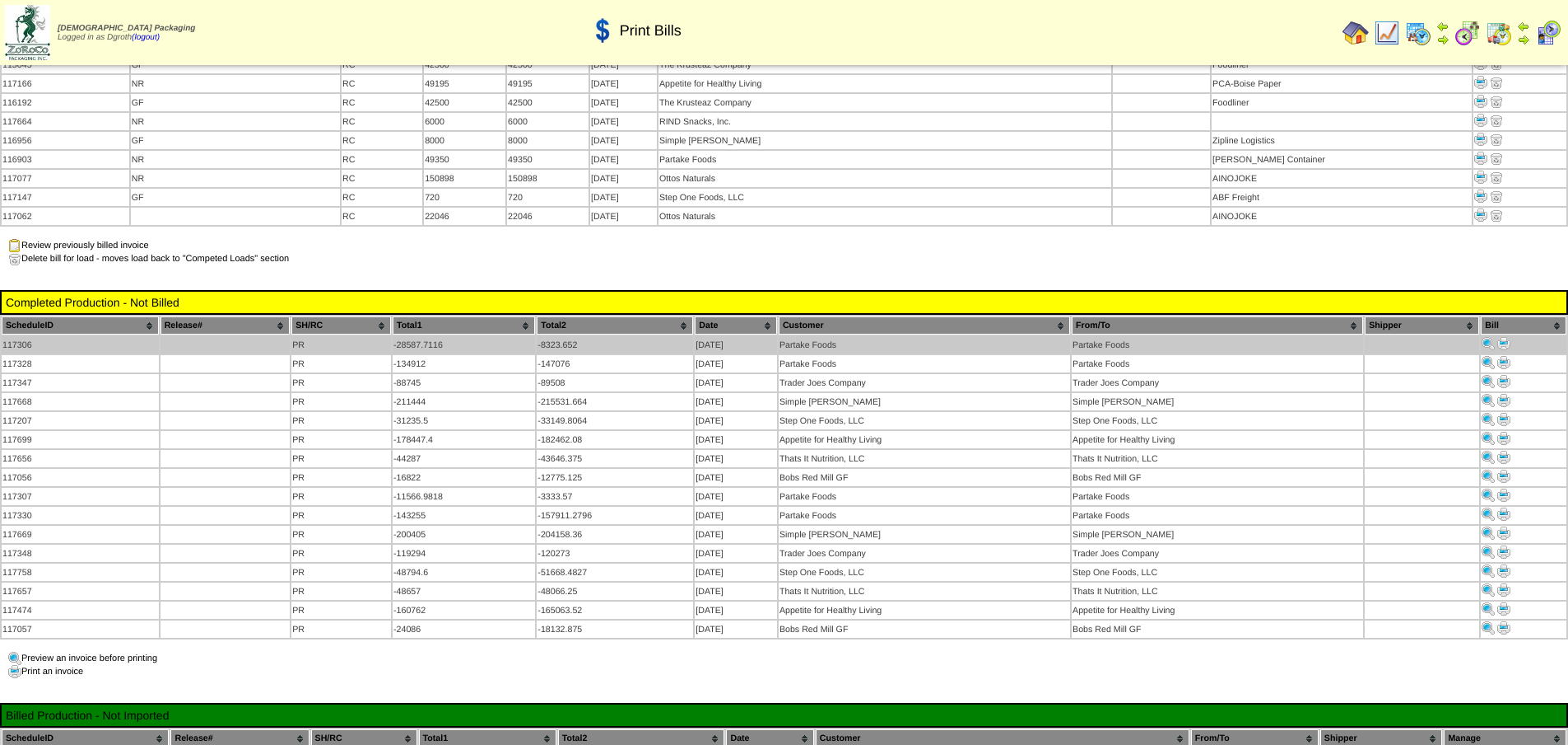
click at [1503, 337] on img at bounding box center [1504, 344] width 13 height 13
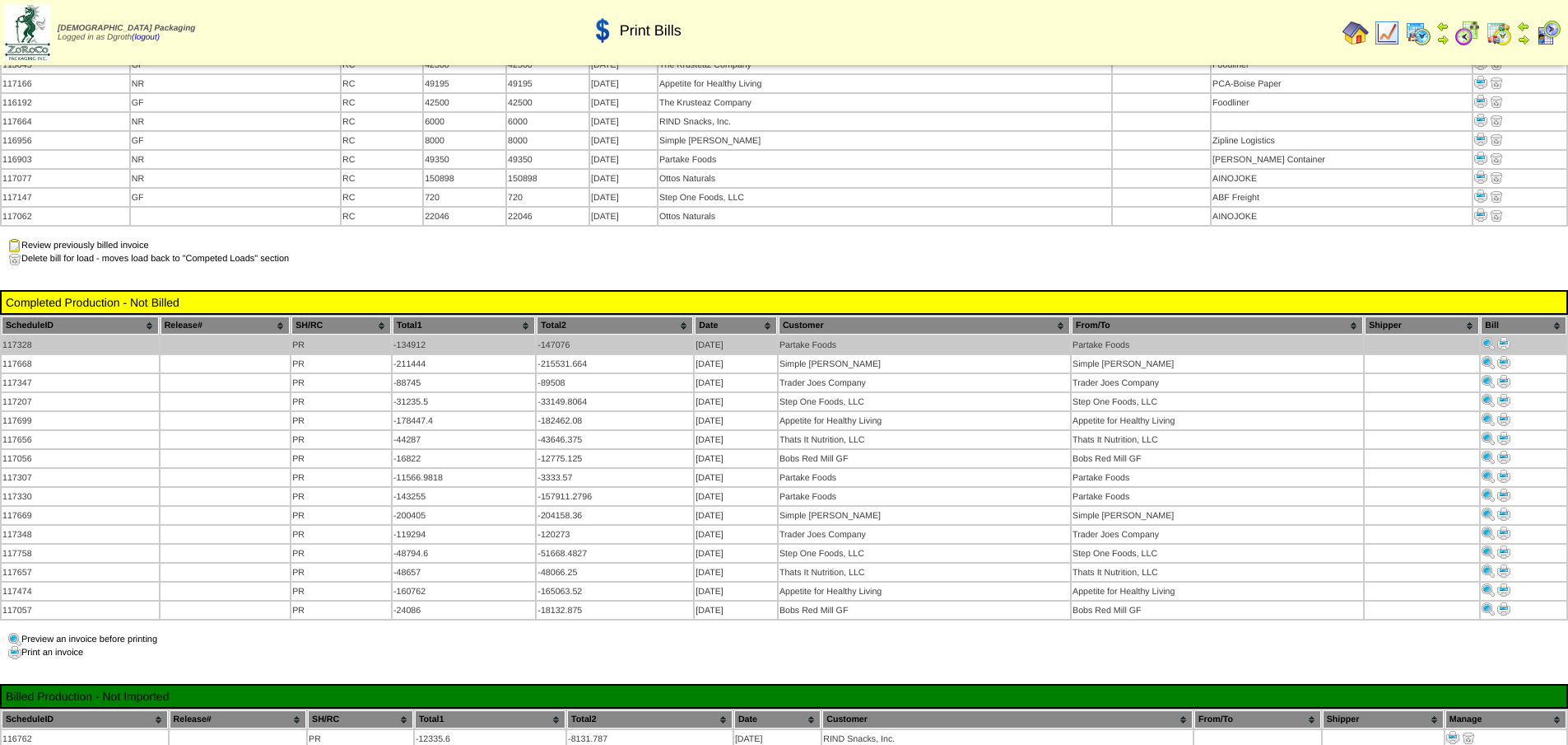
scroll to position [411, 0]
click at [1508, 337] on img at bounding box center [1504, 344] width 13 height 13
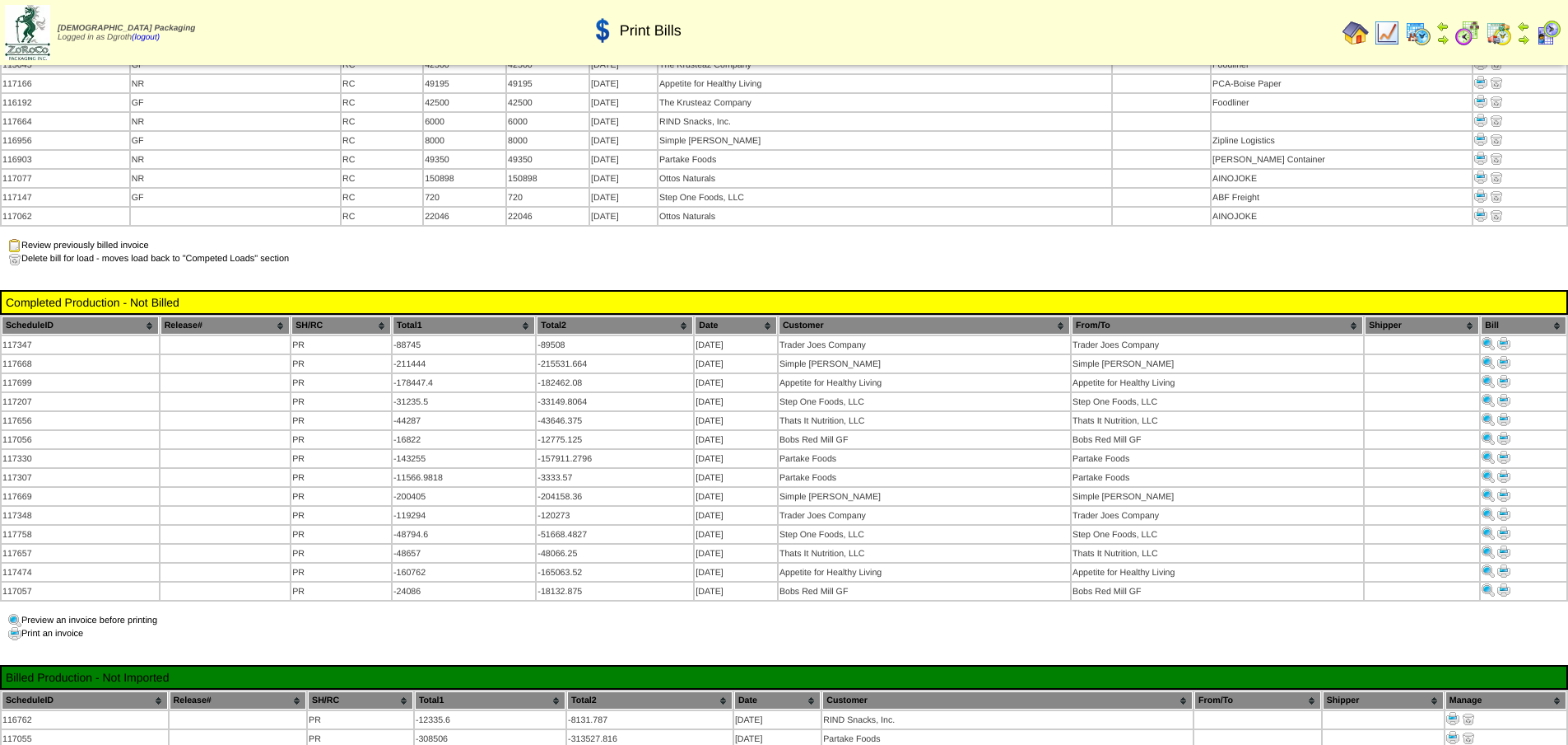
scroll to position [411, 0]
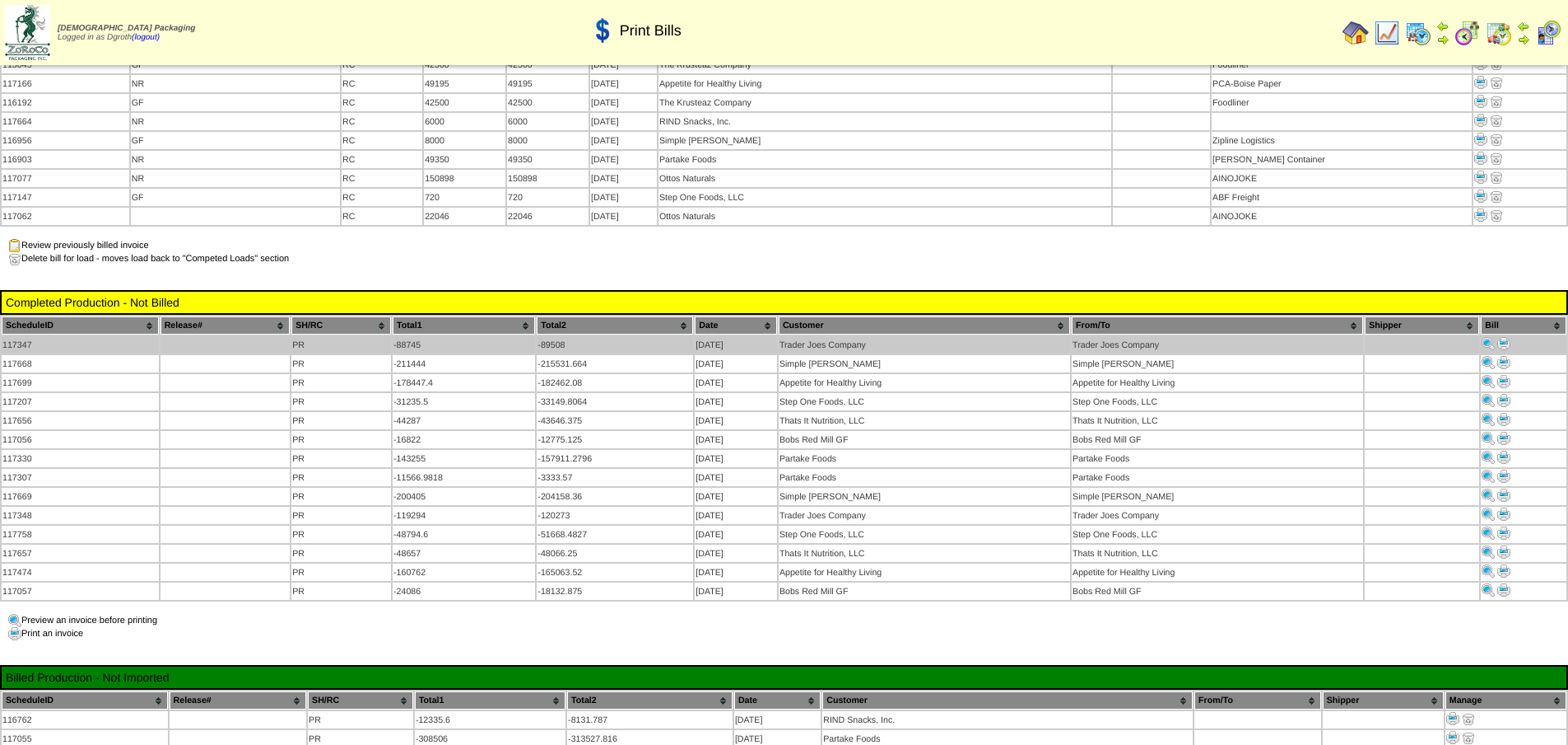
click at [1506, 337] on img at bounding box center [1504, 344] width 13 height 13
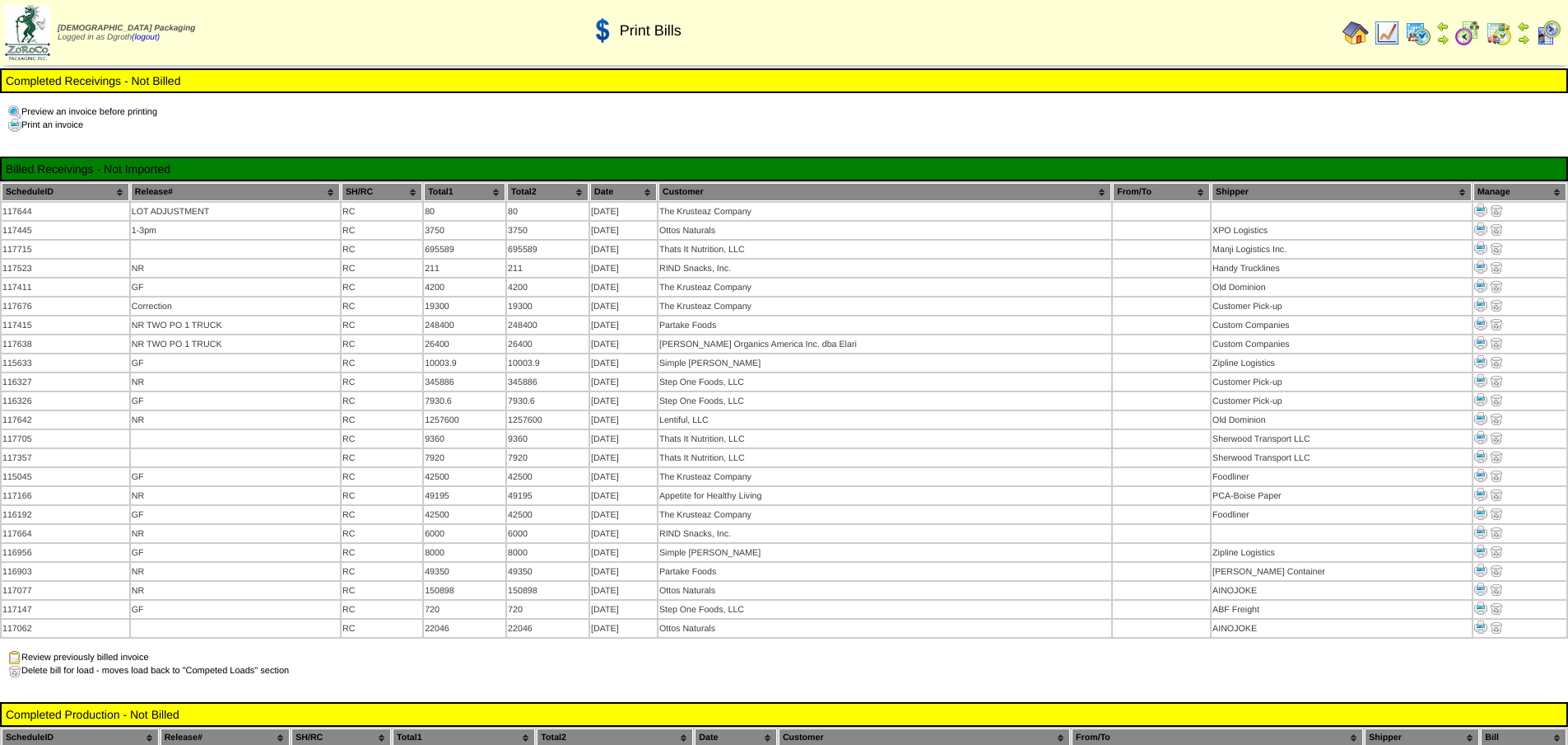
scroll to position [411, 0]
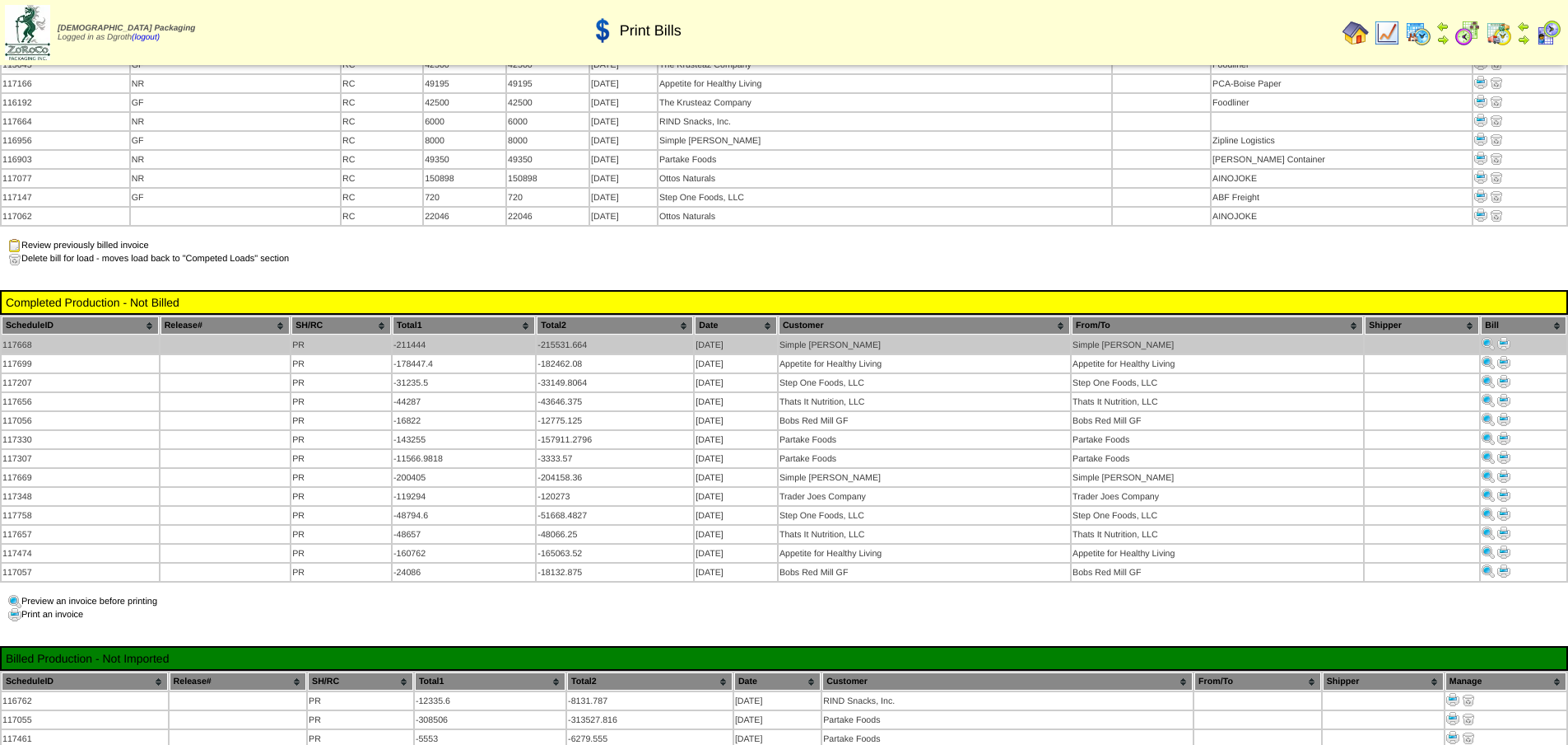
click at [1508, 337] on img at bounding box center [1504, 344] width 13 height 13
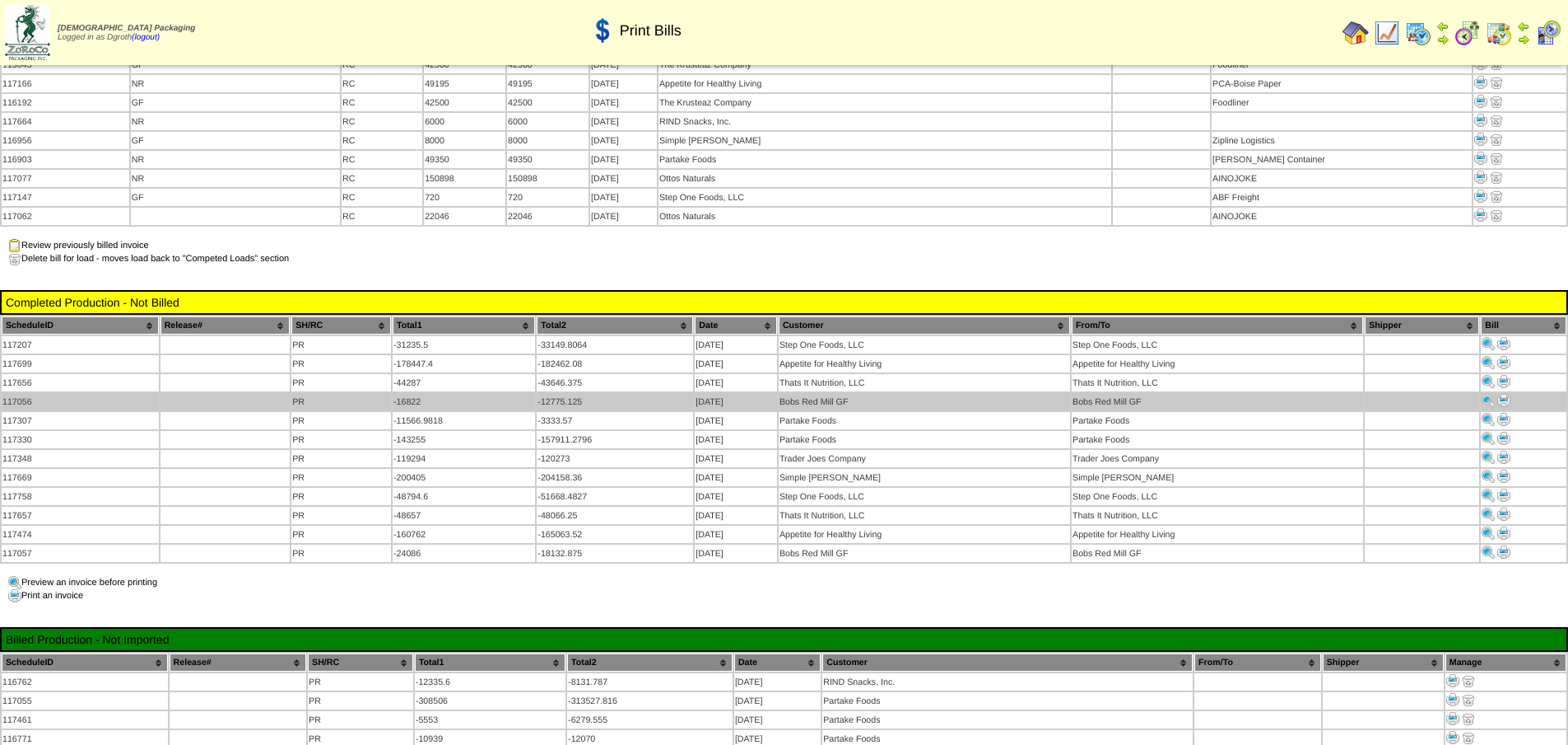
scroll to position [411, 0]
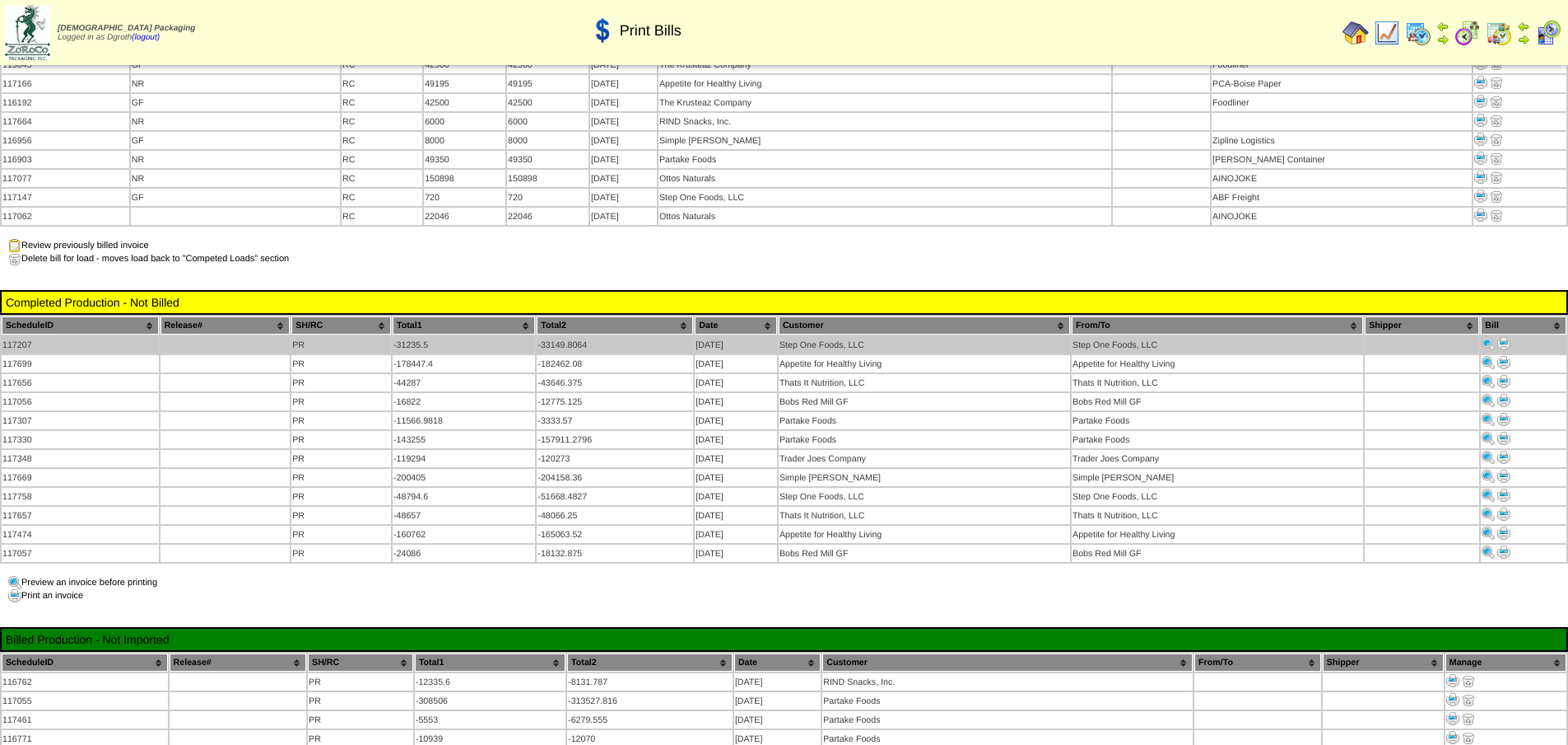
click at [1504, 337] on img at bounding box center [1504, 344] width 13 height 13
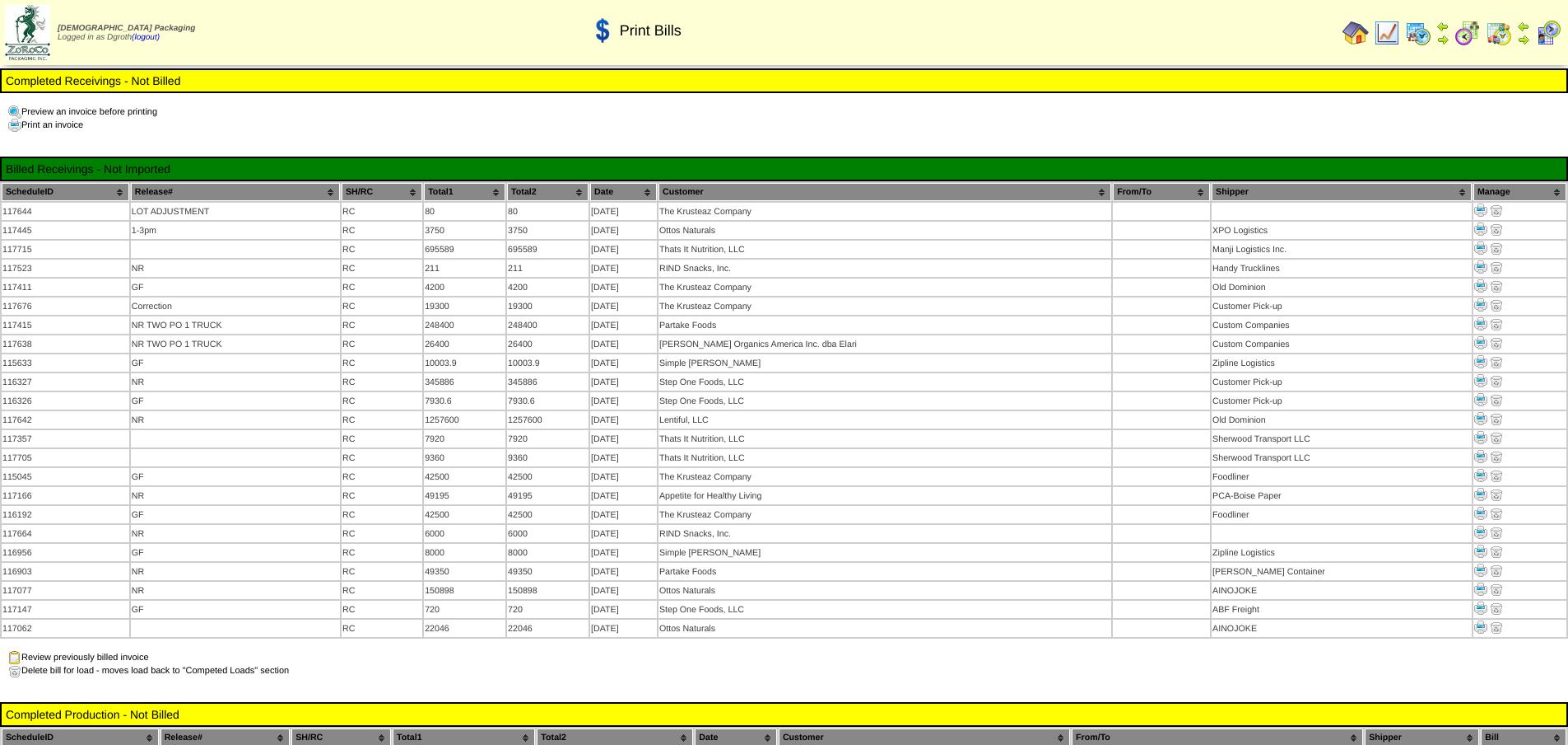
scroll to position [411, 0]
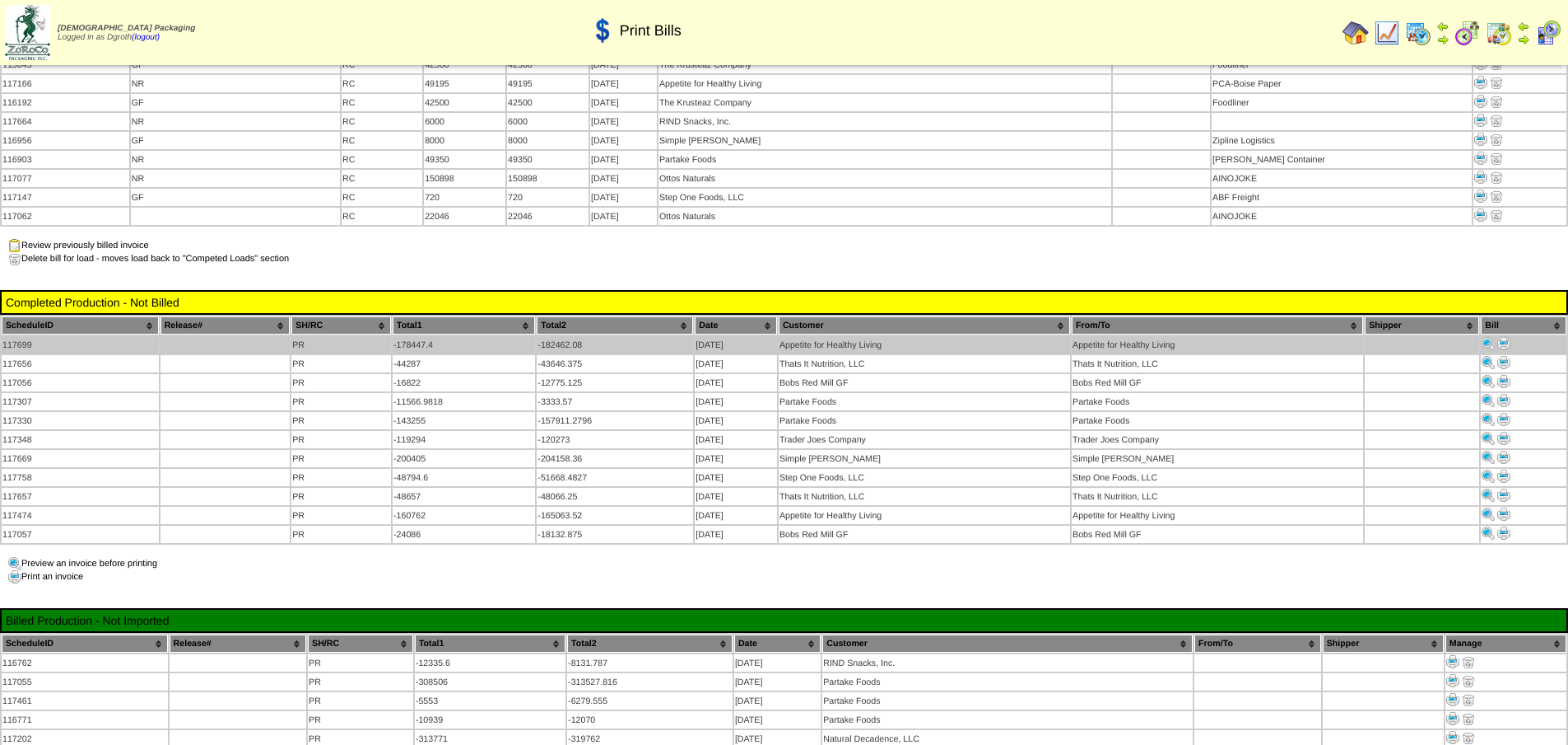
click at [1506, 337] on img at bounding box center [1504, 344] width 13 height 13
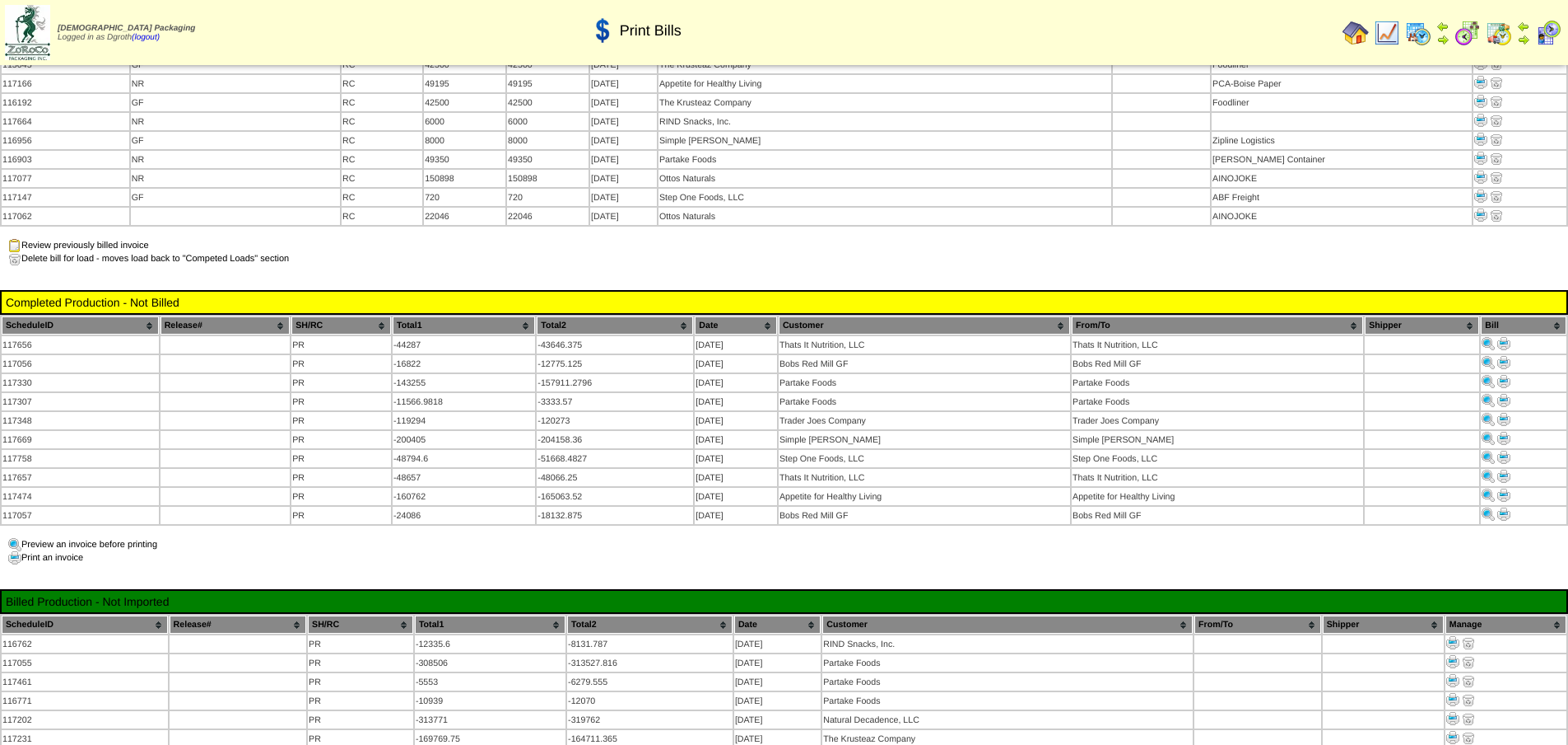
scroll to position [411, 0]
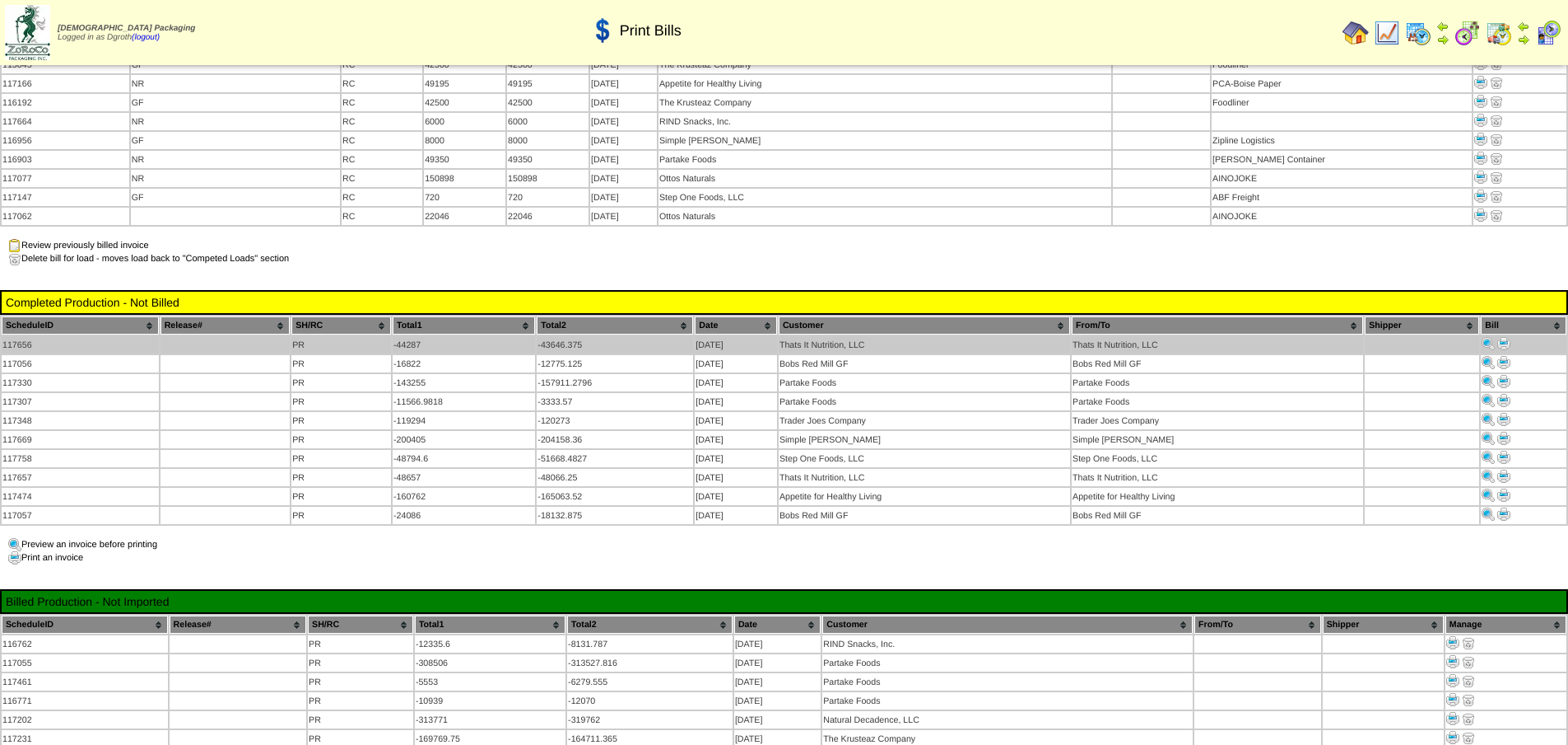
click at [1501, 337] on img at bounding box center [1504, 344] width 13 height 13
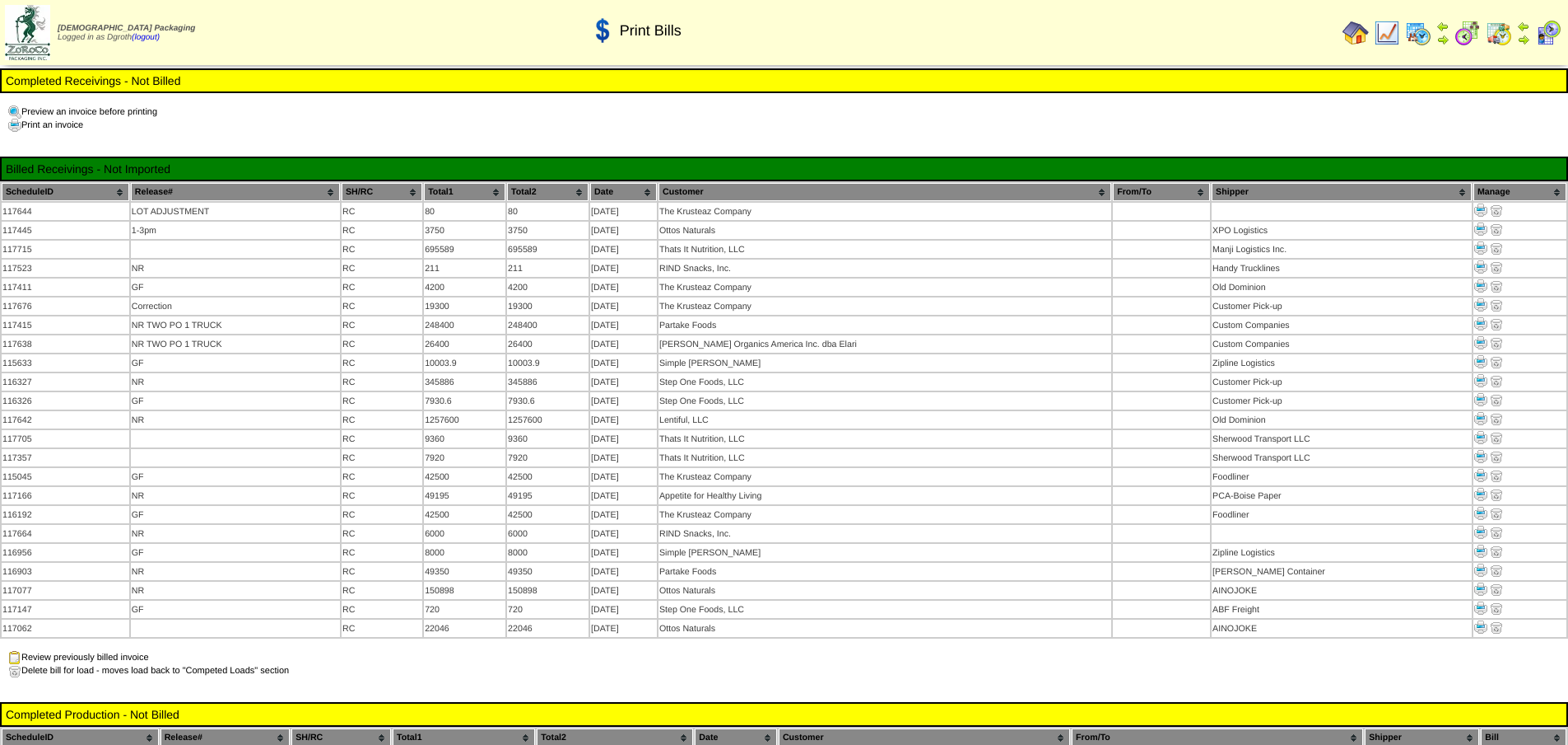
scroll to position [411, 0]
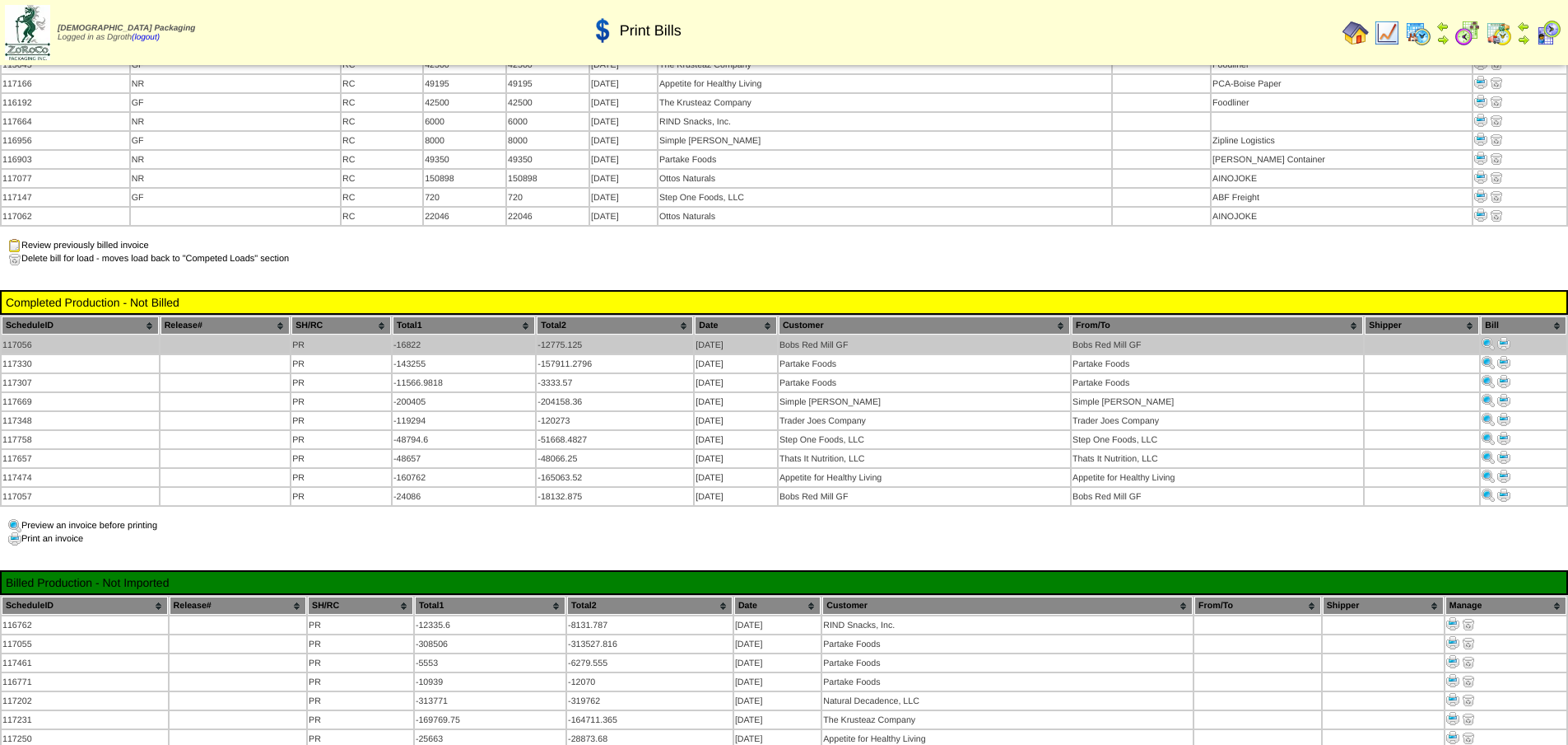
click at [1501, 337] on img at bounding box center [1504, 344] width 13 height 13
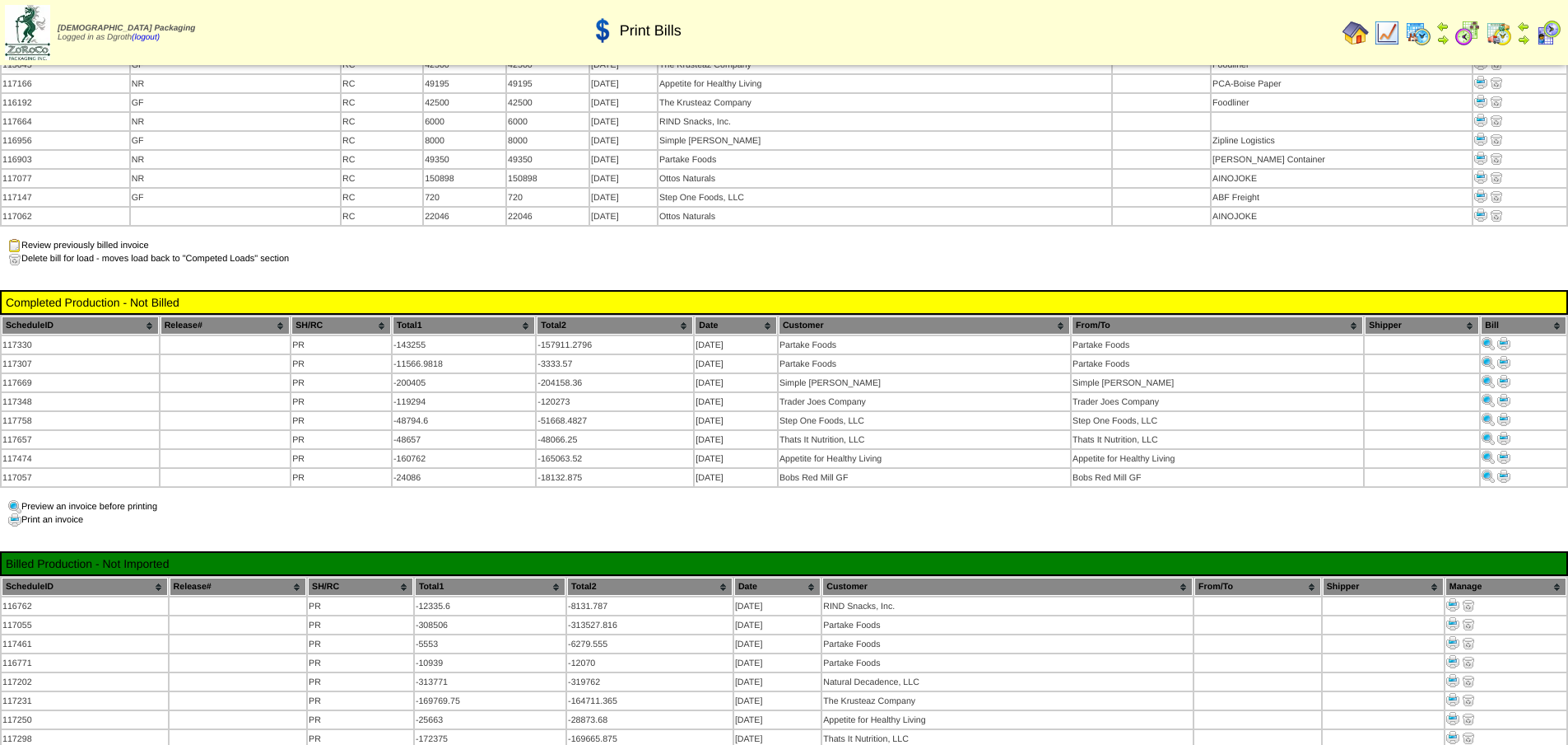
scroll to position [411, 0]
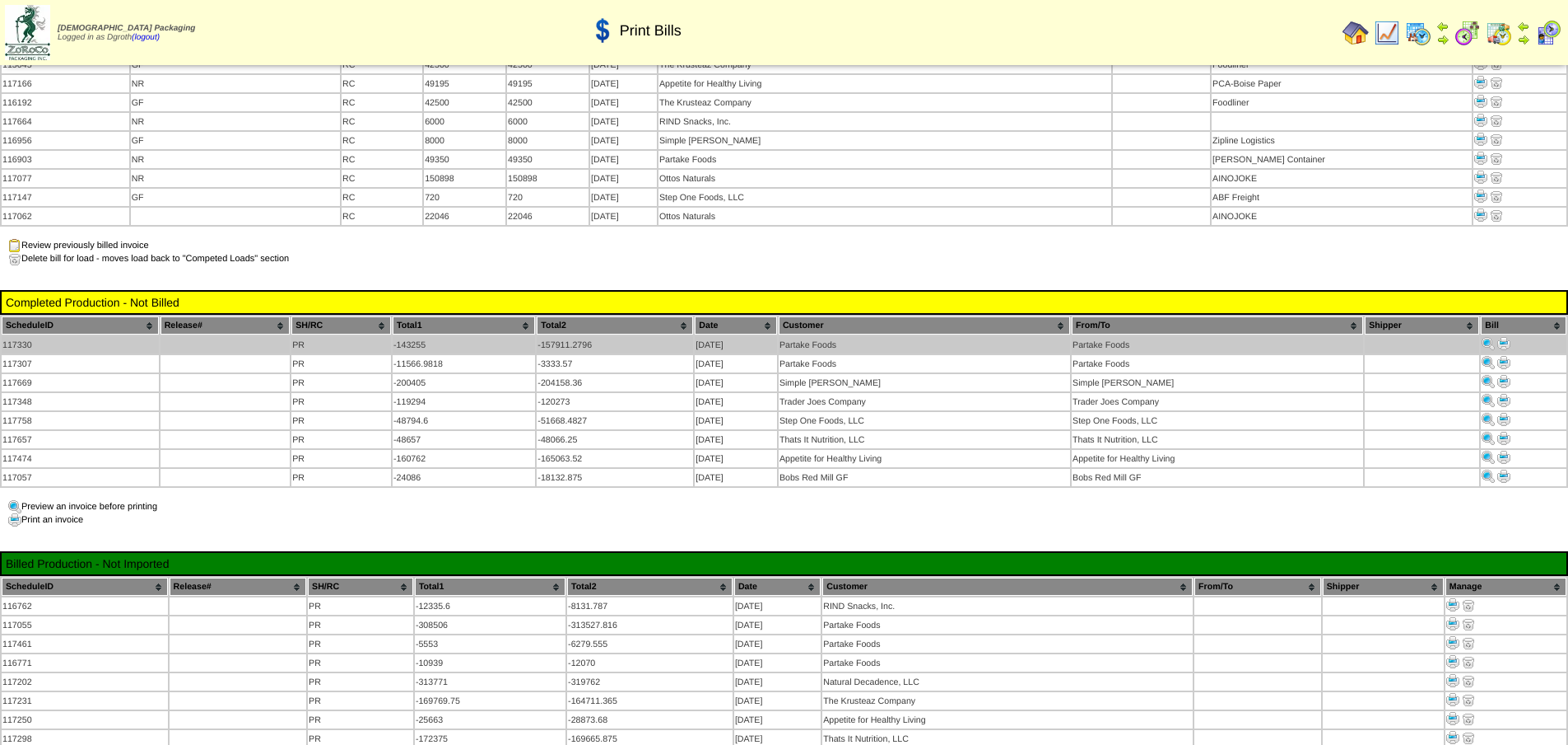
click at [1504, 336] on td at bounding box center [1524, 345] width 85 height 17
click at [1503, 337] on img at bounding box center [1504, 344] width 13 height 13
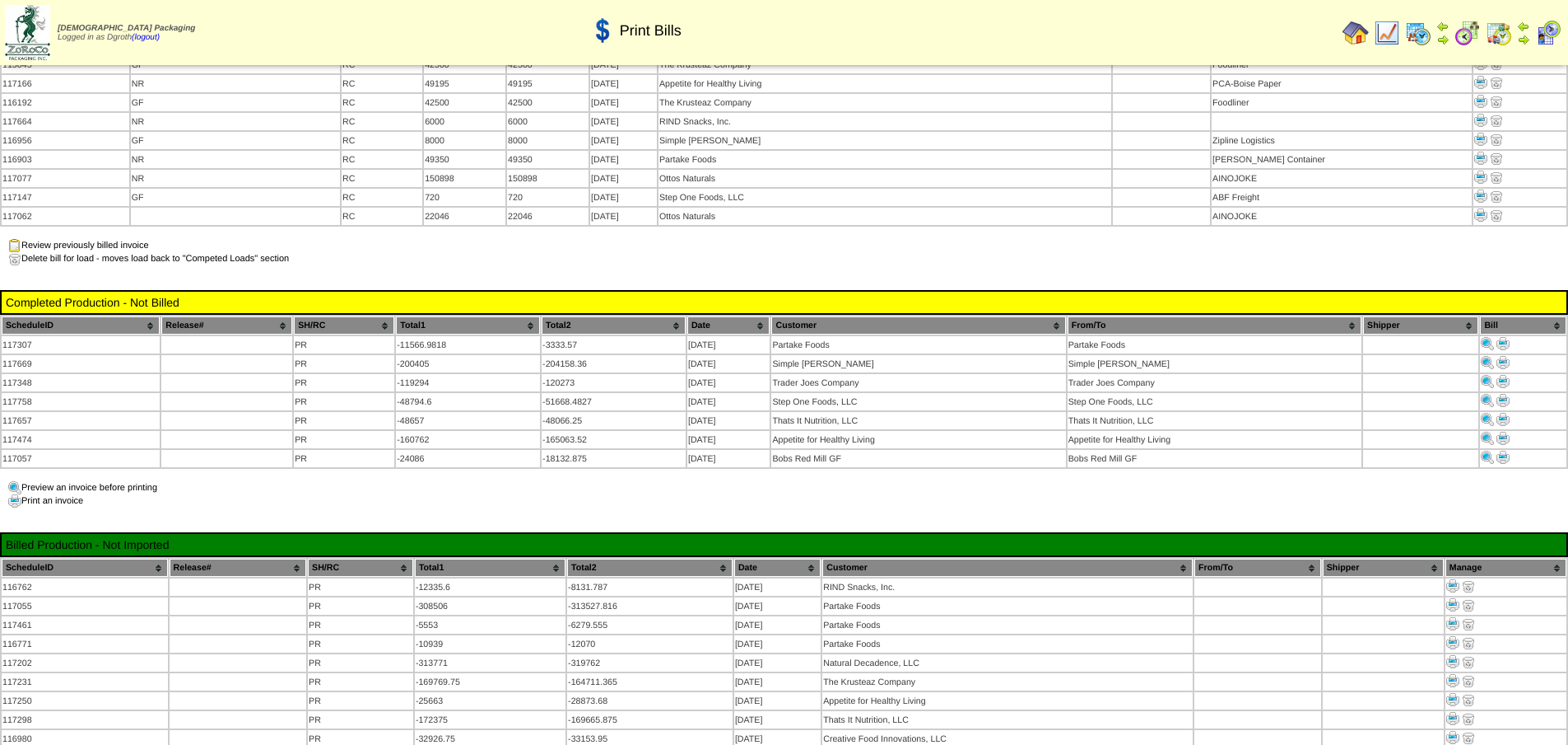
scroll to position [411, 0]
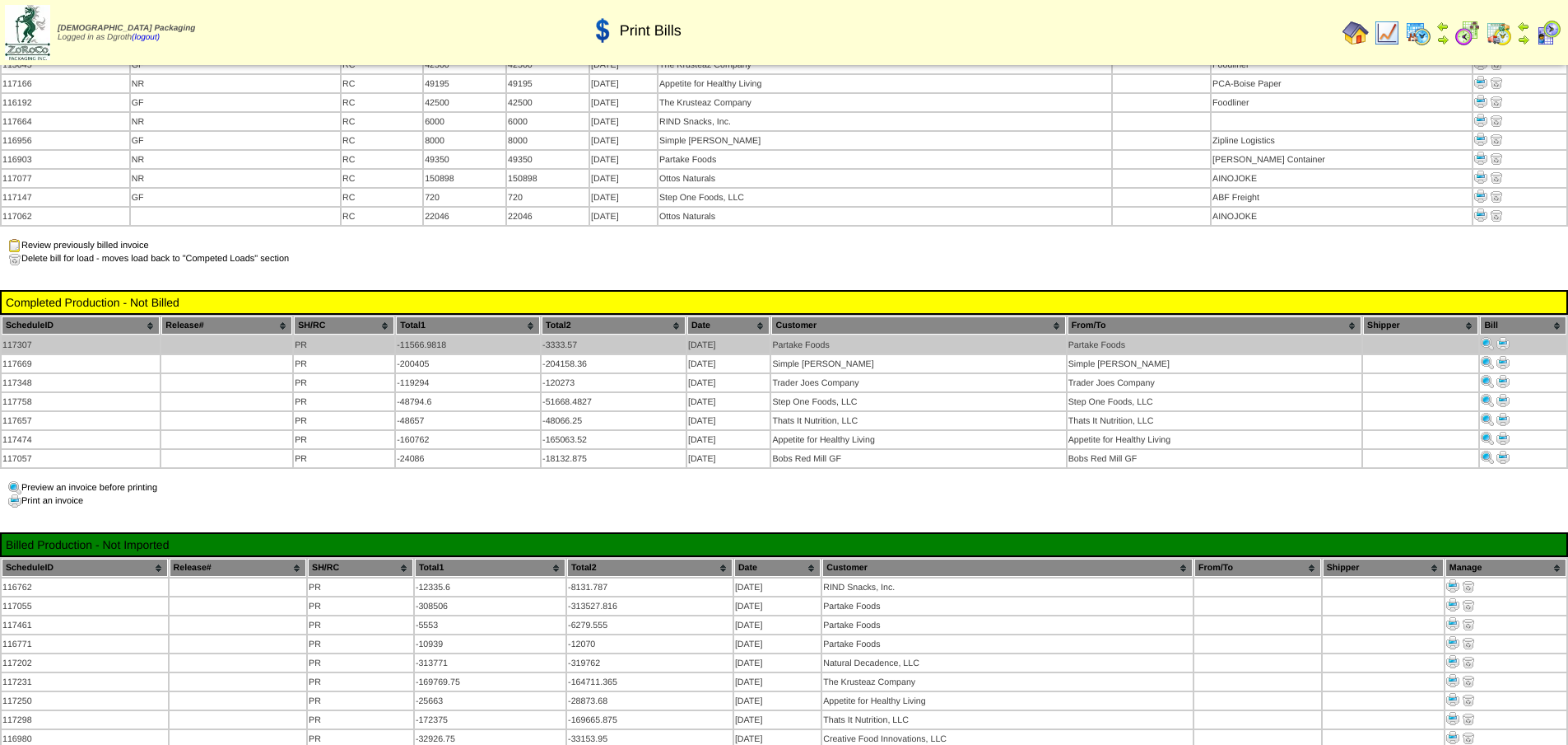
click at [1508, 337] on img at bounding box center [1503, 344] width 13 height 13
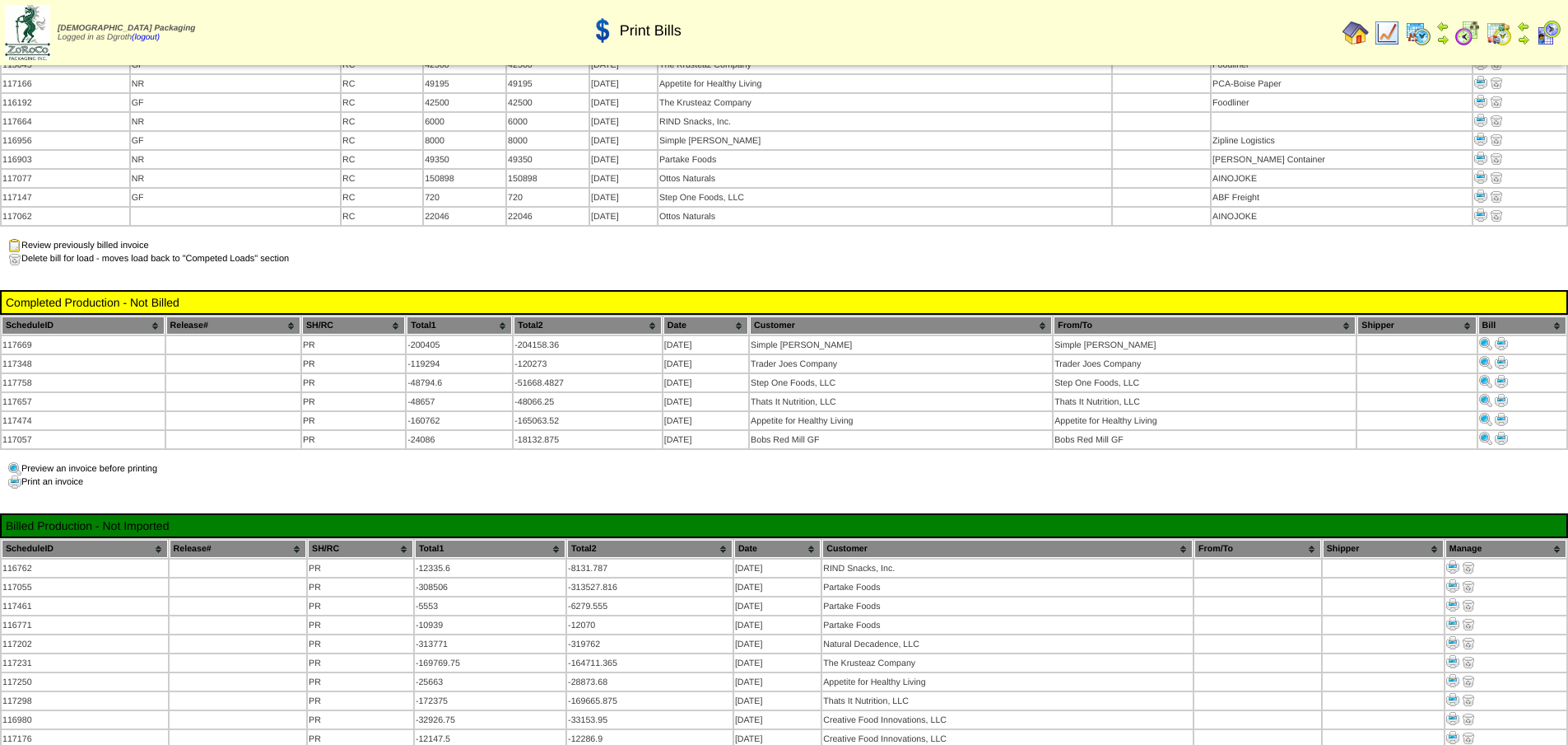
scroll to position [411, 0]
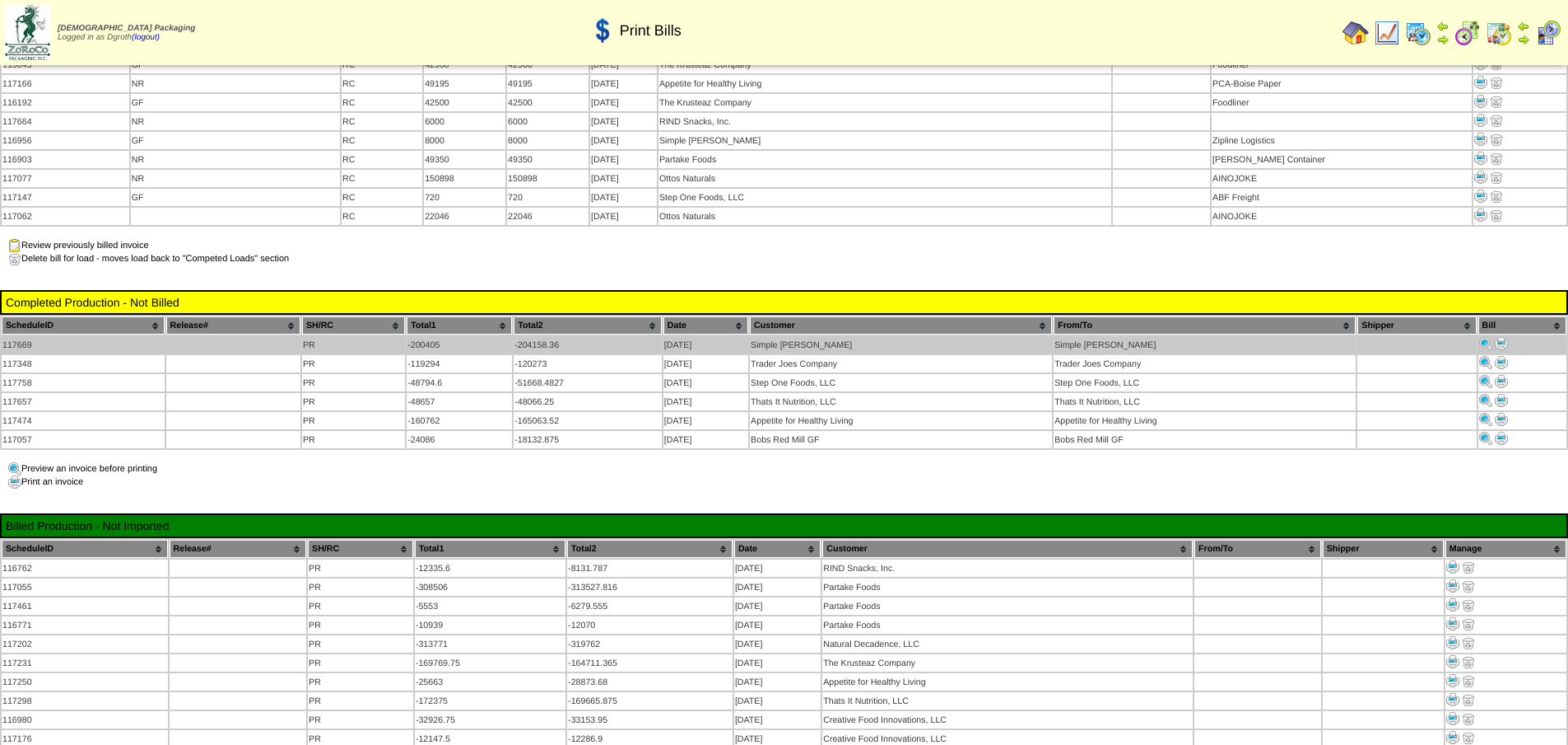
click at [1501, 337] on img at bounding box center [1501, 344] width 13 height 13
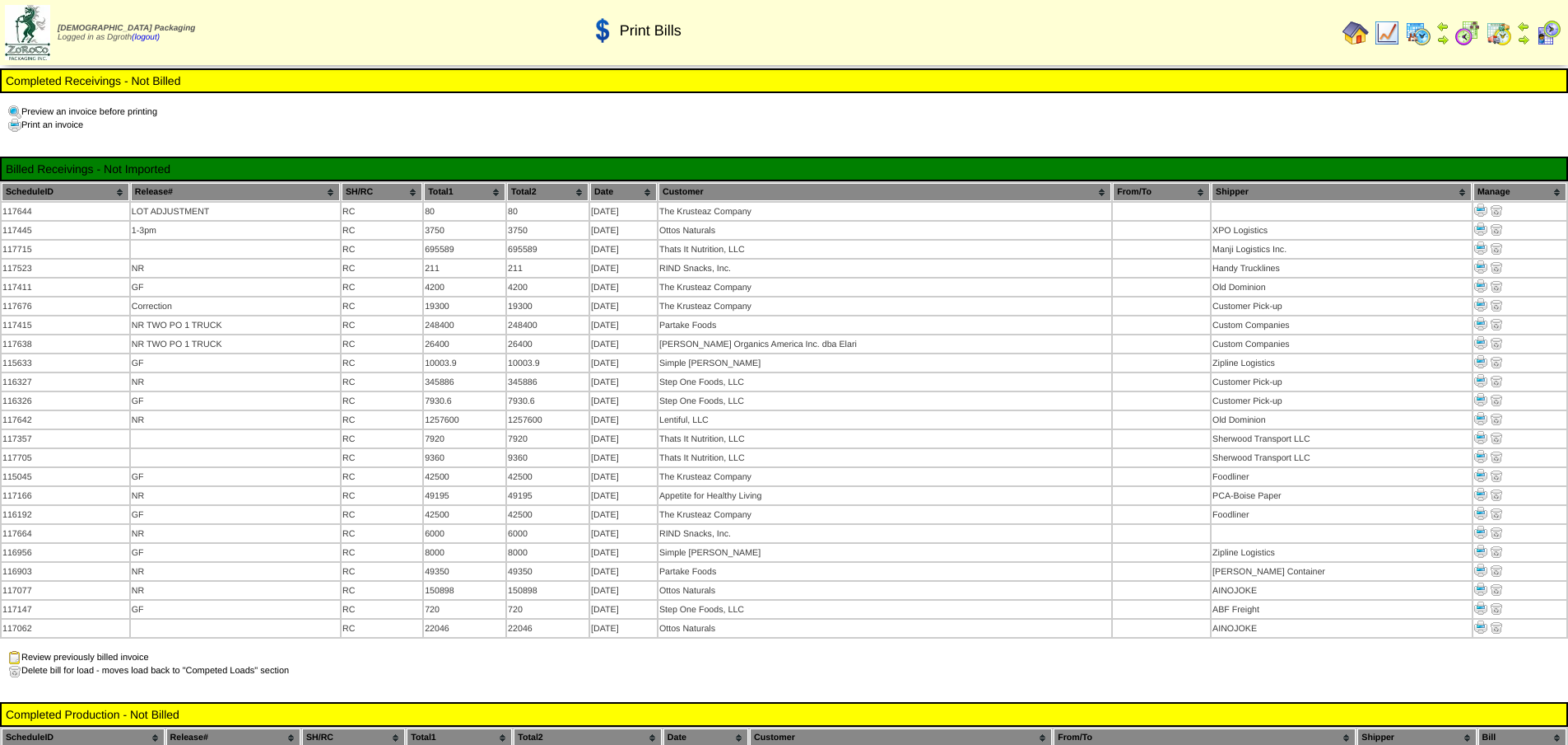
scroll to position [411, 0]
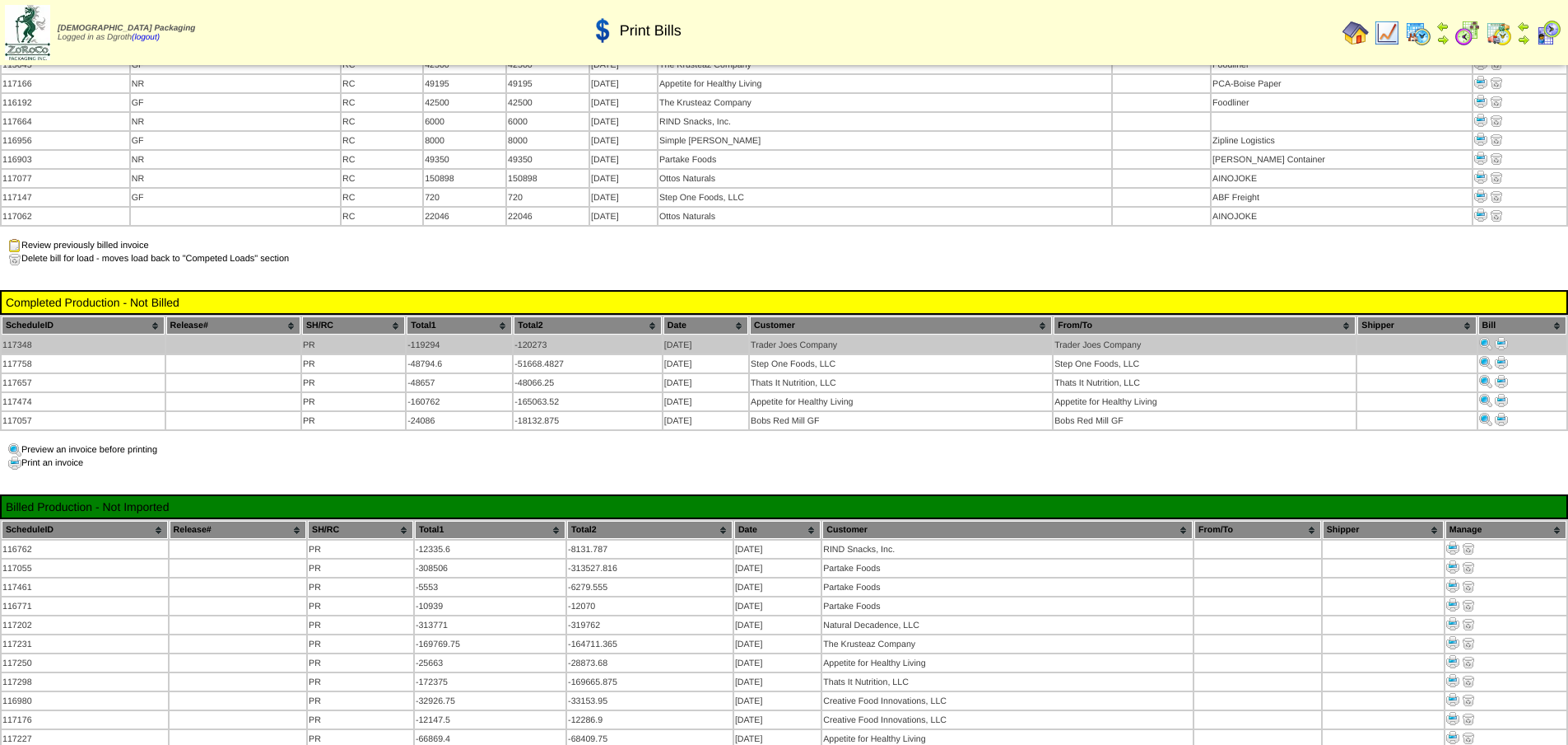
click at [1500, 337] on img at bounding box center [1501, 344] width 13 height 13
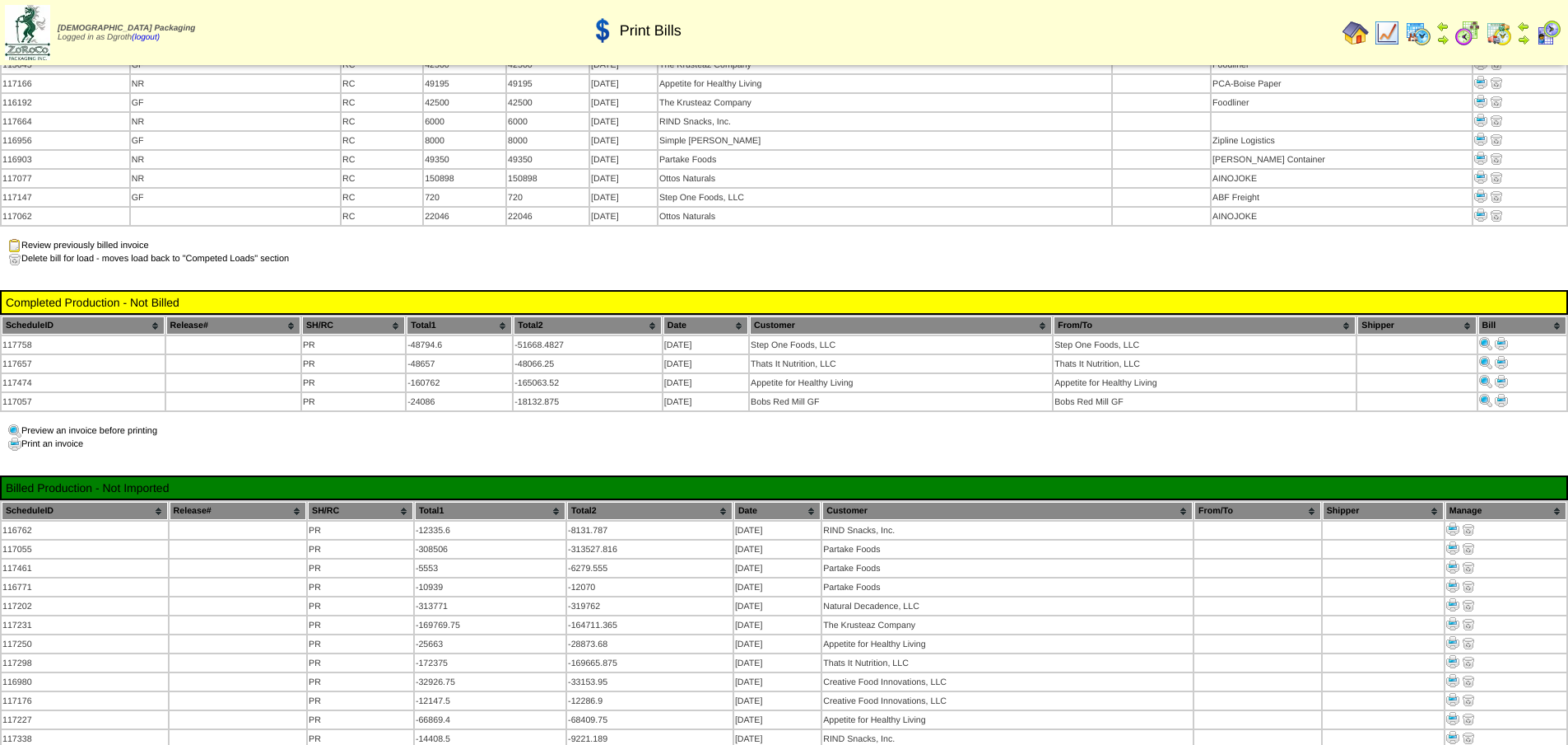
scroll to position [411, 0]
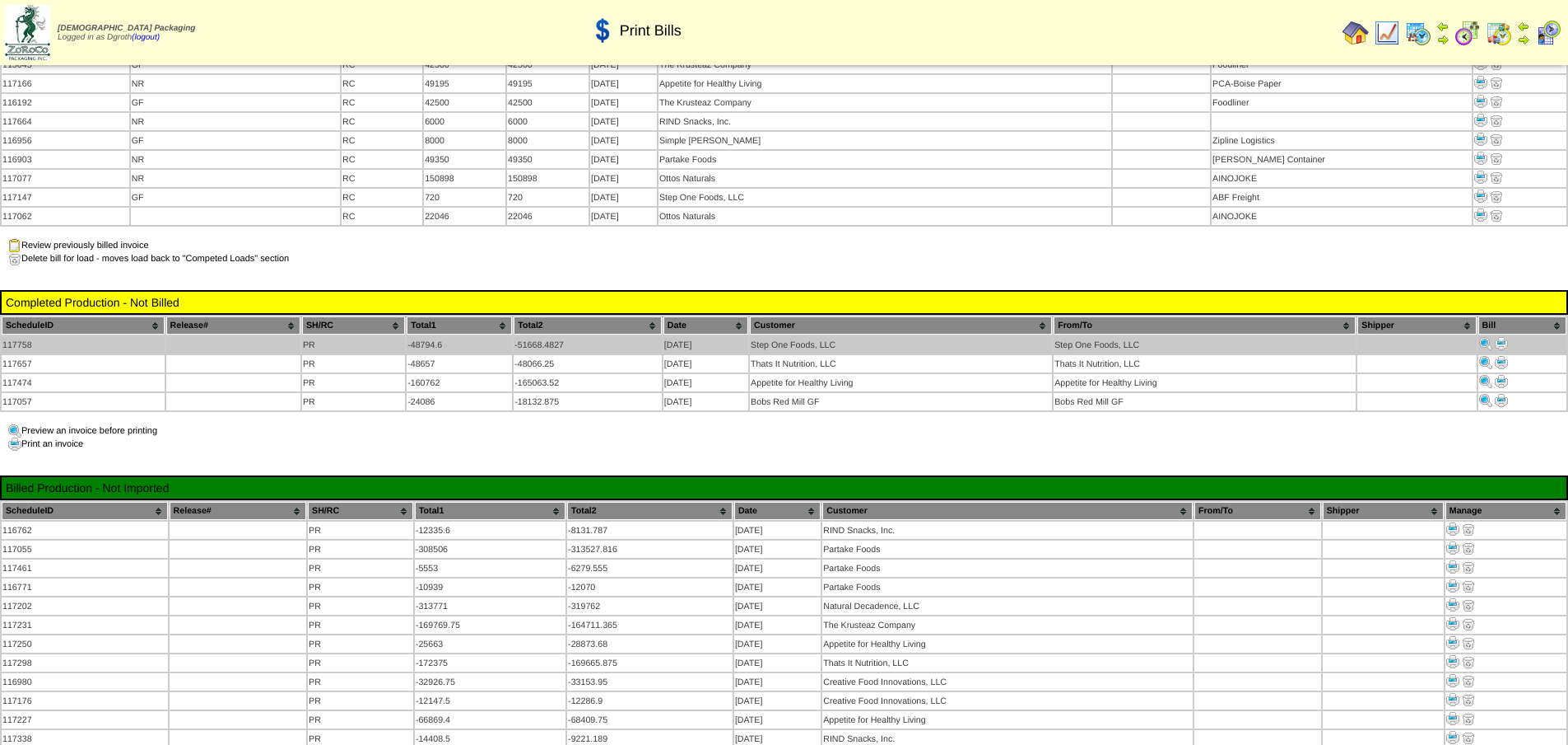
click at [1502, 337] on img at bounding box center [1501, 344] width 13 height 13
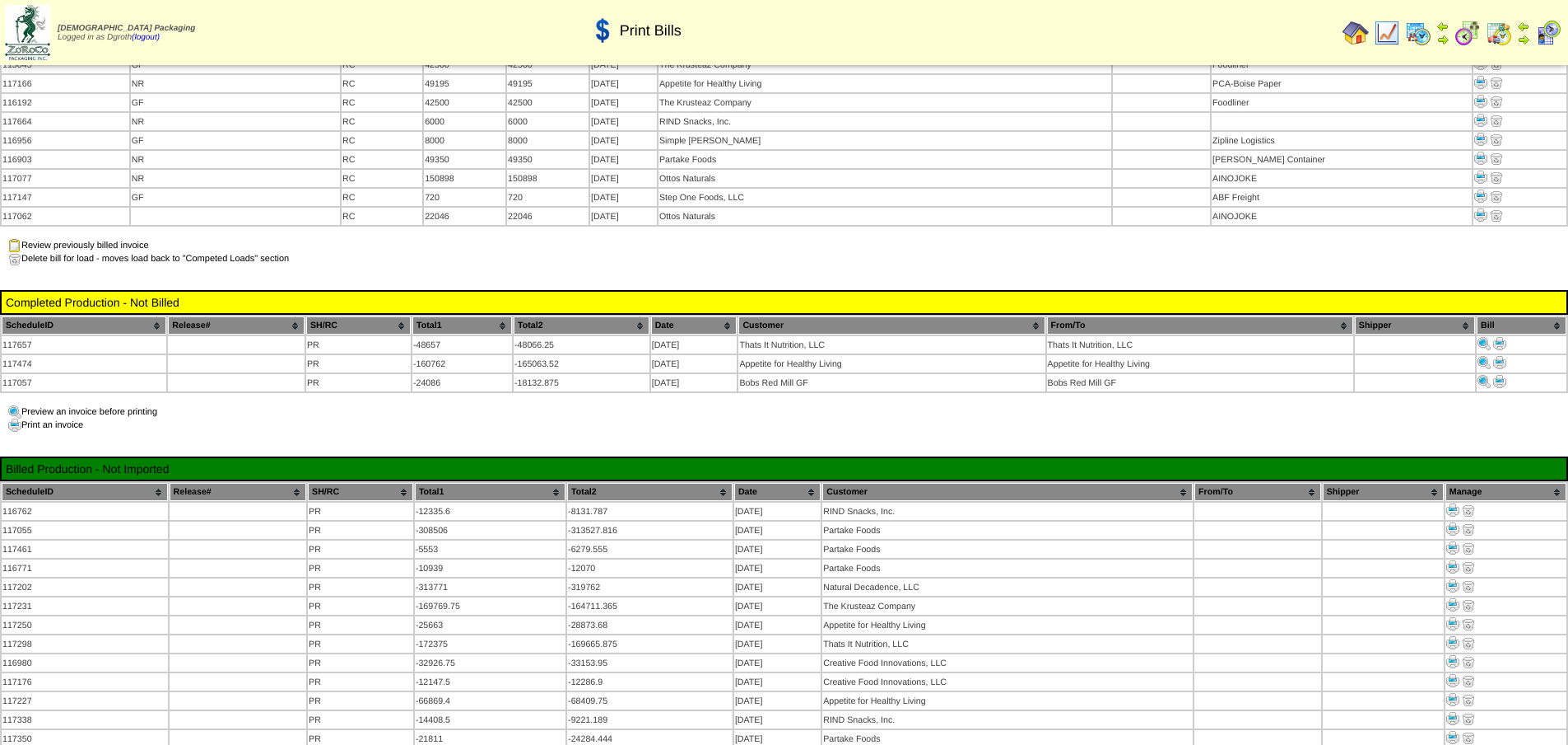
scroll to position [411, 0]
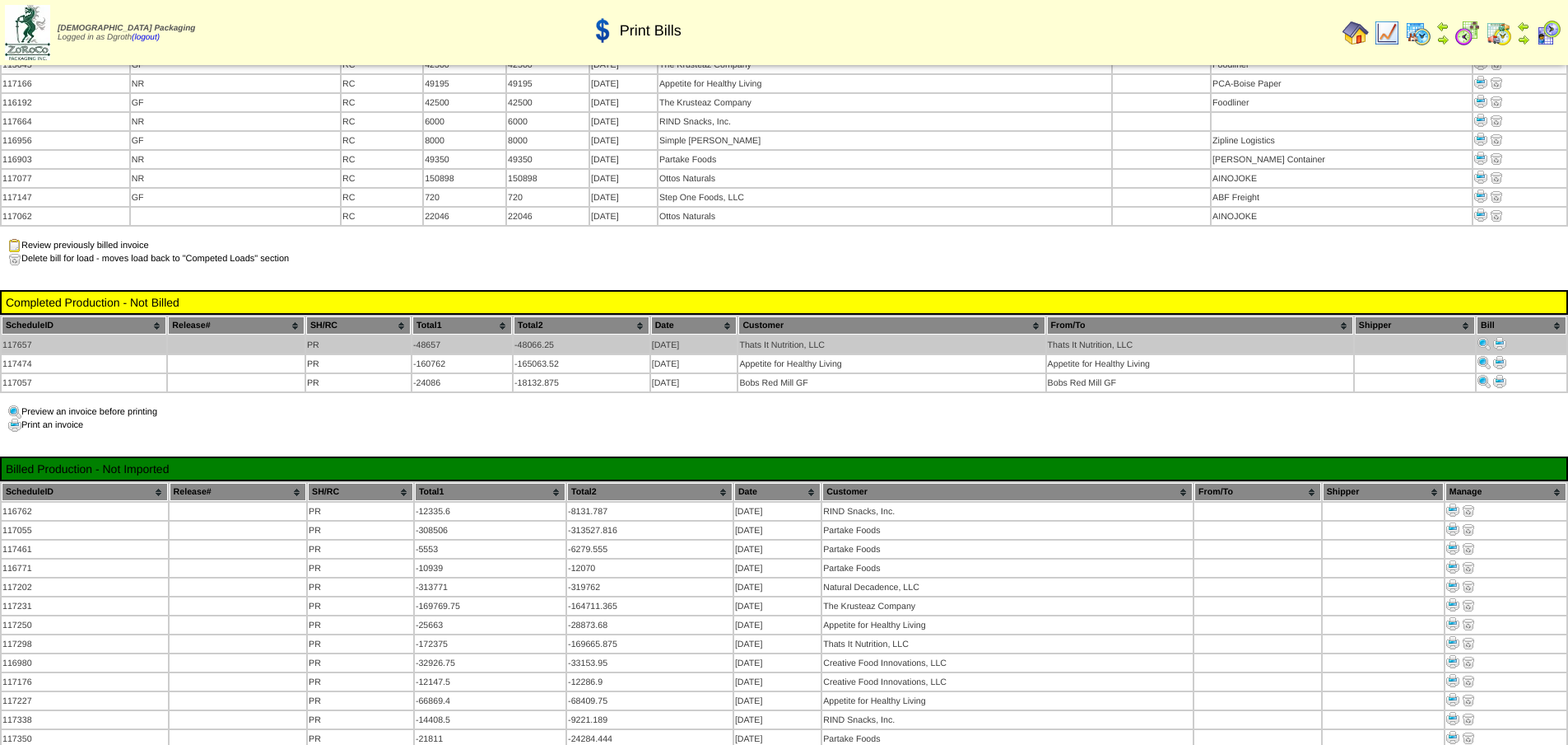
click at [1502, 337] on img at bounding box center [1500, 344] width 13 height 13
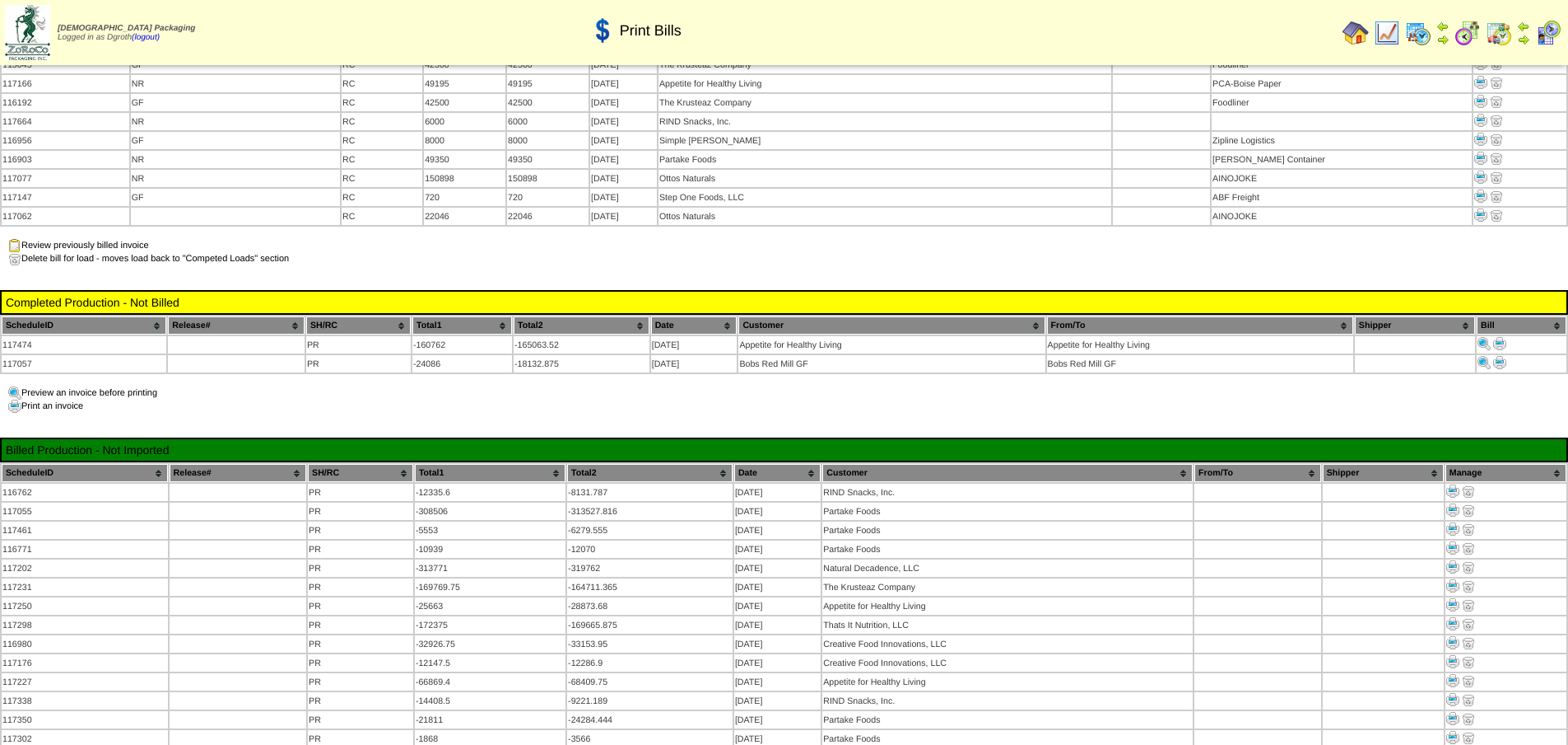
scroll to position [411, 0]
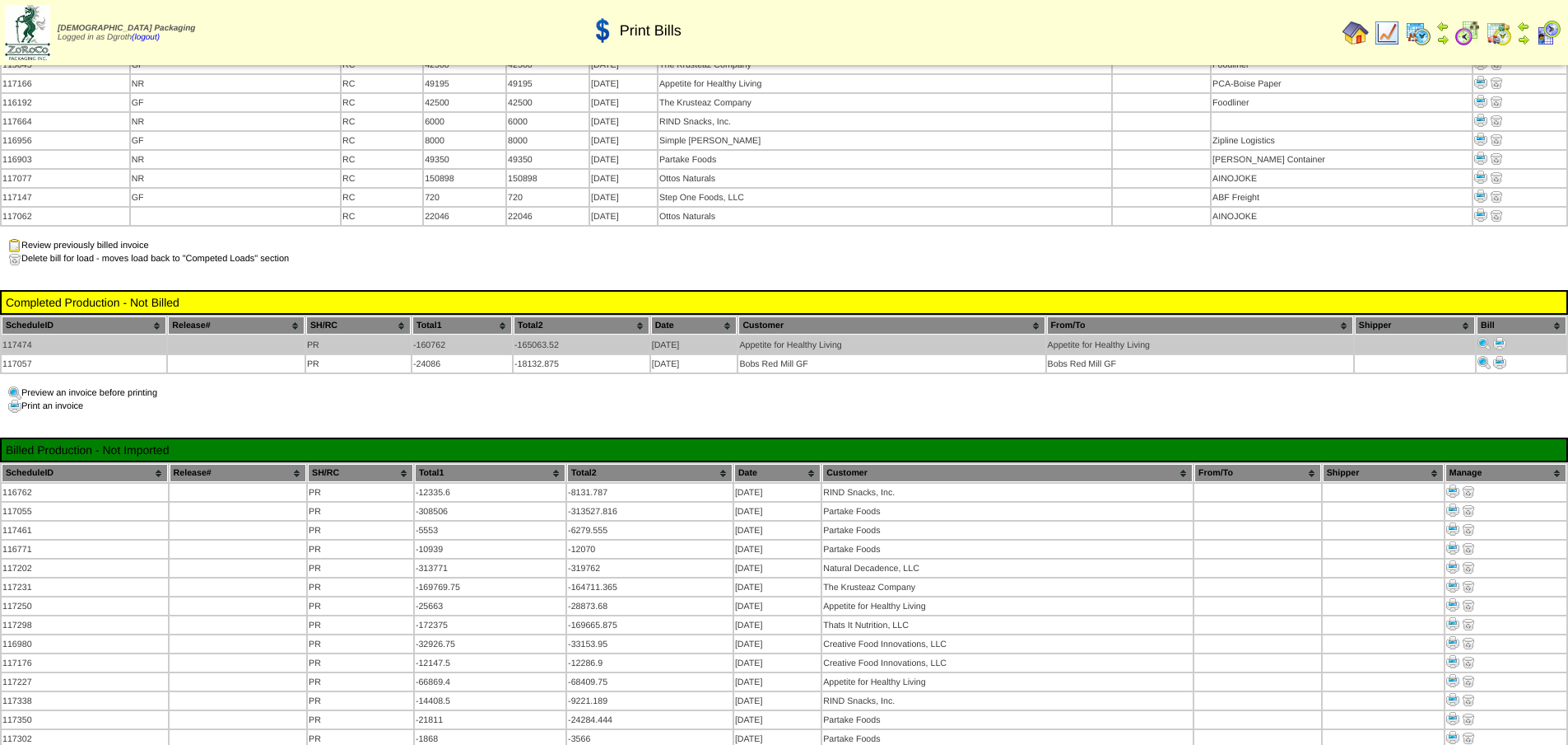
click at [1498, 337] on img at bounding box center [1500, 344] width 13 height 13
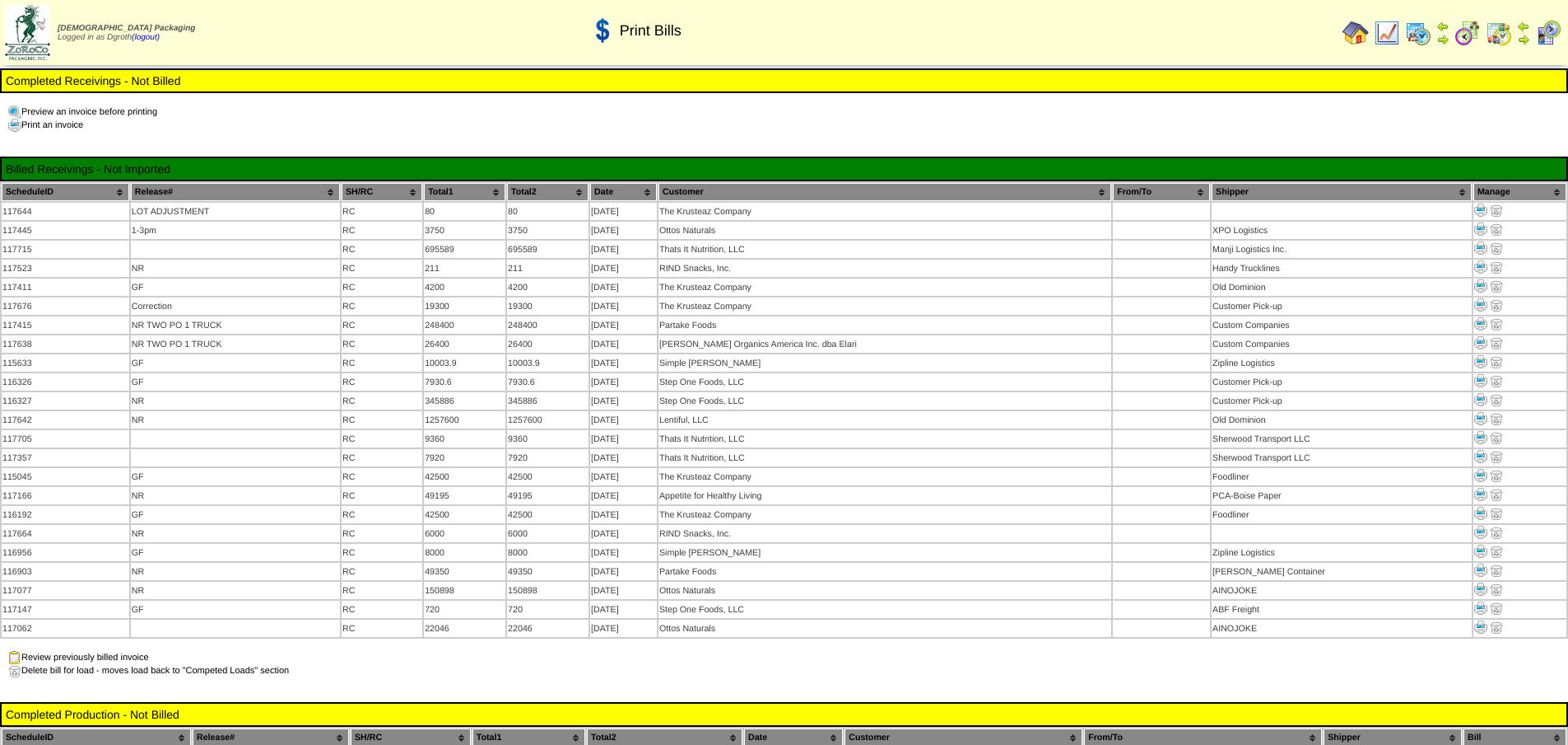
scroll to position [411, 0]
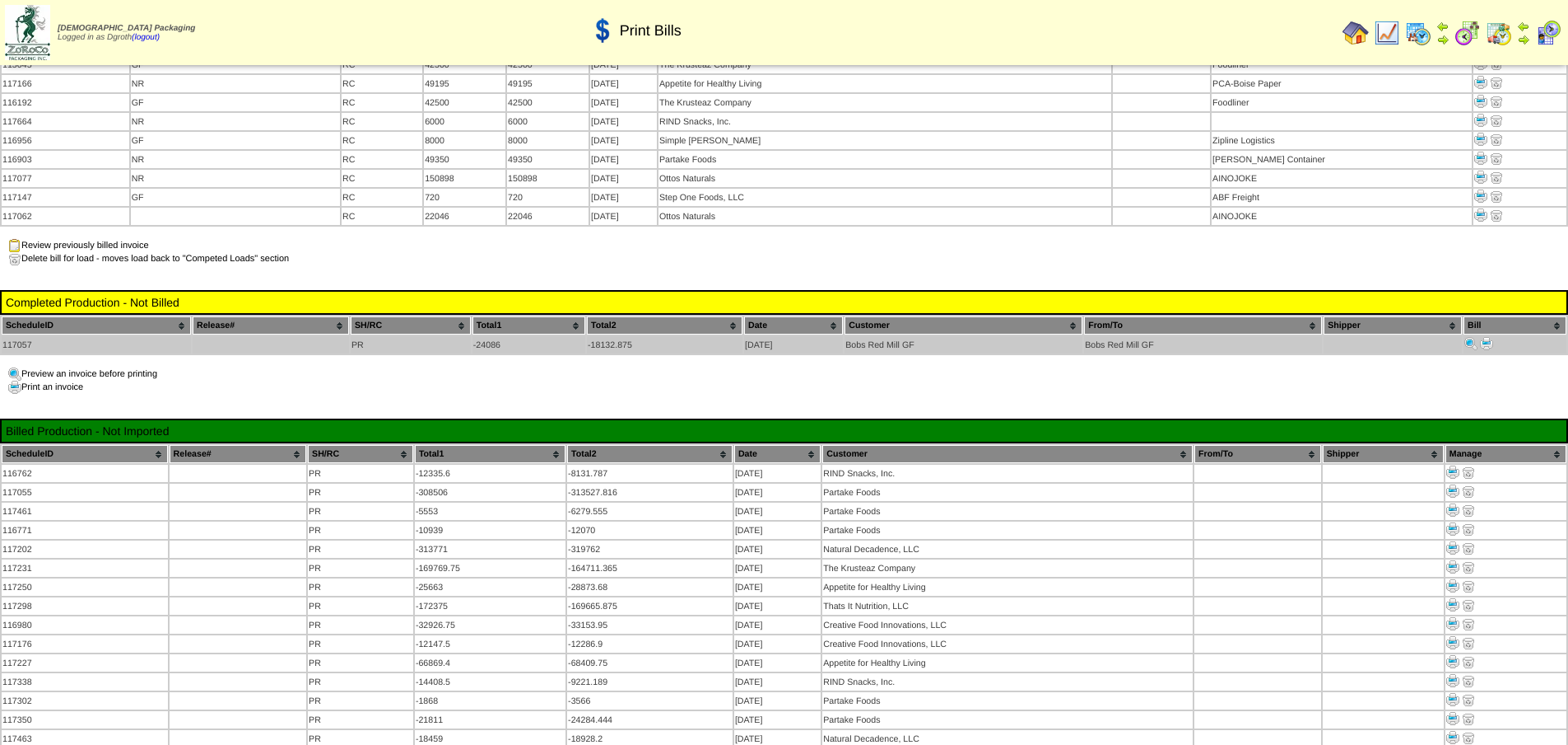
click at [1487, 337] on img at bounding box center [1487, 344] width 13 height 13
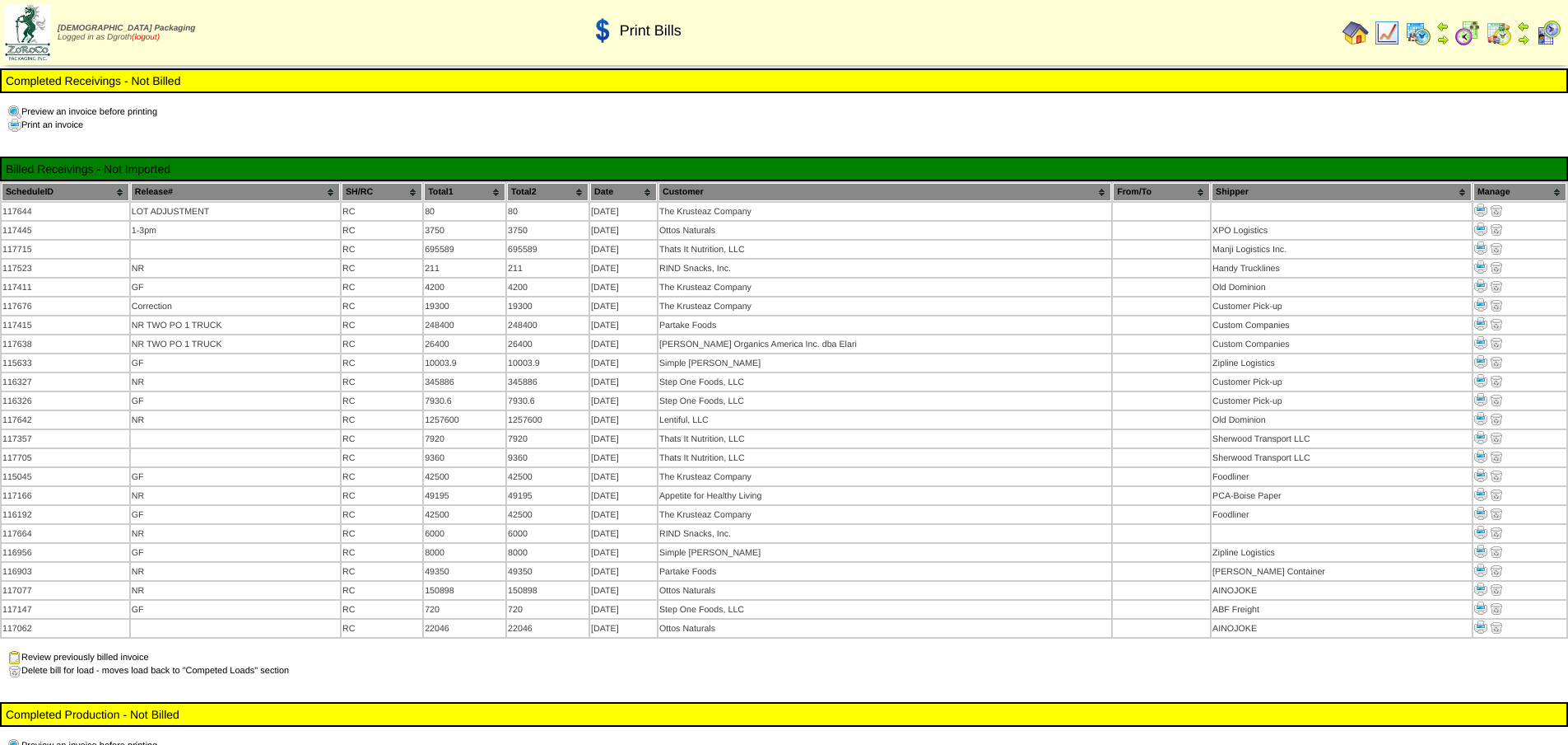
click at [160, 37] on link "(logout)" at bounding box center [146, 38] width 28 height 9
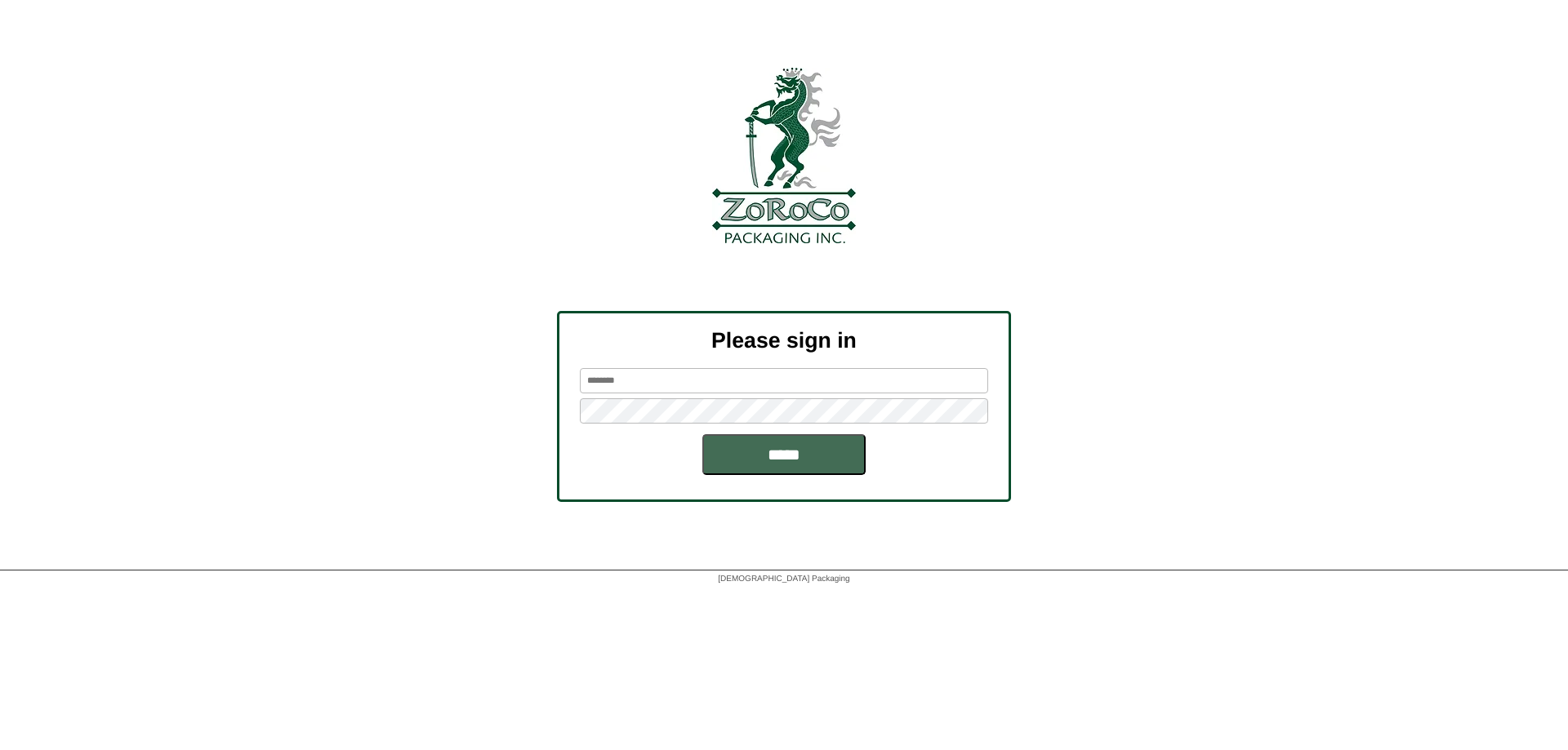
type input "******"
click at [772, 464] on input "*****" at bounding box center [783, 455] width 163 height 41
